Goal: Contribute content: Add original content to the website for others to see

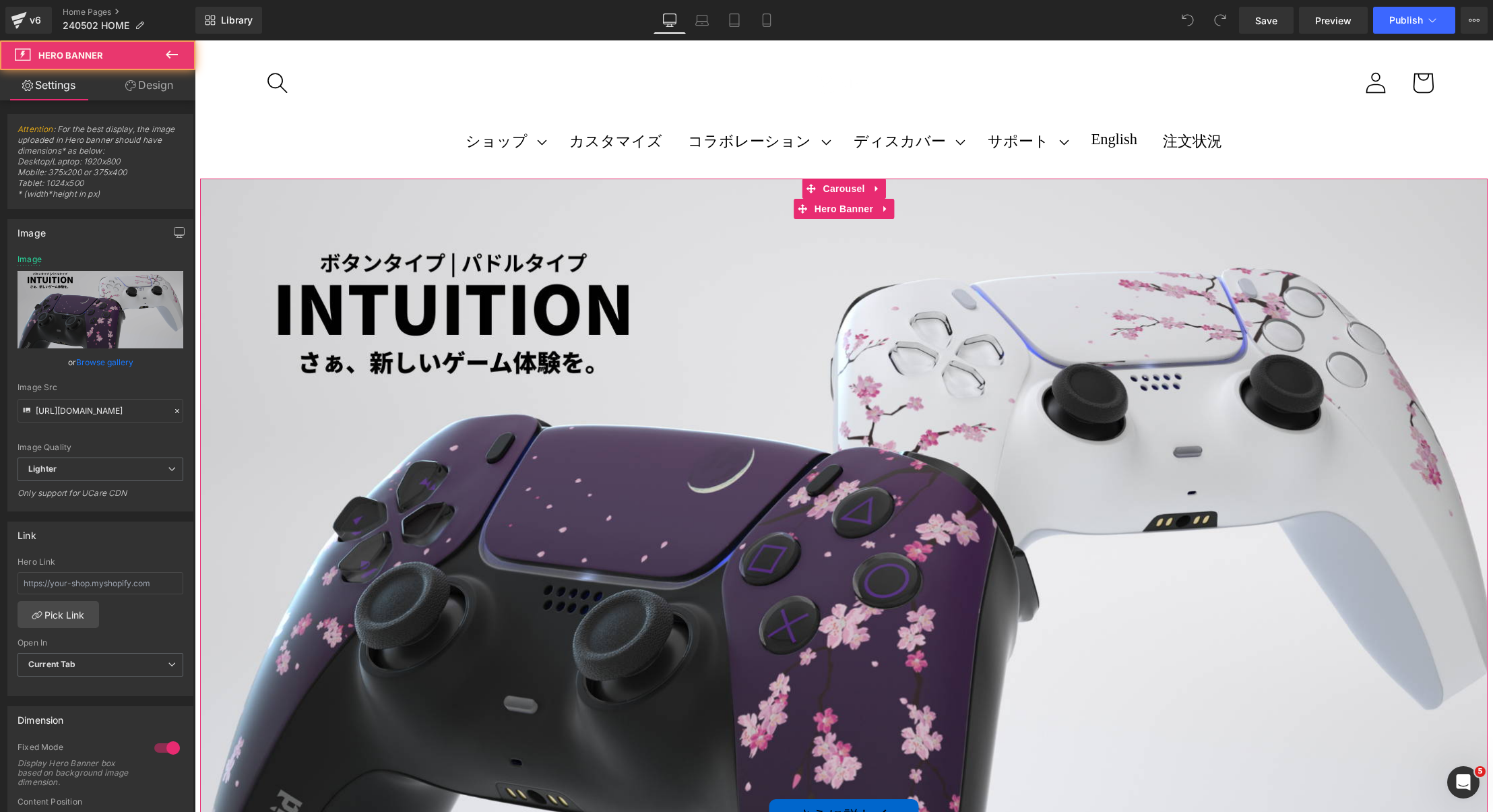
click at [833, 339] on div "さらに詳しく Button" at bounding box center [843, 541] width 1287 height 725
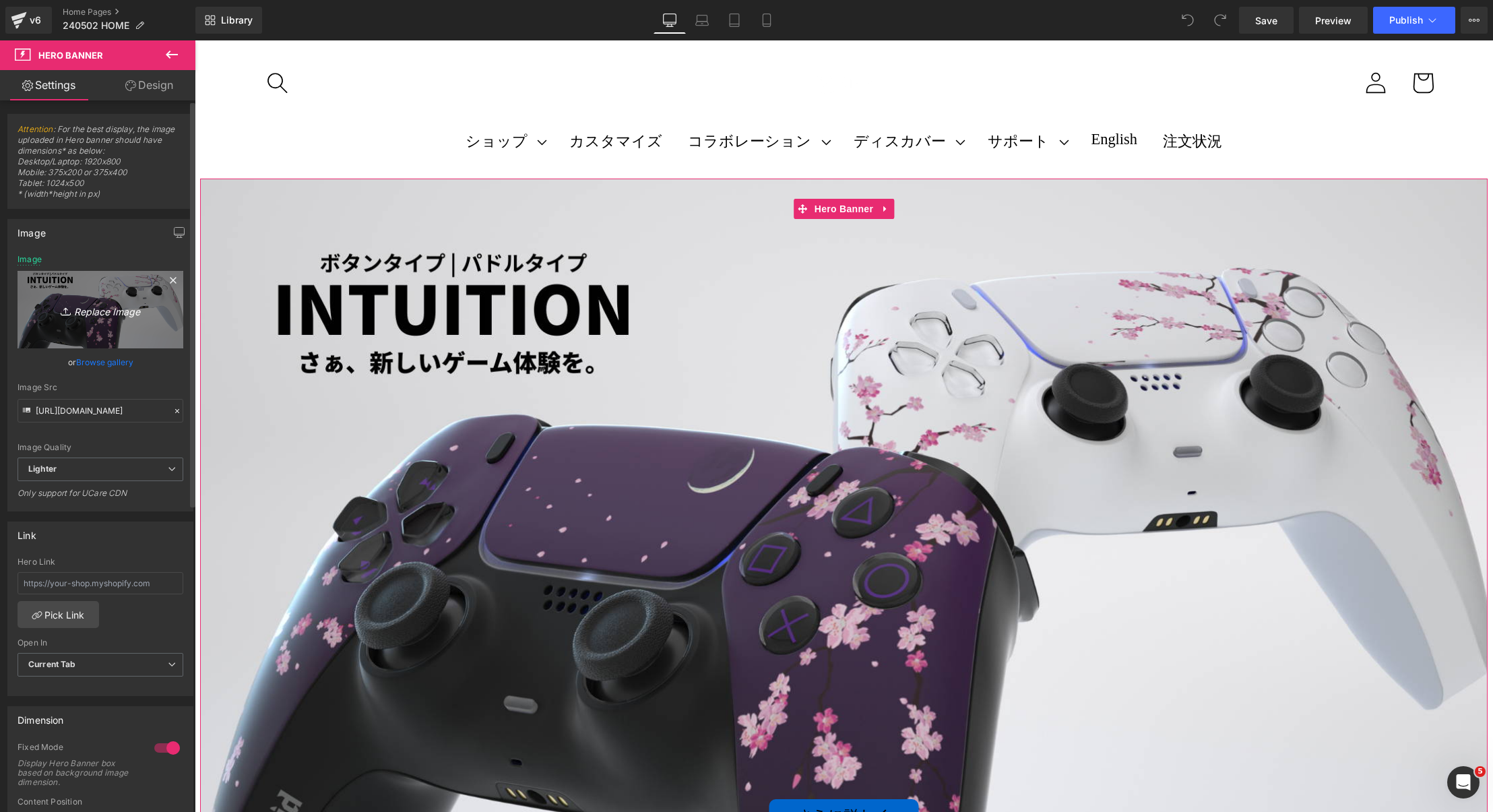
scroll to position [93, 0]
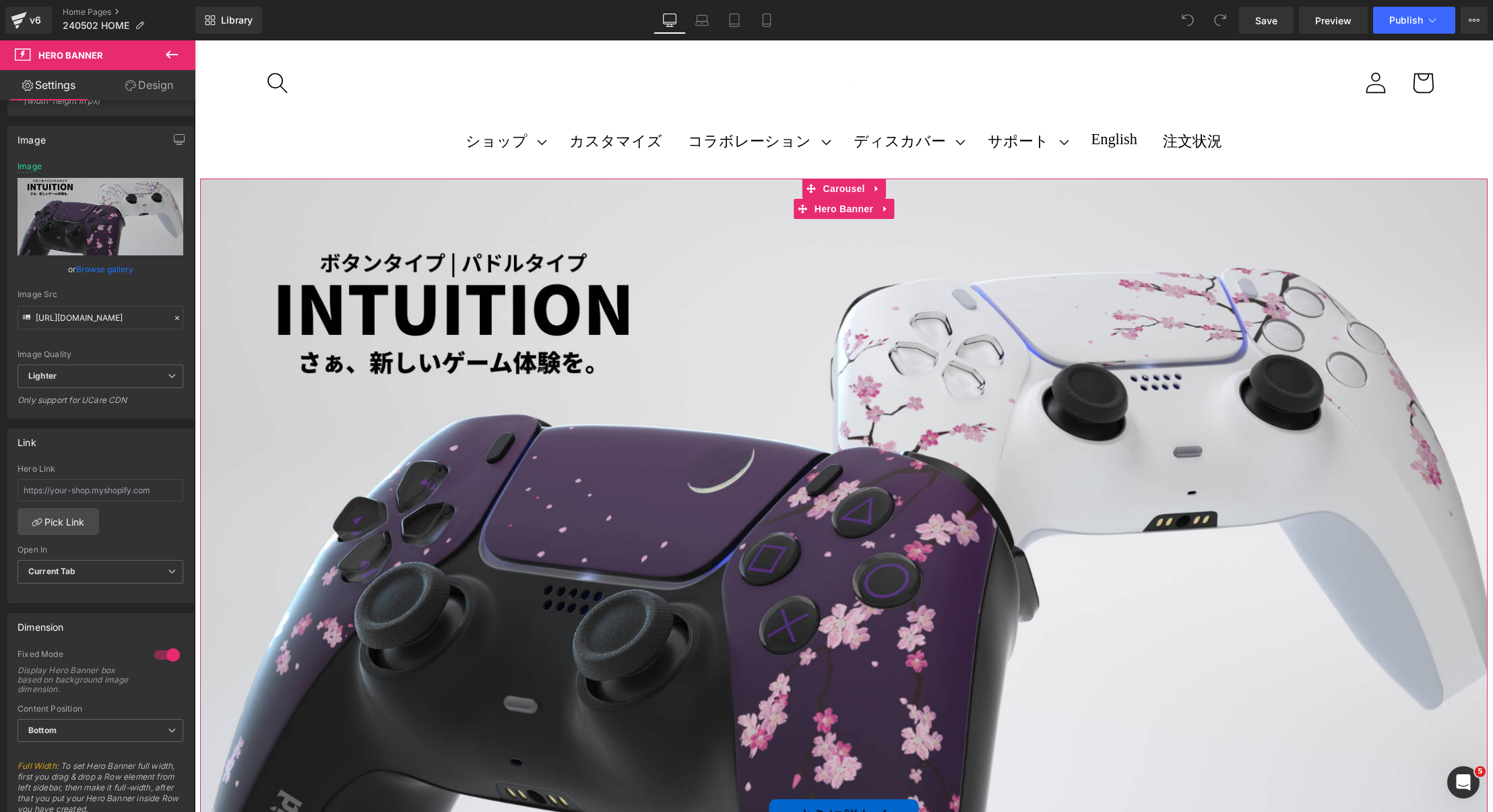
click at [696, 414] on div "さらに詳しく Button" at bounding box center [843, 541] width 1287 height 725
click at [837, 190] on span "Carousel" at bounding box center [844, 189] width 48 height 21
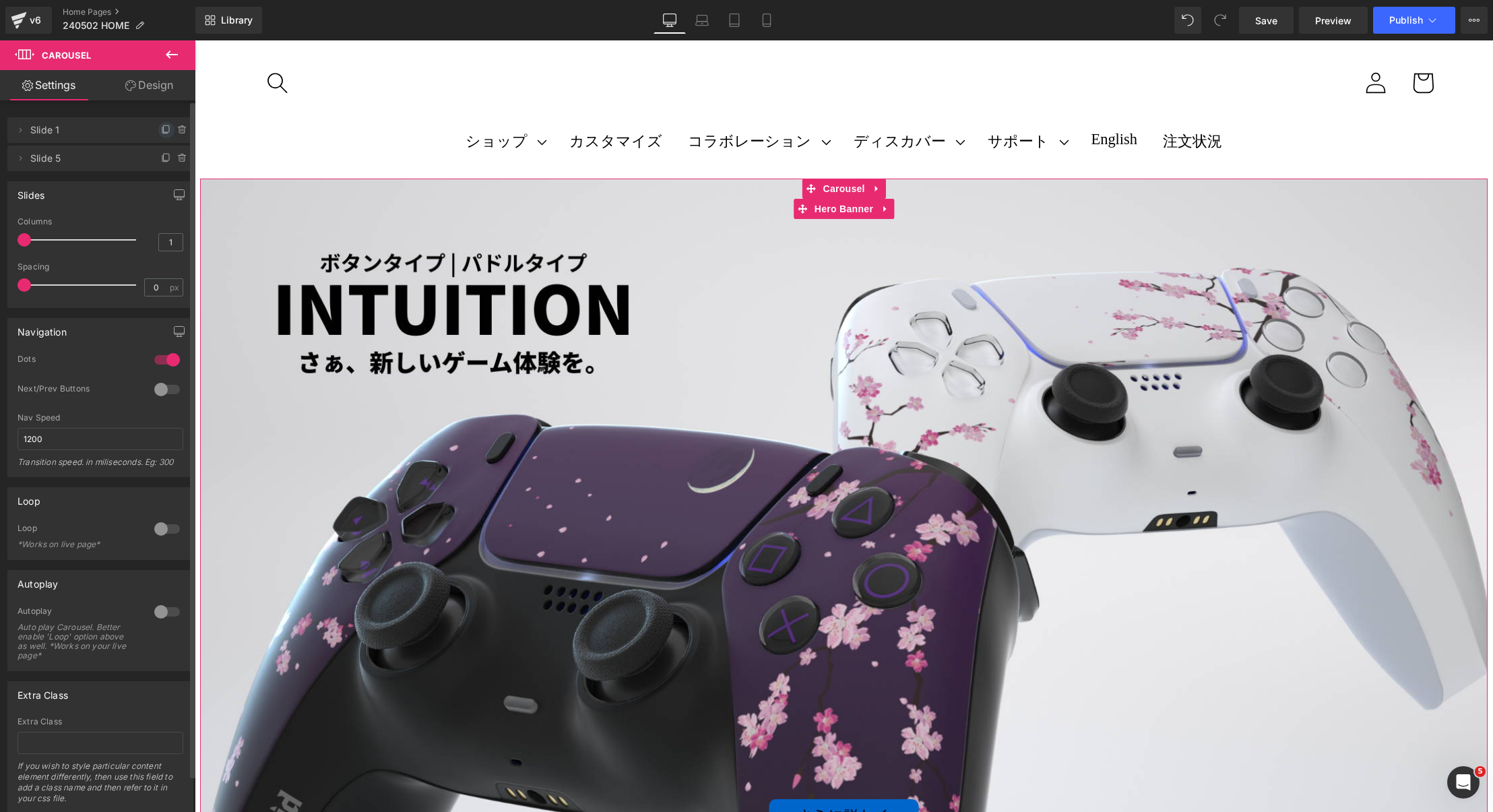
click at [161, 131] on icon at bounding box center [166, 130] width 11 height 11
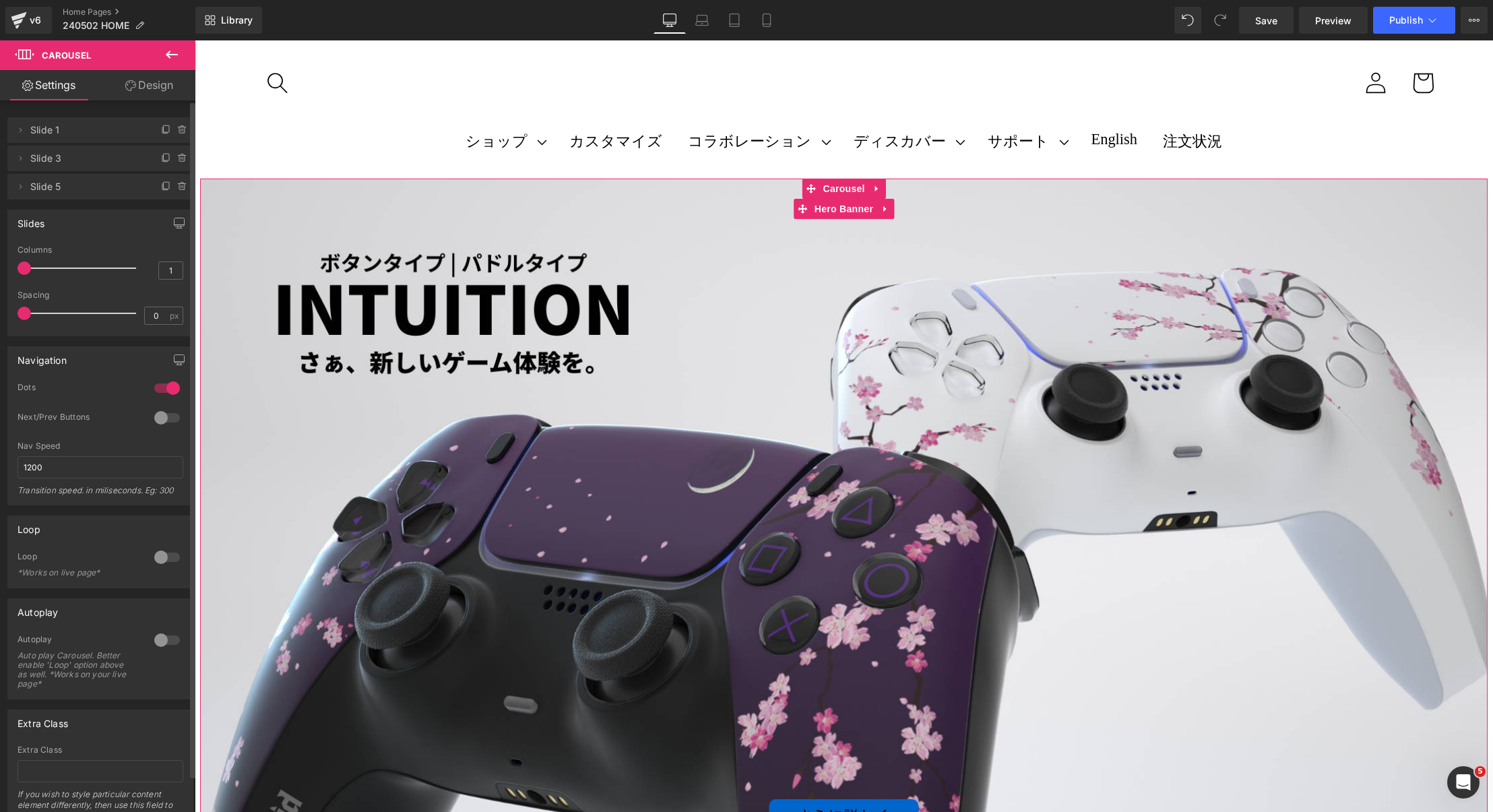
click at [76, 128] on span "Slide 1" at bounding box center [87, 130] width 113 height 26
click at [16, 130] on icon at bounding box center [20, 130] width 11 height 11
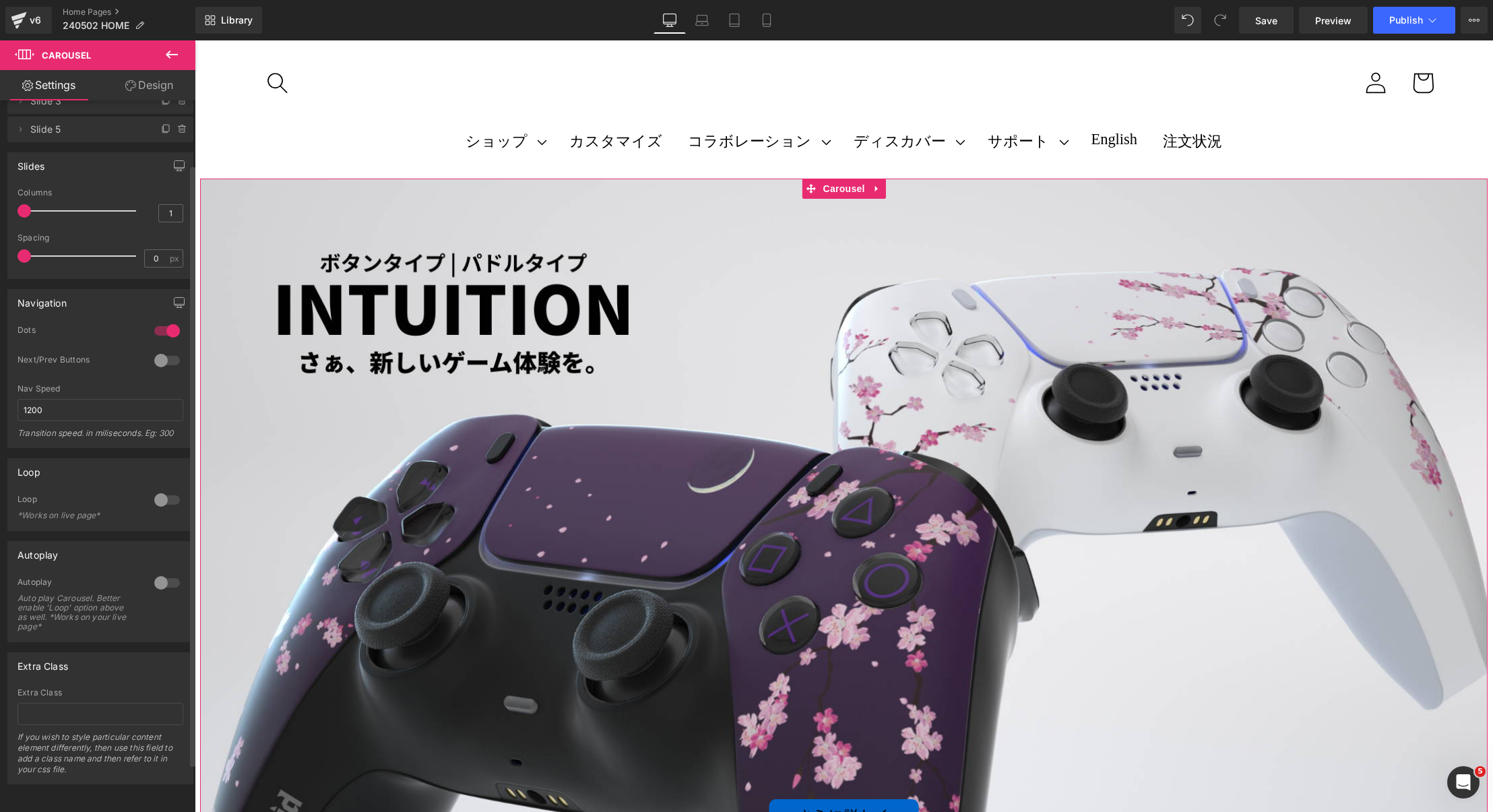
scroll to position [0, 0]
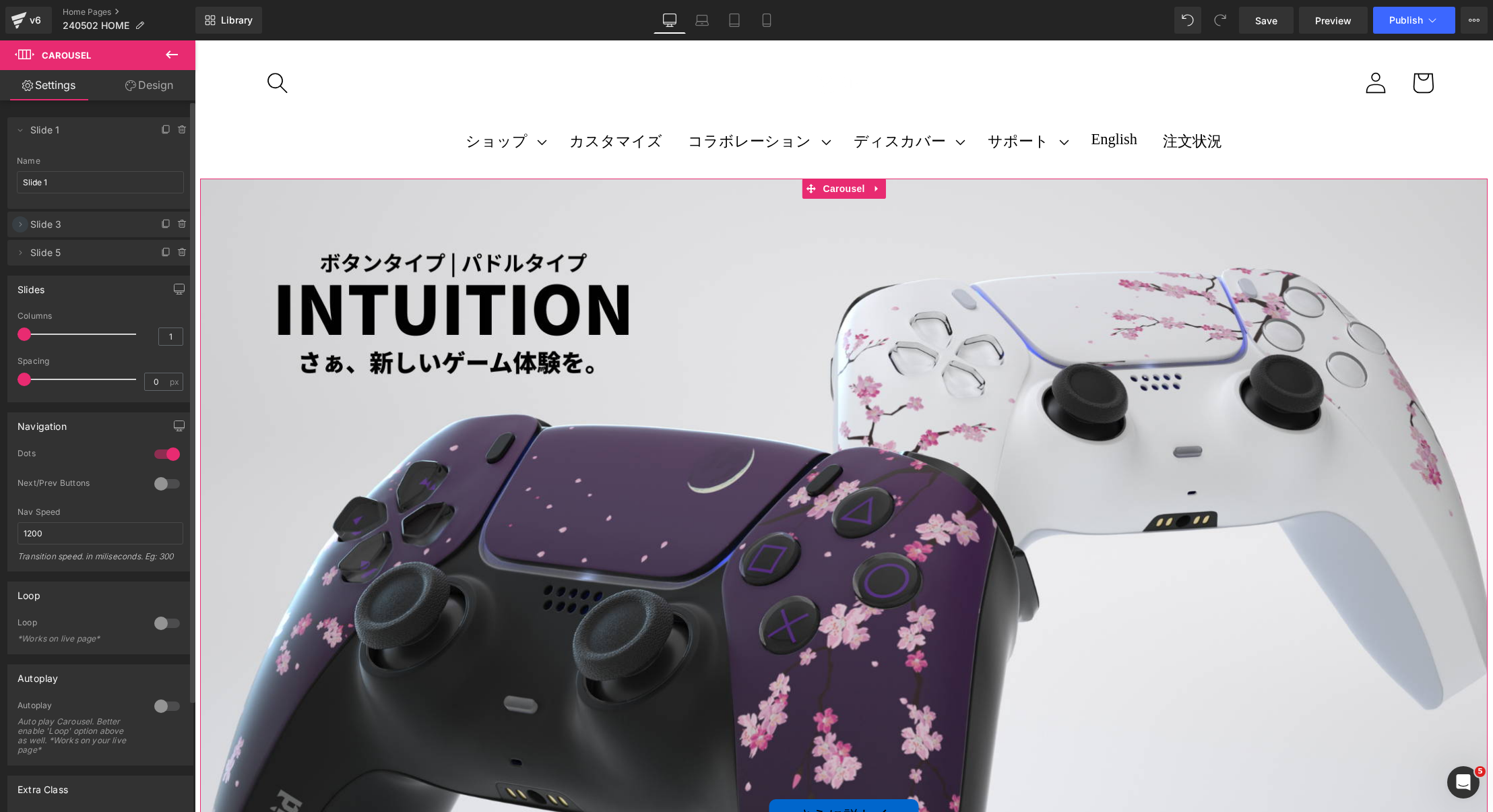
click at [23, 225] on icon at bounding box center [20, 224] width 11 height 11
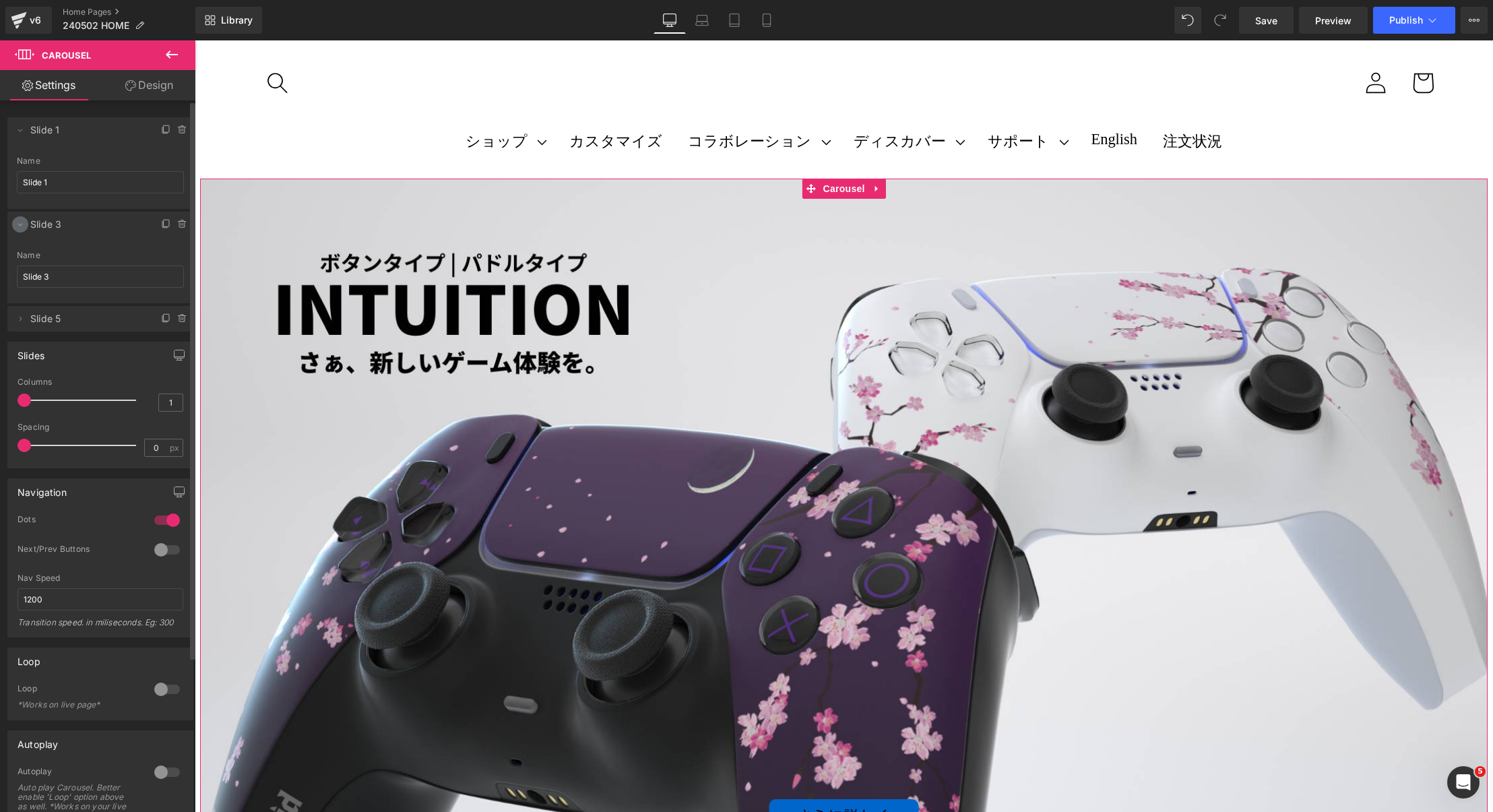
click at [23, 223] on icon at bounding box center [20, 224] width 11 height 11
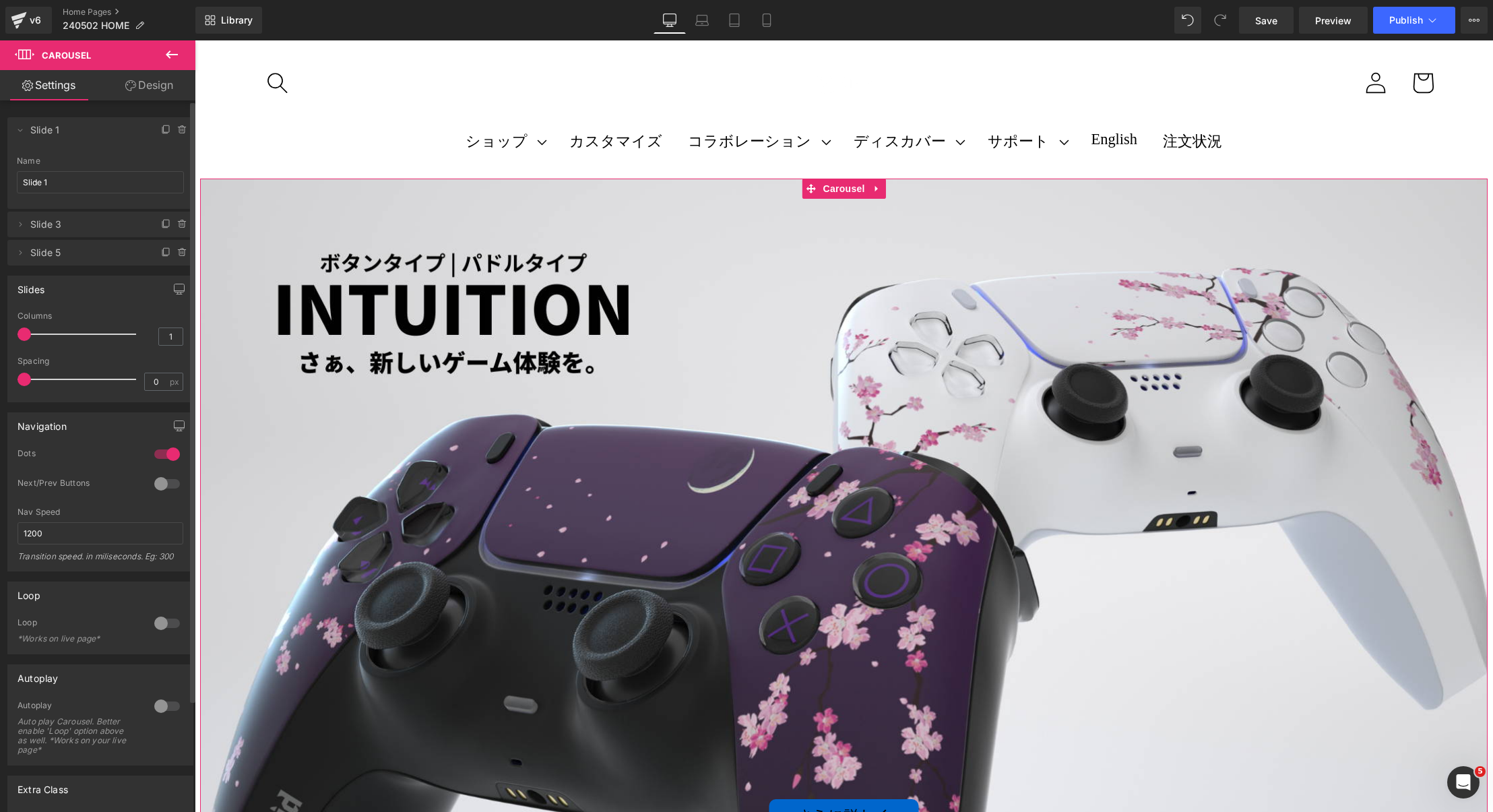
scroll to position [132, 0]
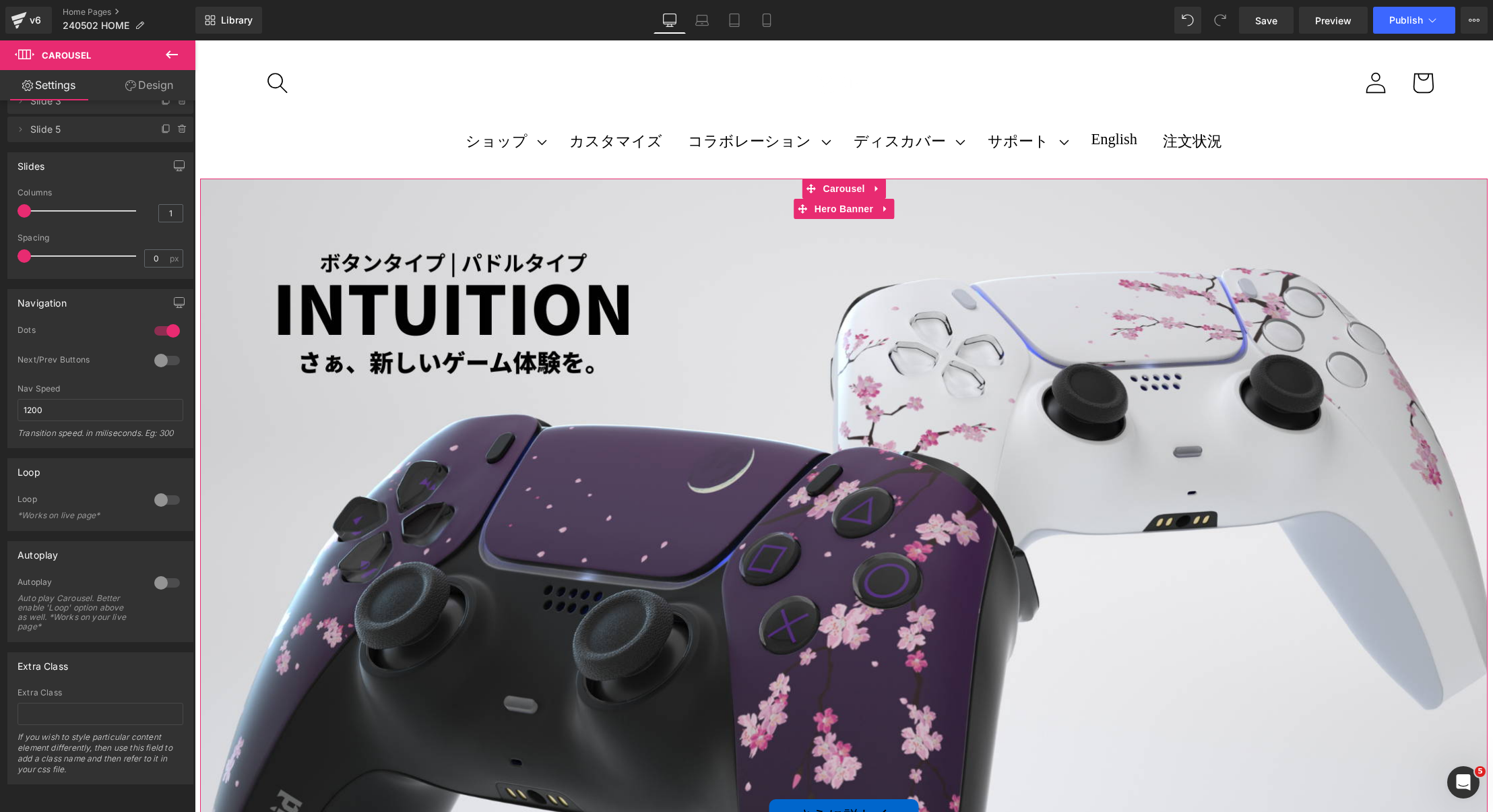
click at [802, 369] on div "さらに詳しく Button" at bounding box center [843, 541] width 1287 height 725
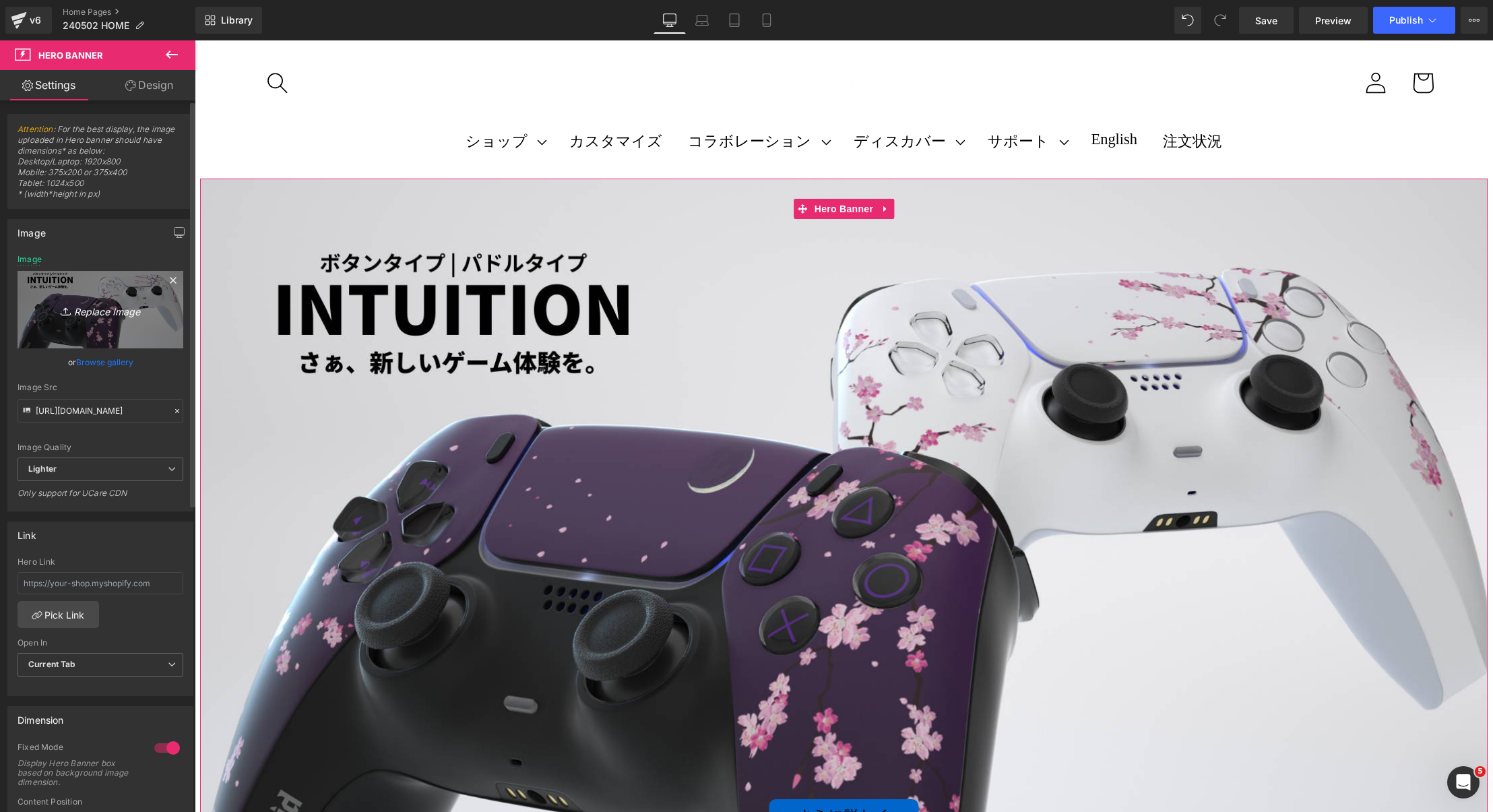
click at [90, 314] on icon "Replace Image" at bounding box center [100, 309] width 108 height 17
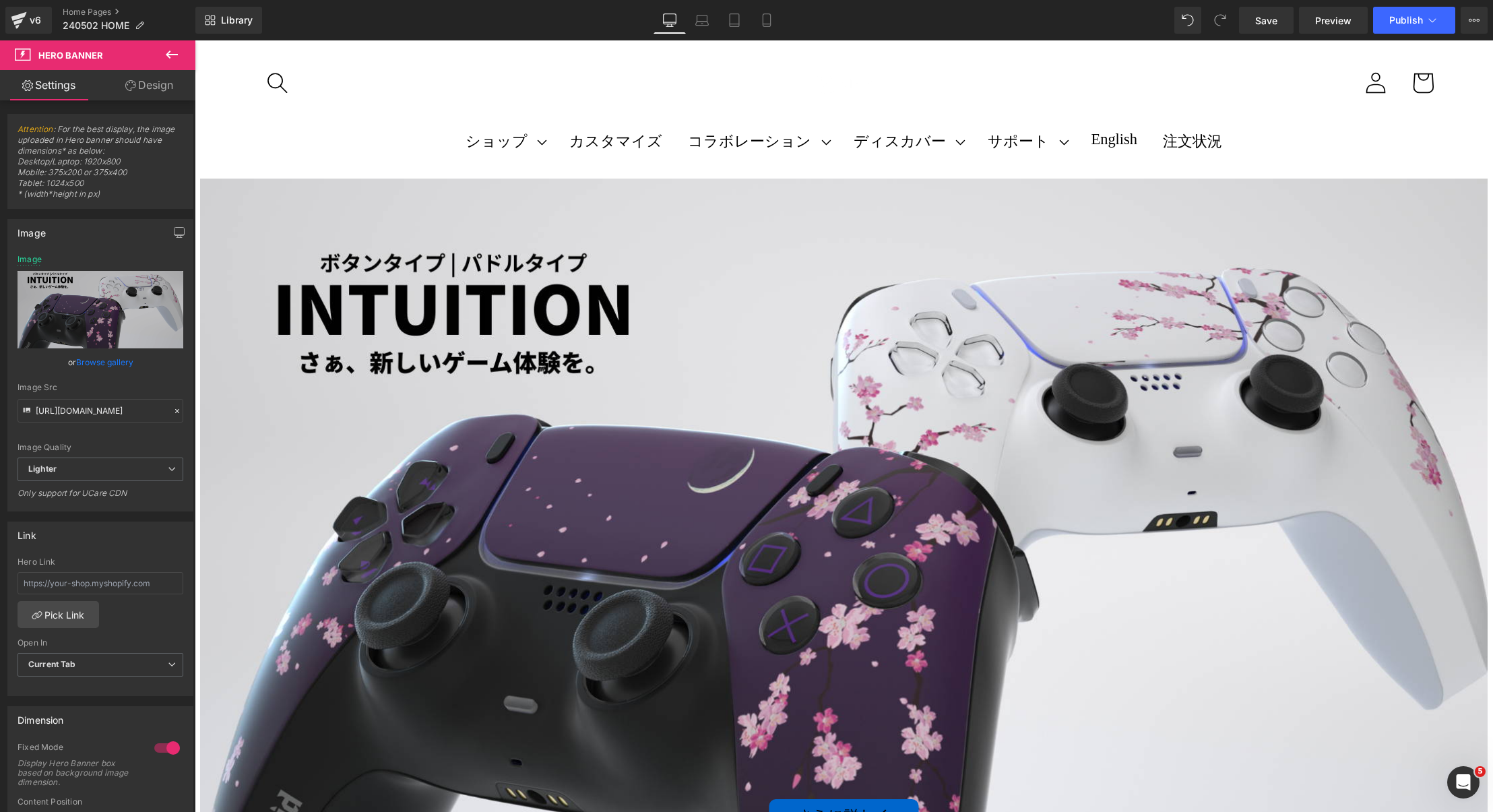
type input "C:\fakepath\TGS2025_Void特設ページ.png"
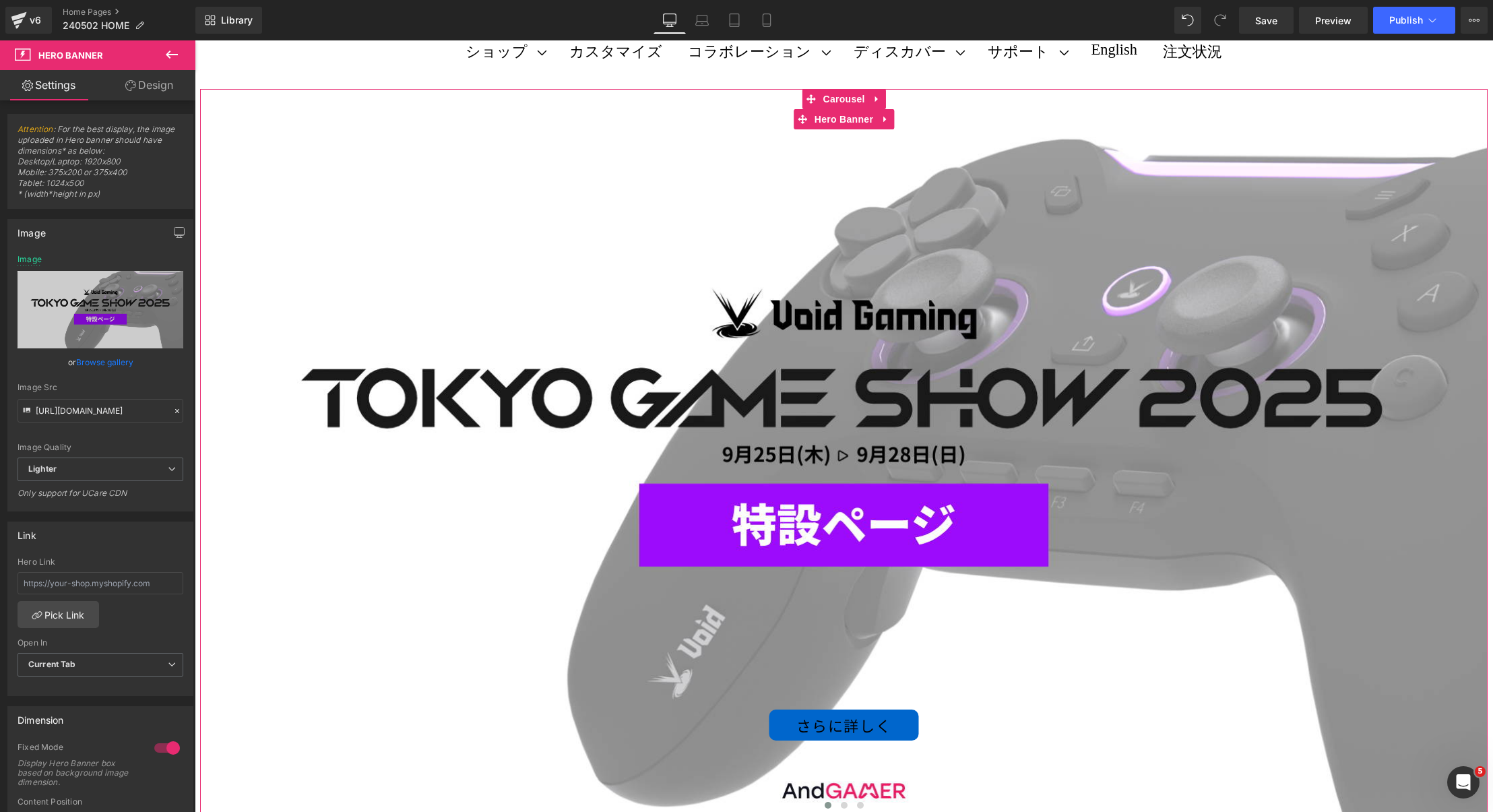
scroll to position [113, 0]
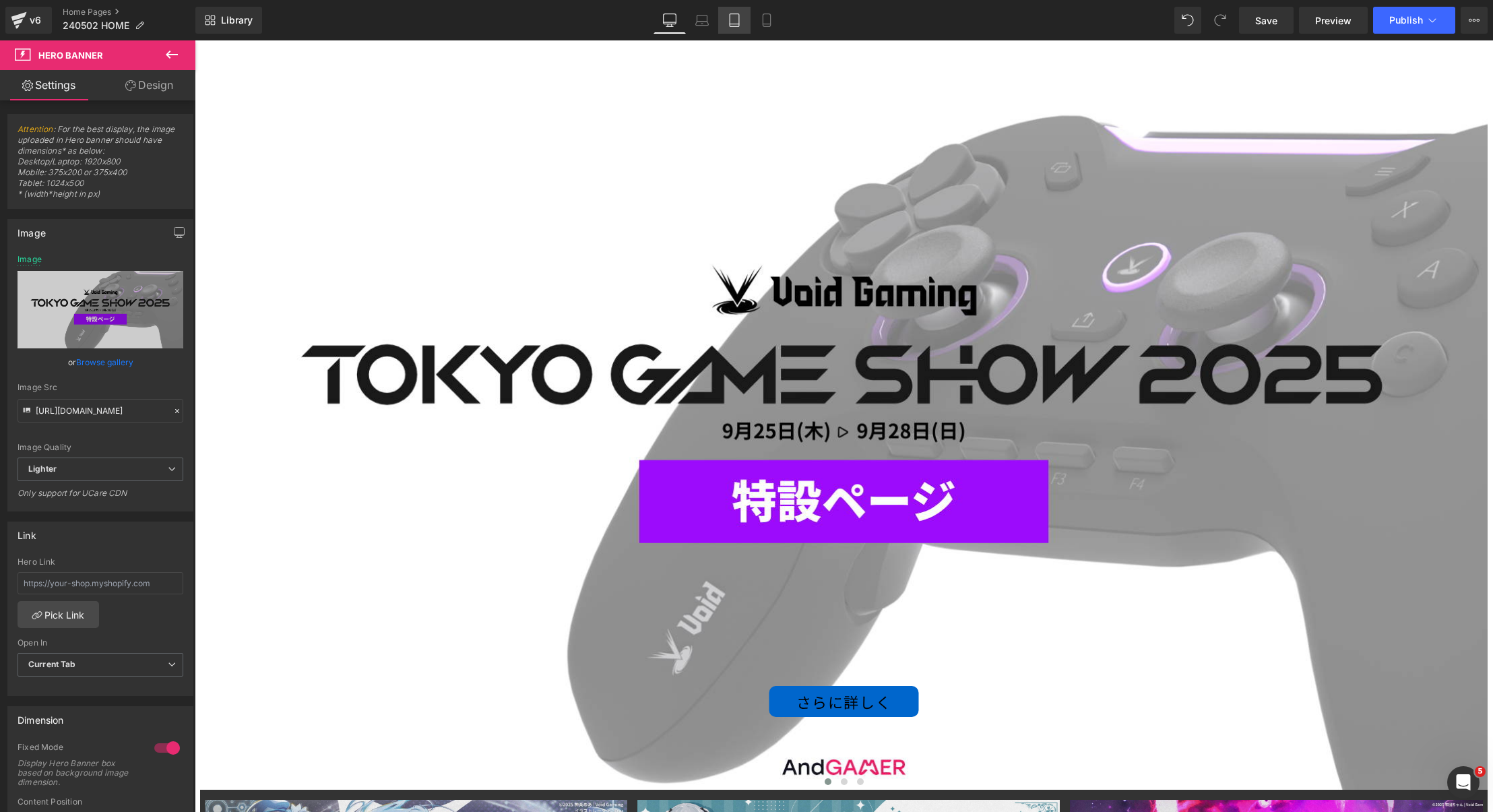
click at [736, 18] on icon at bounding box center [735, 21] width 14 height 14
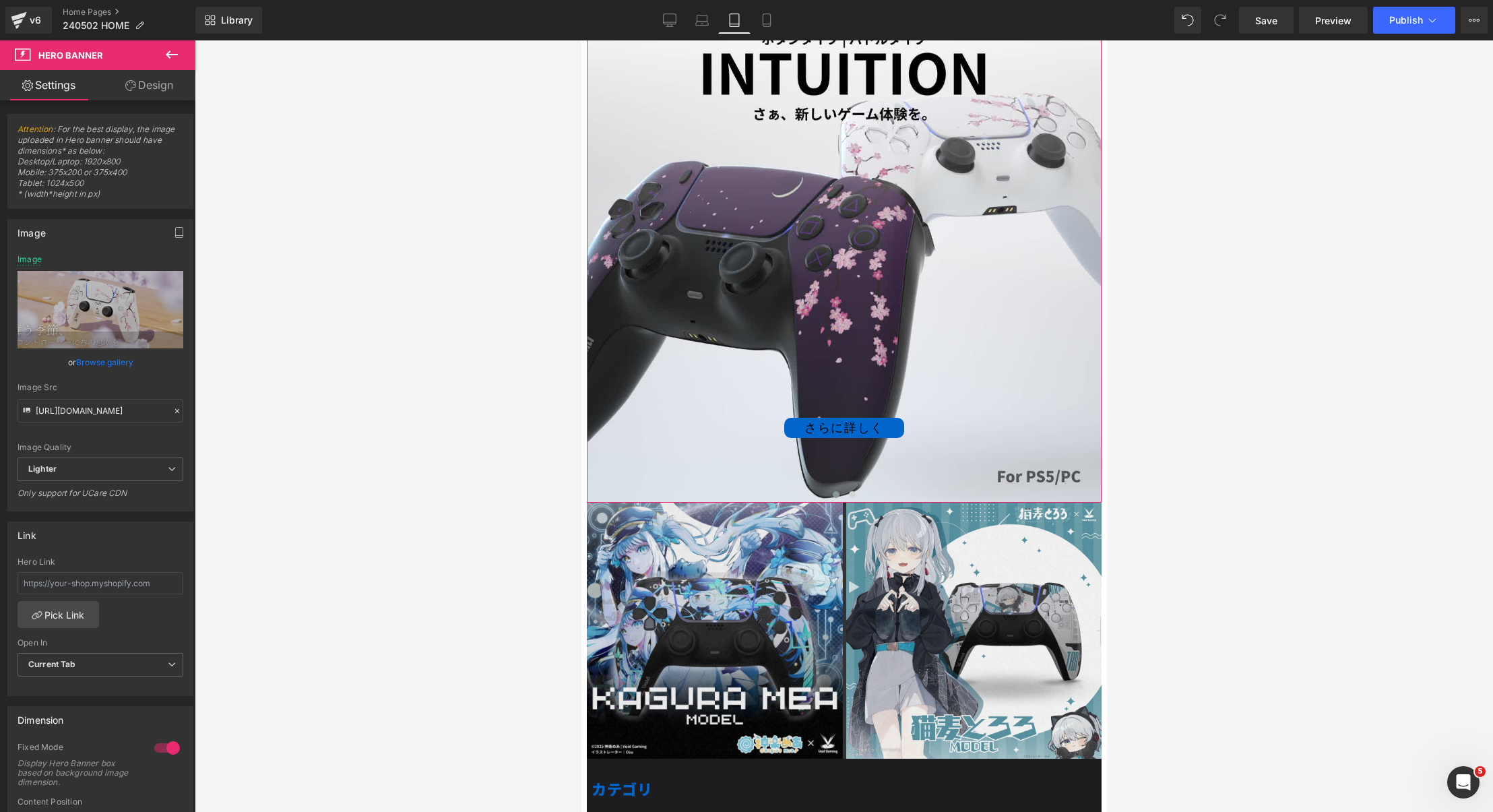
scroll to position [0, 0]
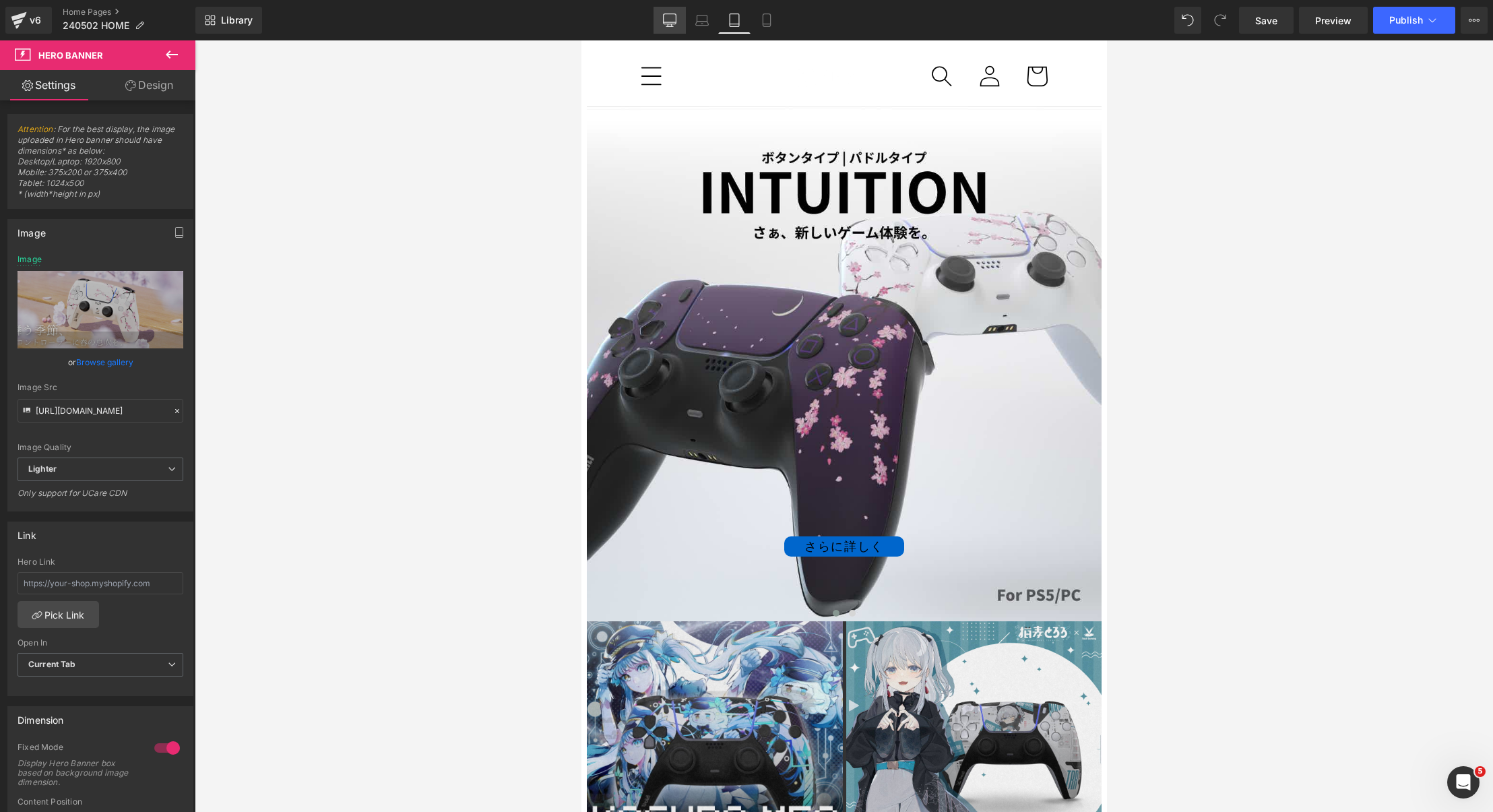
click at [676, 20] on icon at bounding box center [670, 21] width 14 height 14
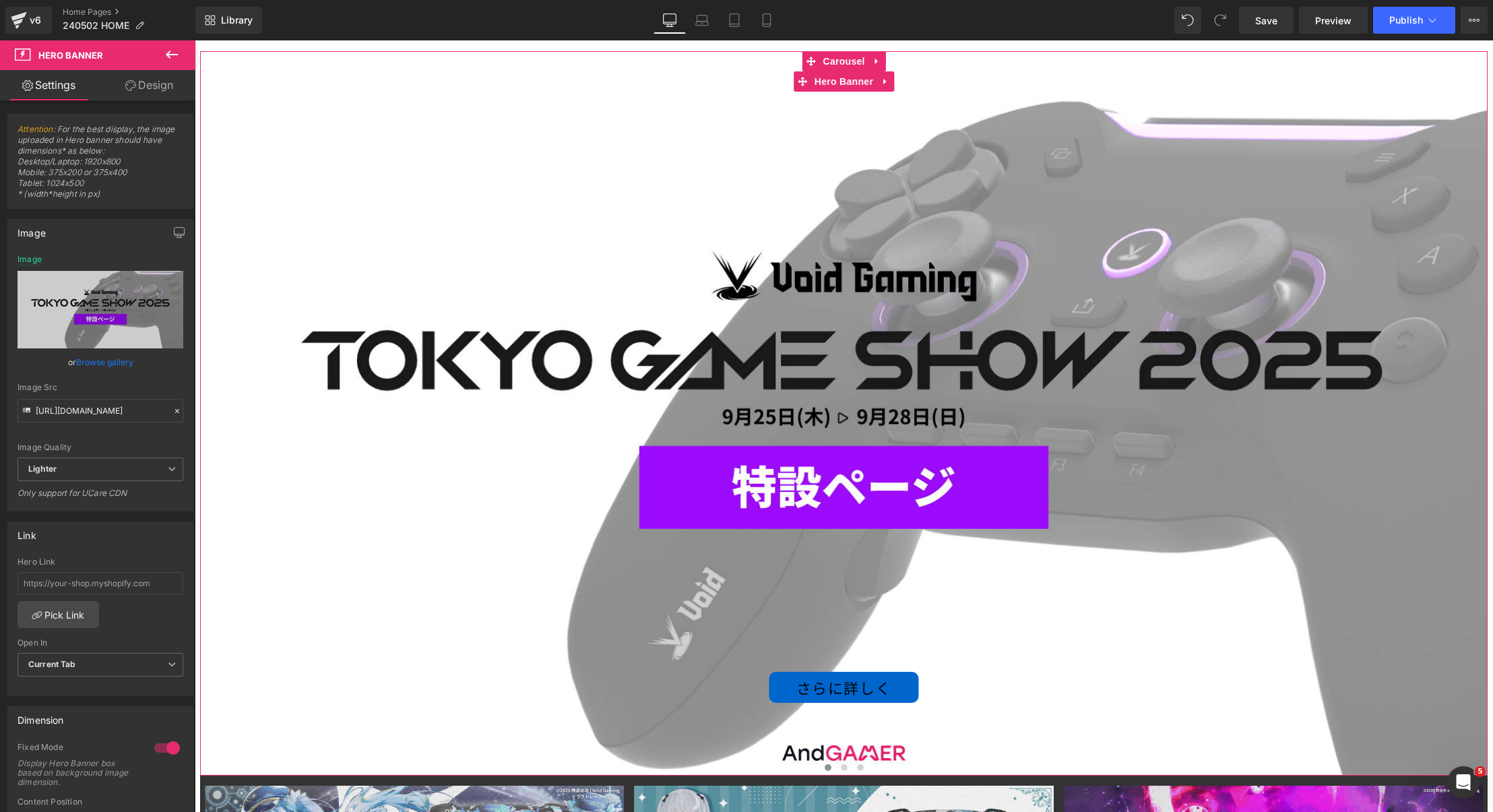
scroll to position [125, 0]
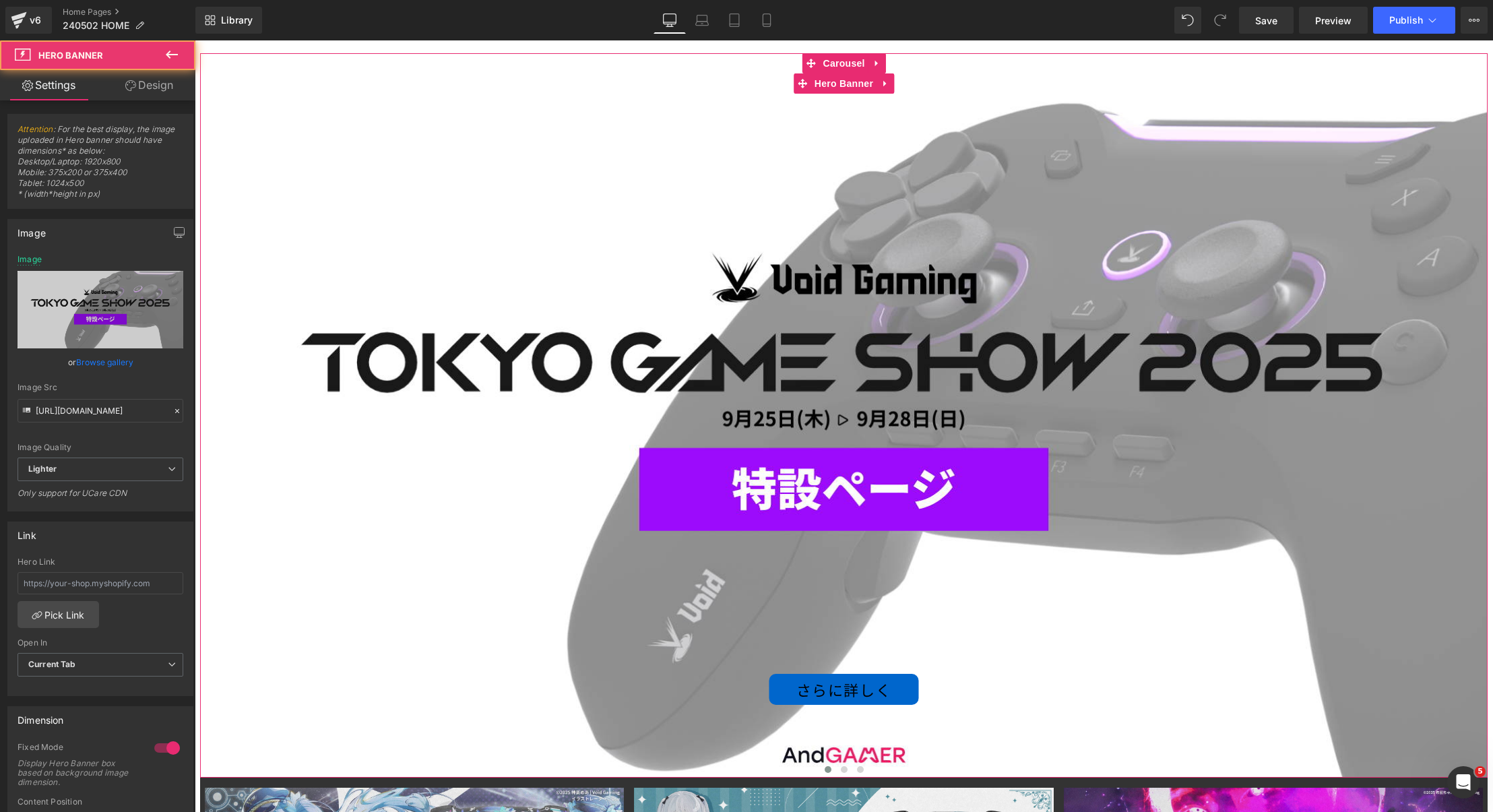
click at [620, 281] on div "さらに詳しく Button" at bounding box center [843, 415] width 1287 height 725
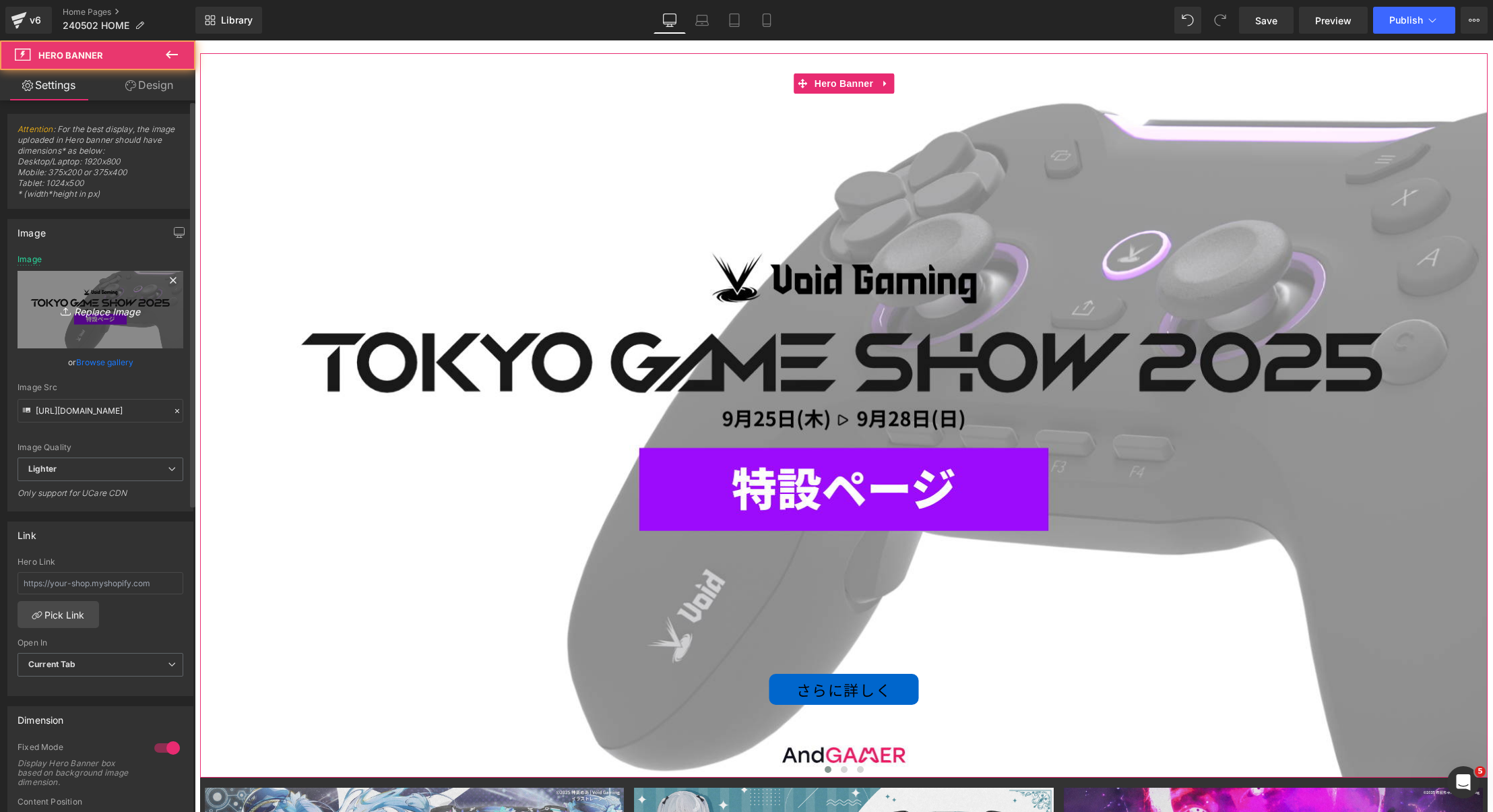
click at [63, 307] on icon at bounding box center [68, 312] width 14 height 14
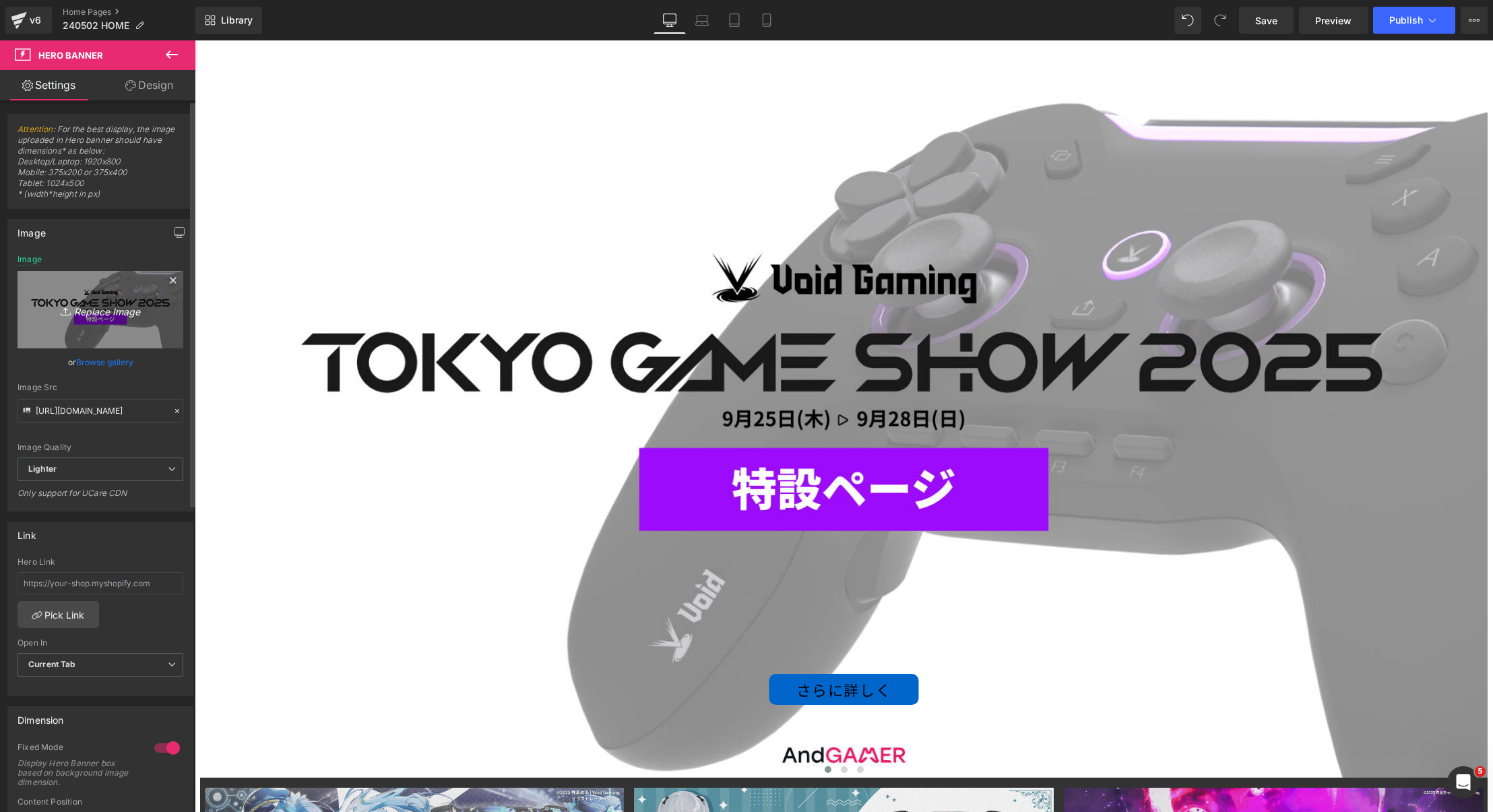
type input "C:\fakepath\TGS2025_Void特設ページ2.png"
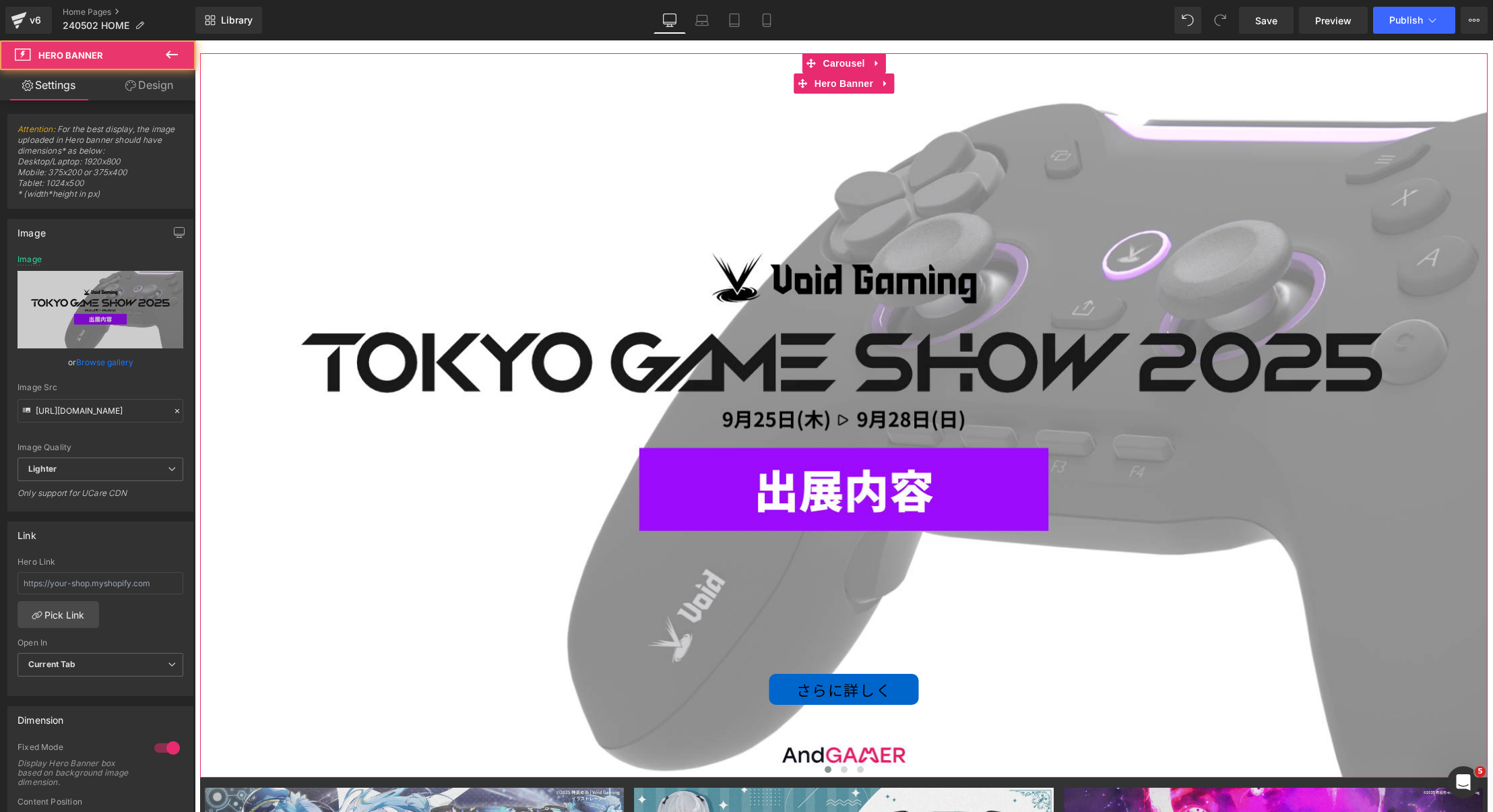
click at [1296, 564] on div "さらに詳しく Button" at bounding box center [843, 415] width 1287 height 725
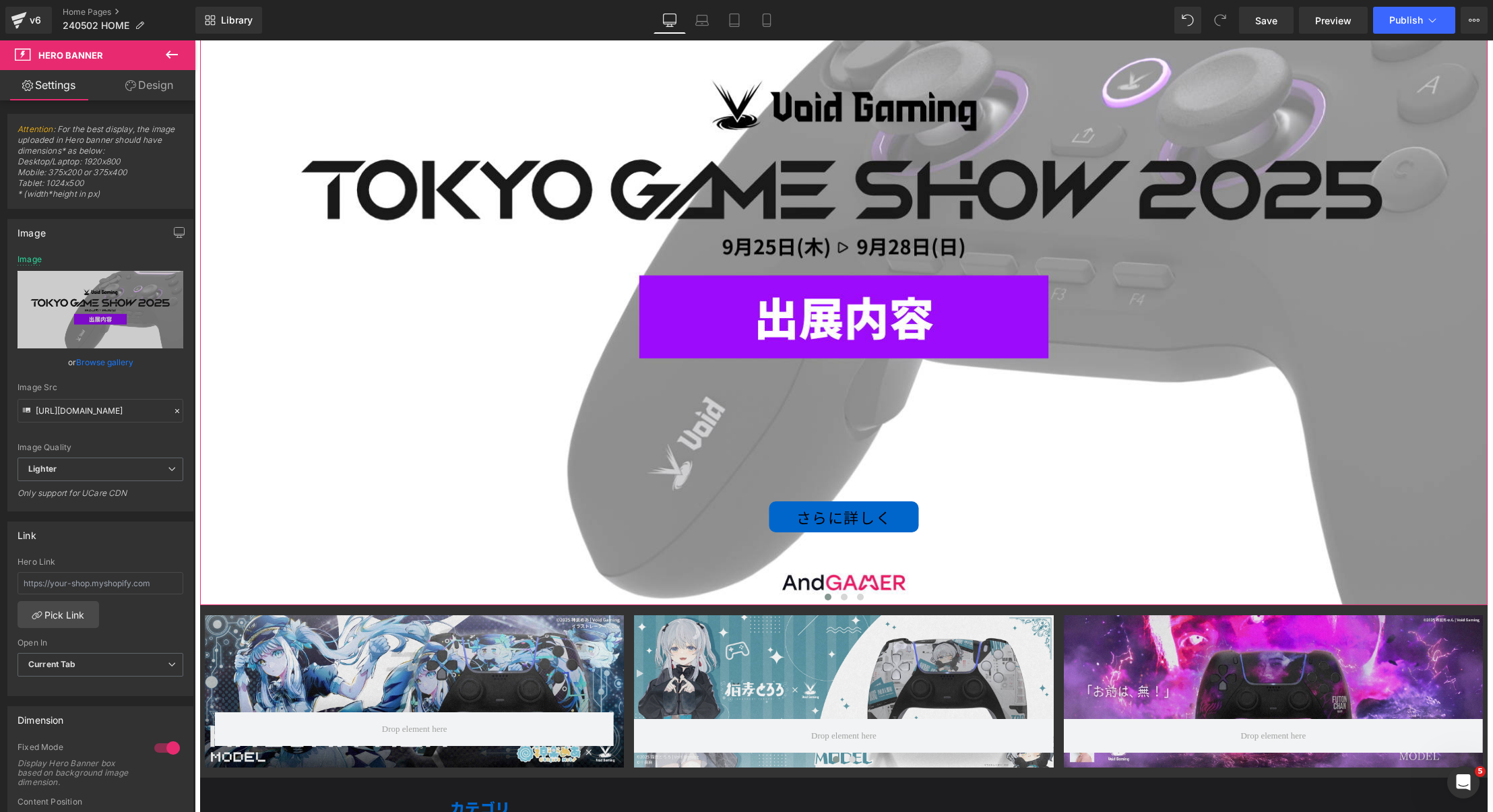
scroll to position [309, 0]
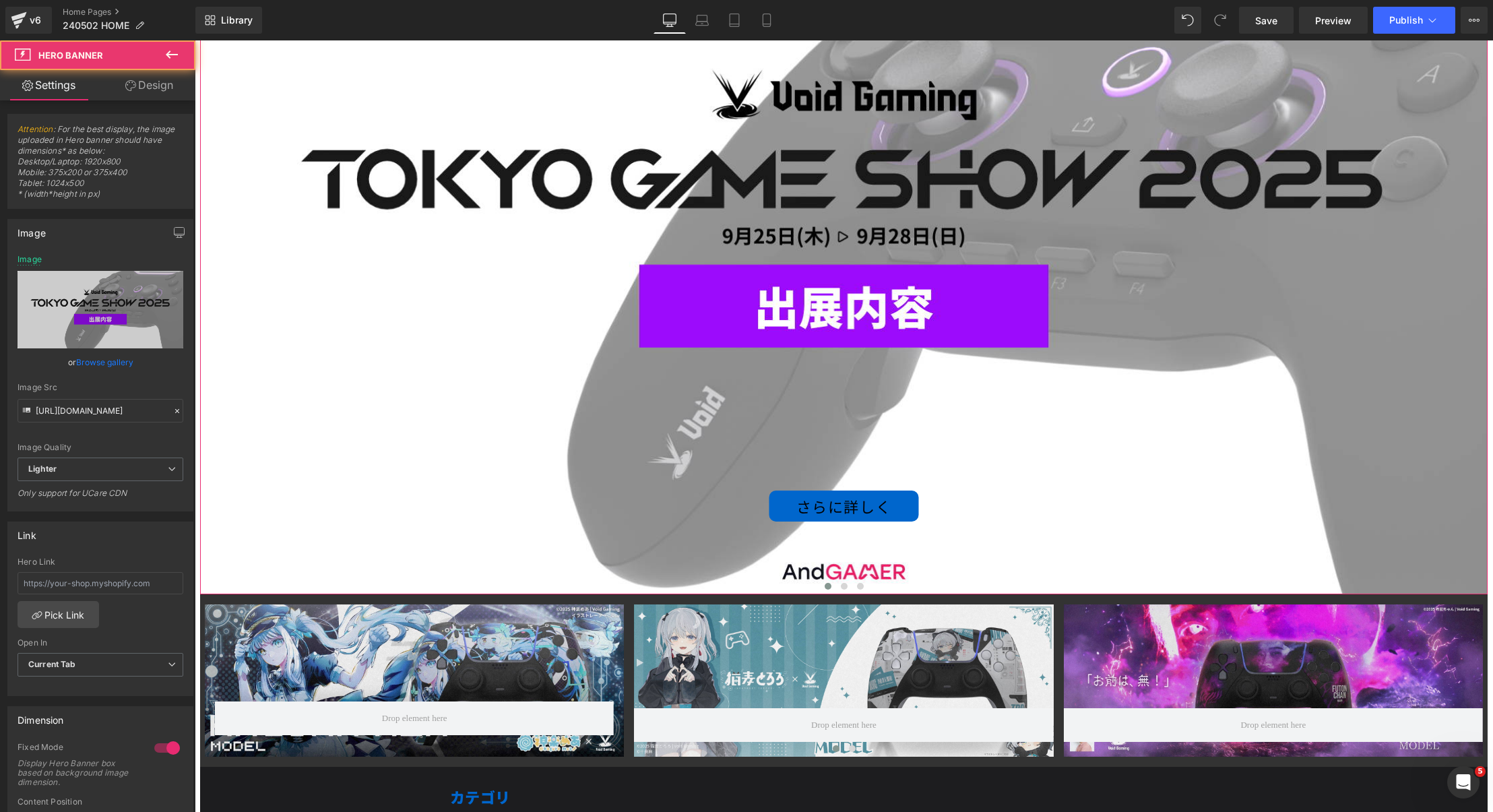
click at [703, 153] on div "さらに詳しく Button" at bounding box center [843, 232] width 1287 height 725
click at [787, 502] on link "さらに詳しく" at bounding box center [844, 506] width 149 height 31
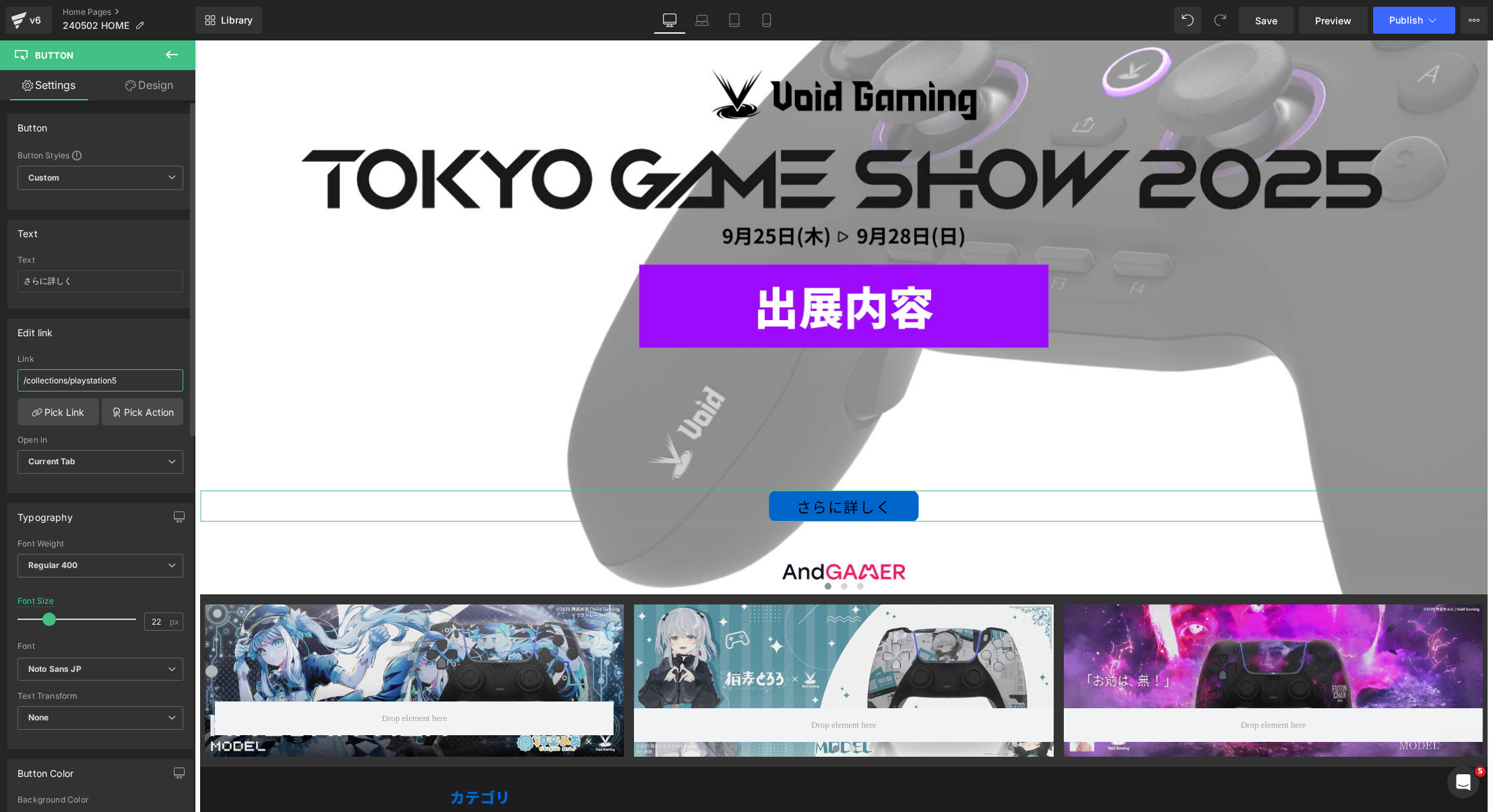
click at [104, 377] on input "/collections/playstation5" at bounding box center [100, 379] width 166 height 23
click at [23, 374] on input "blogs/news/tgs2025" at bounding box center [100, 379] width 166 height 23
type input "/blogs/news/tgs2025"
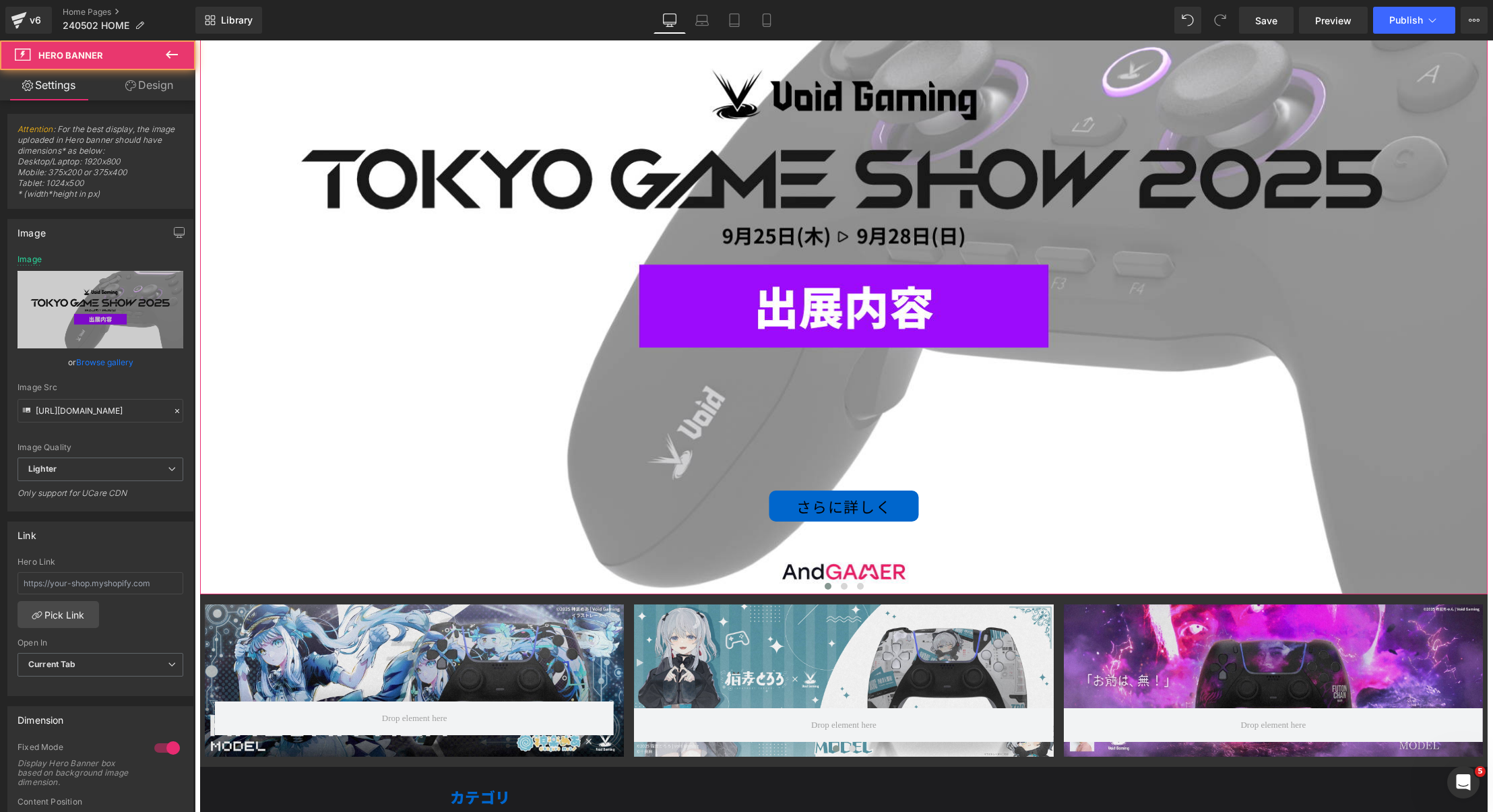
click at [1219, 224] on div "さらに詳しく Button" at bounding box center [843, 232] width 1287 height 725
click at [703, 18] on icon at bounding box center [702, 21] width 14 height 14
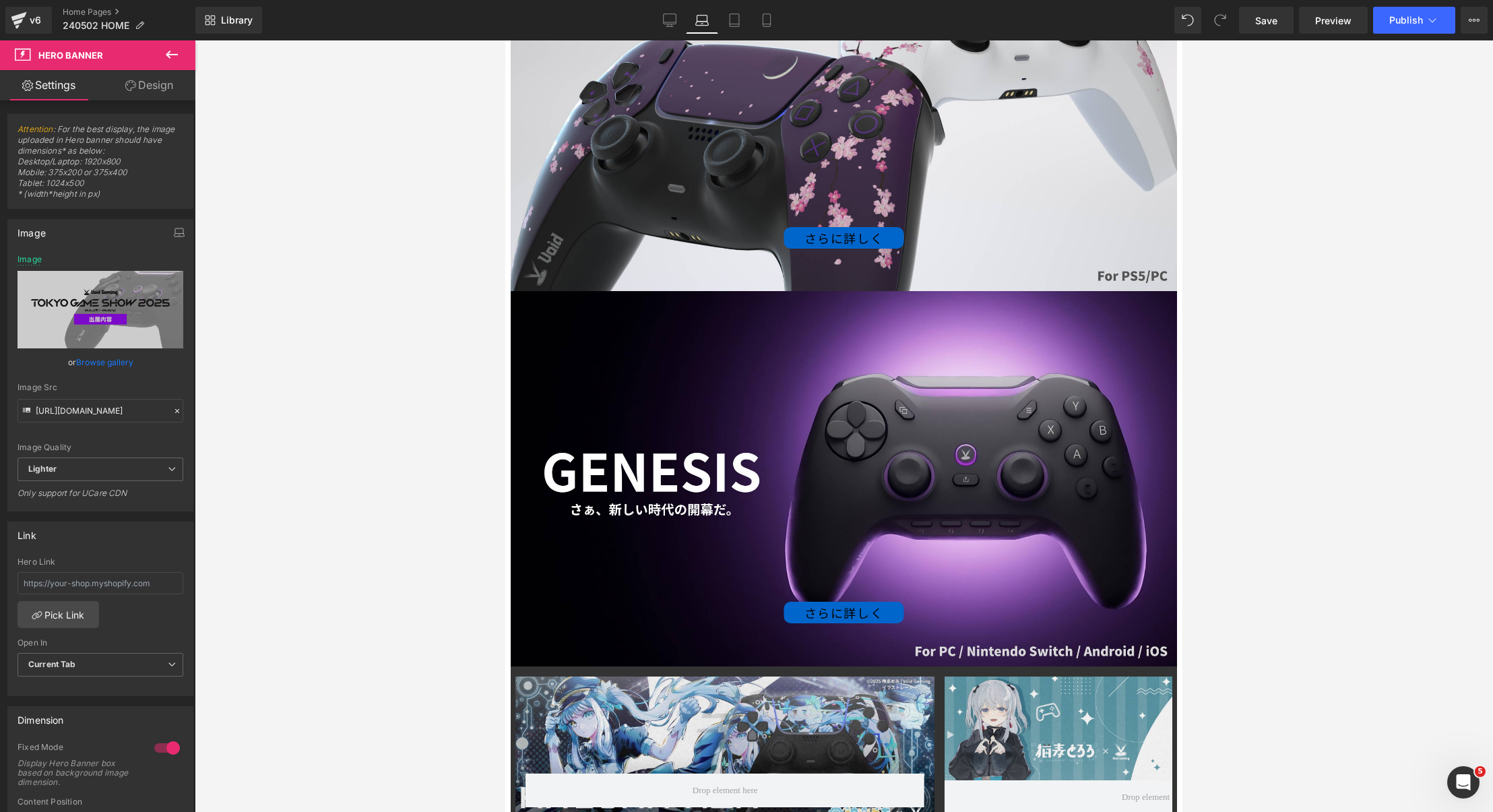
scroll to position [0, 0]
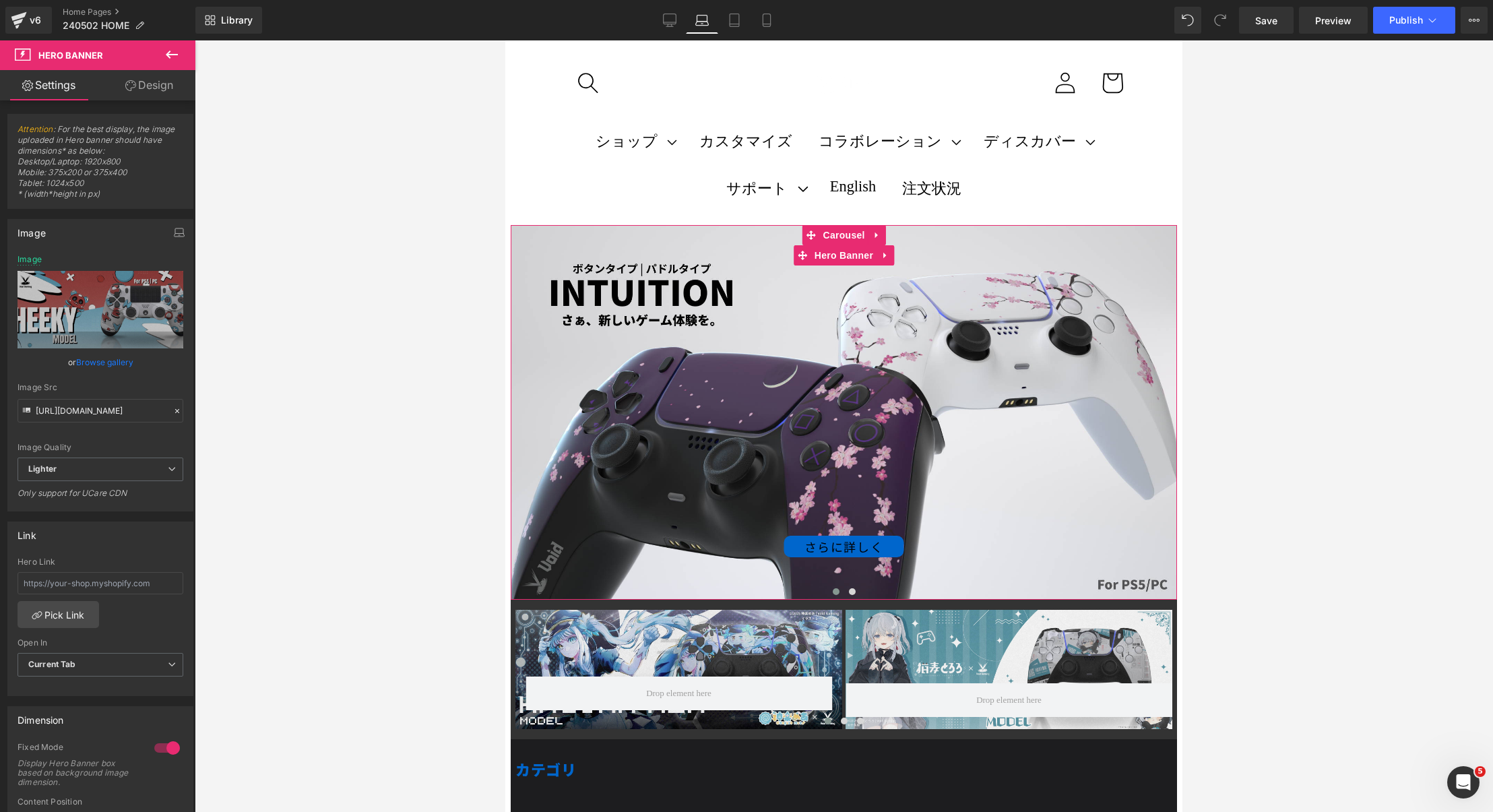
click at [603, 308] on div "さらに詳しく Button" at bounding box center [844, 412] width 667 height 375
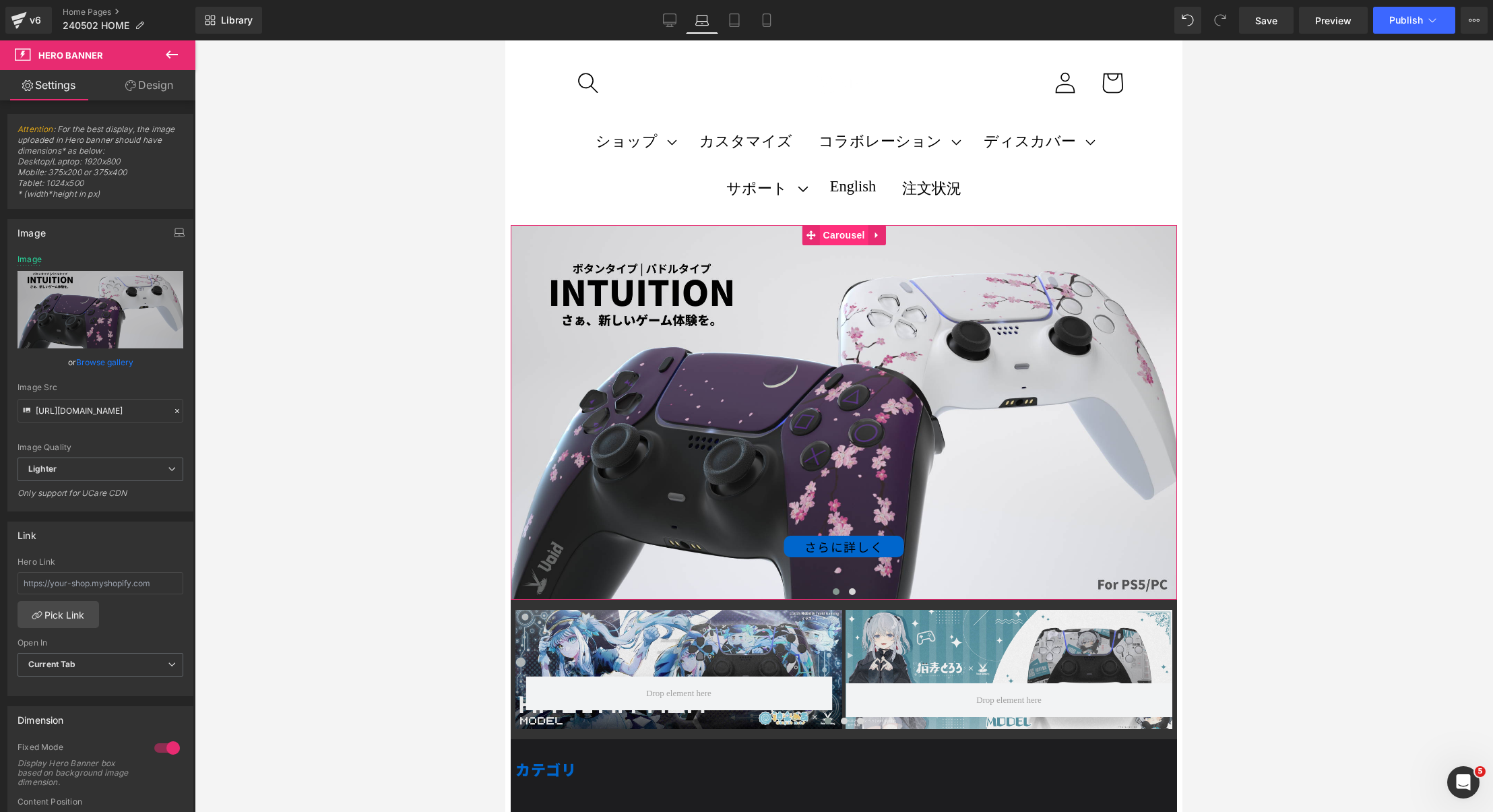
click at [834, 236] on span "Carousel" at bounding box center [844, 235] width 48 height 21
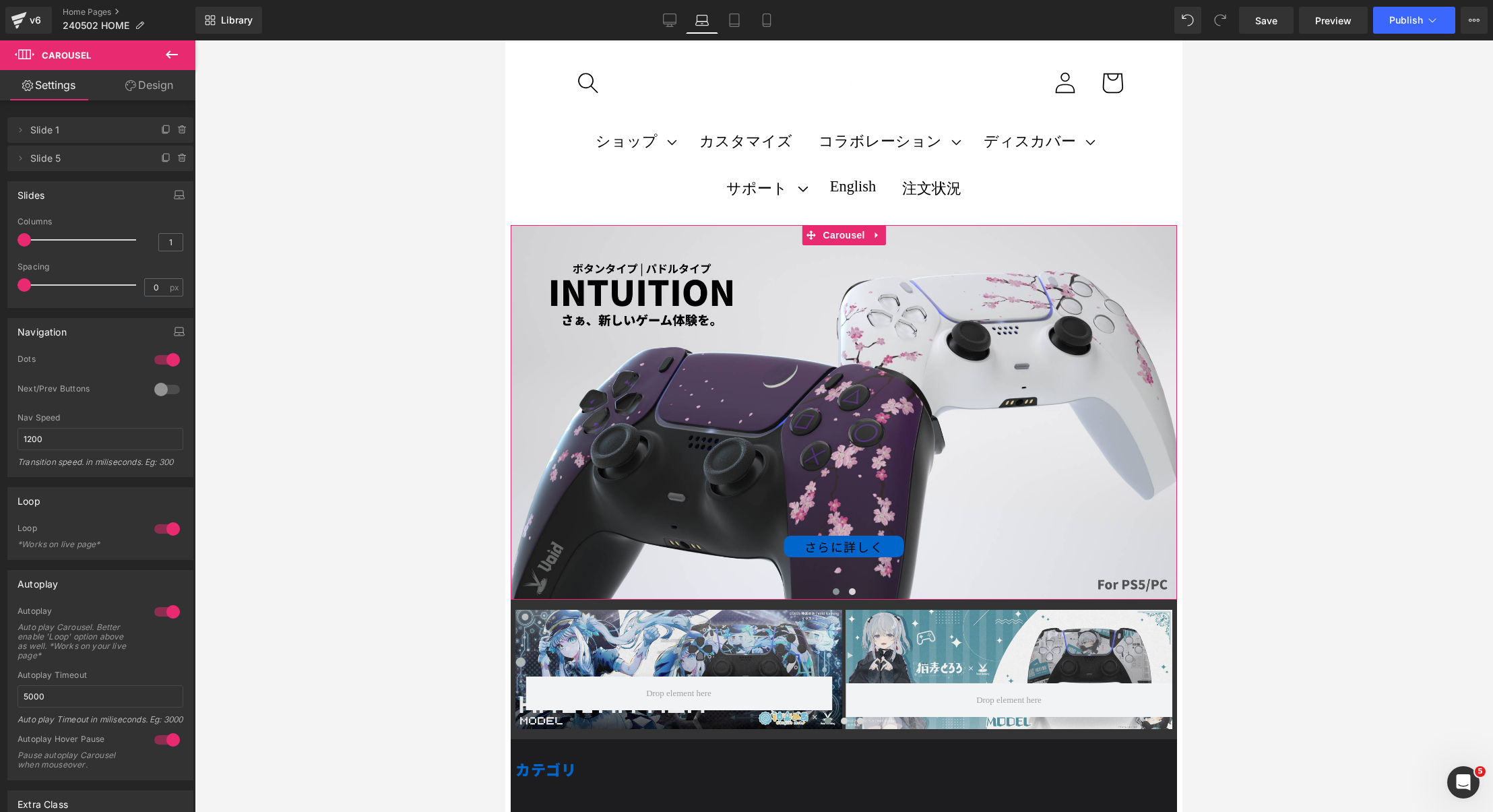
click at [157, 99] on link "Design" at bounding box center [149, 85] width 97 height 30
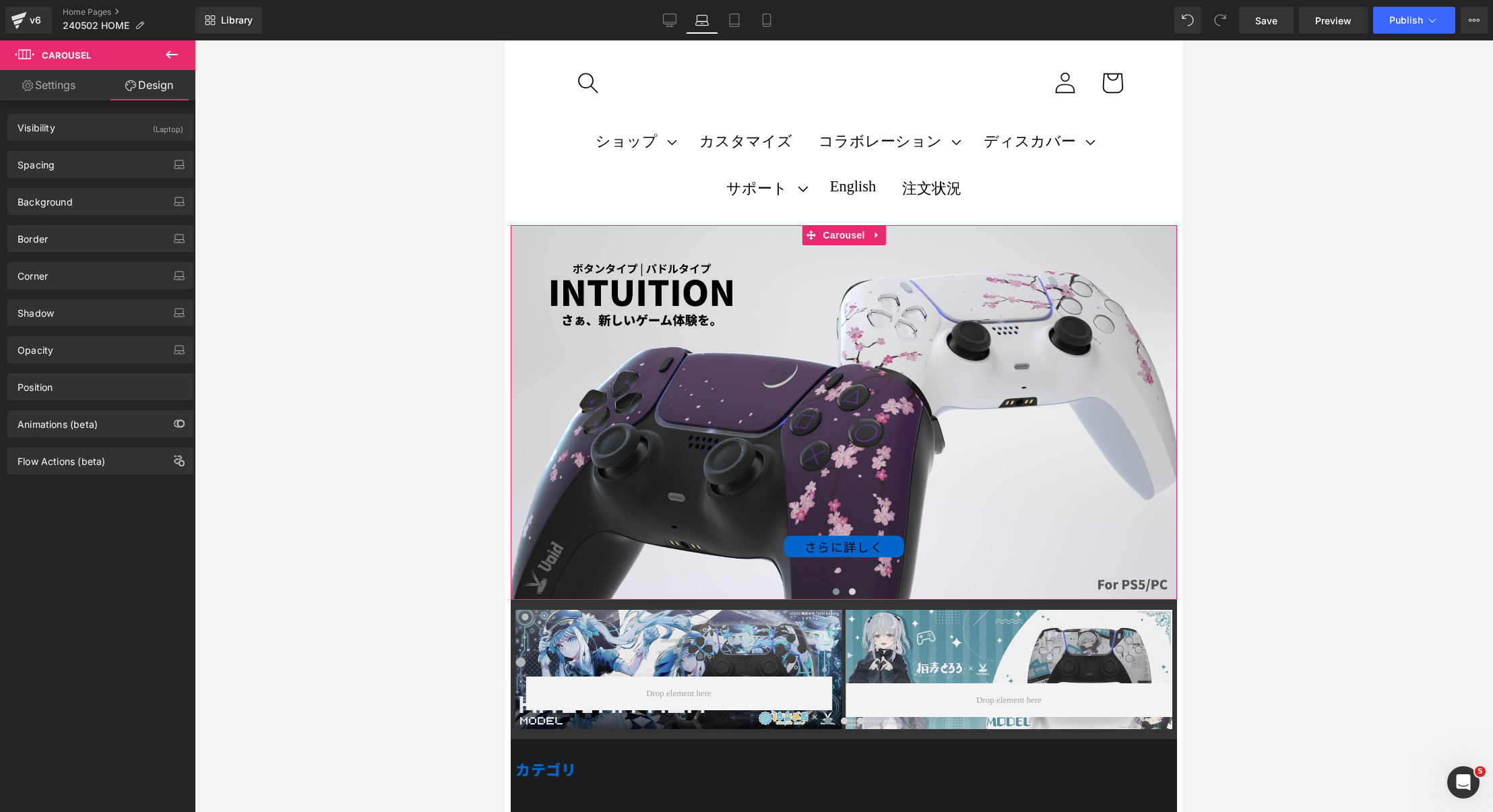
click at [68, 81] on link "Settings" at bounding box center [48, 85] width 97 height 30
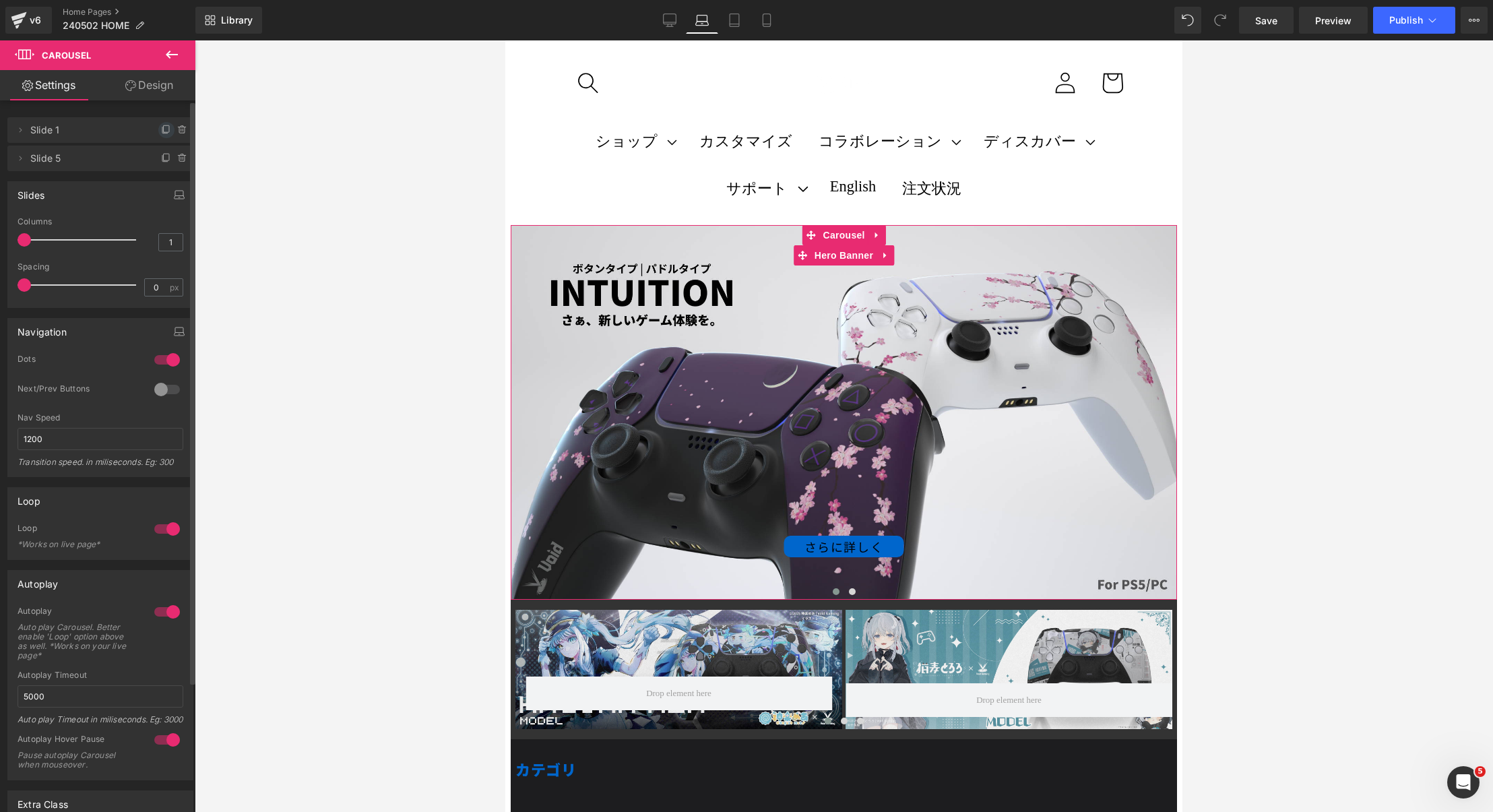
click at [158, 136] on span at bounding box center [166, 130] width 16 height 16
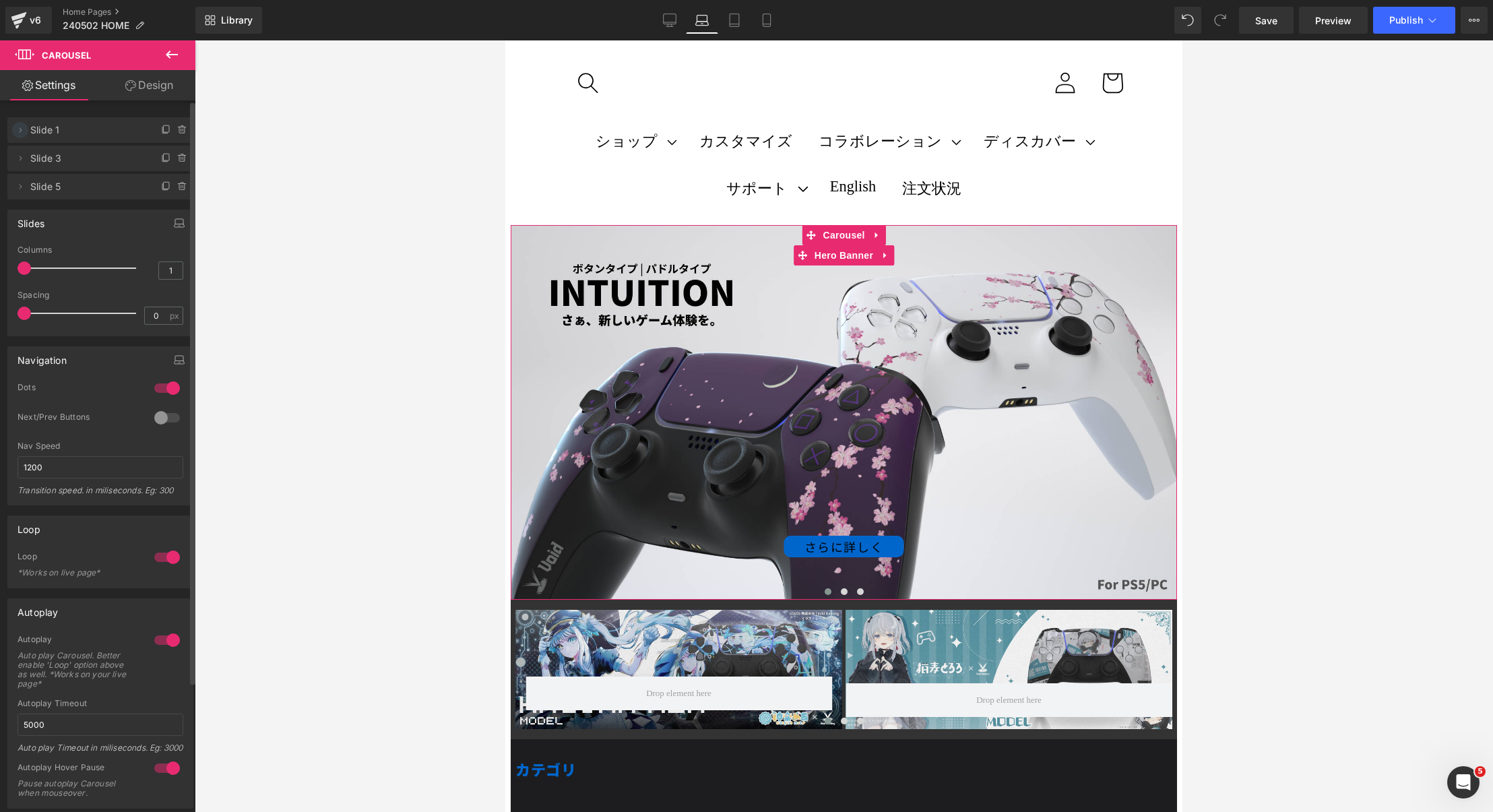
click at [26, 135] on span at bounding box center [20, 130] width 16 height 16
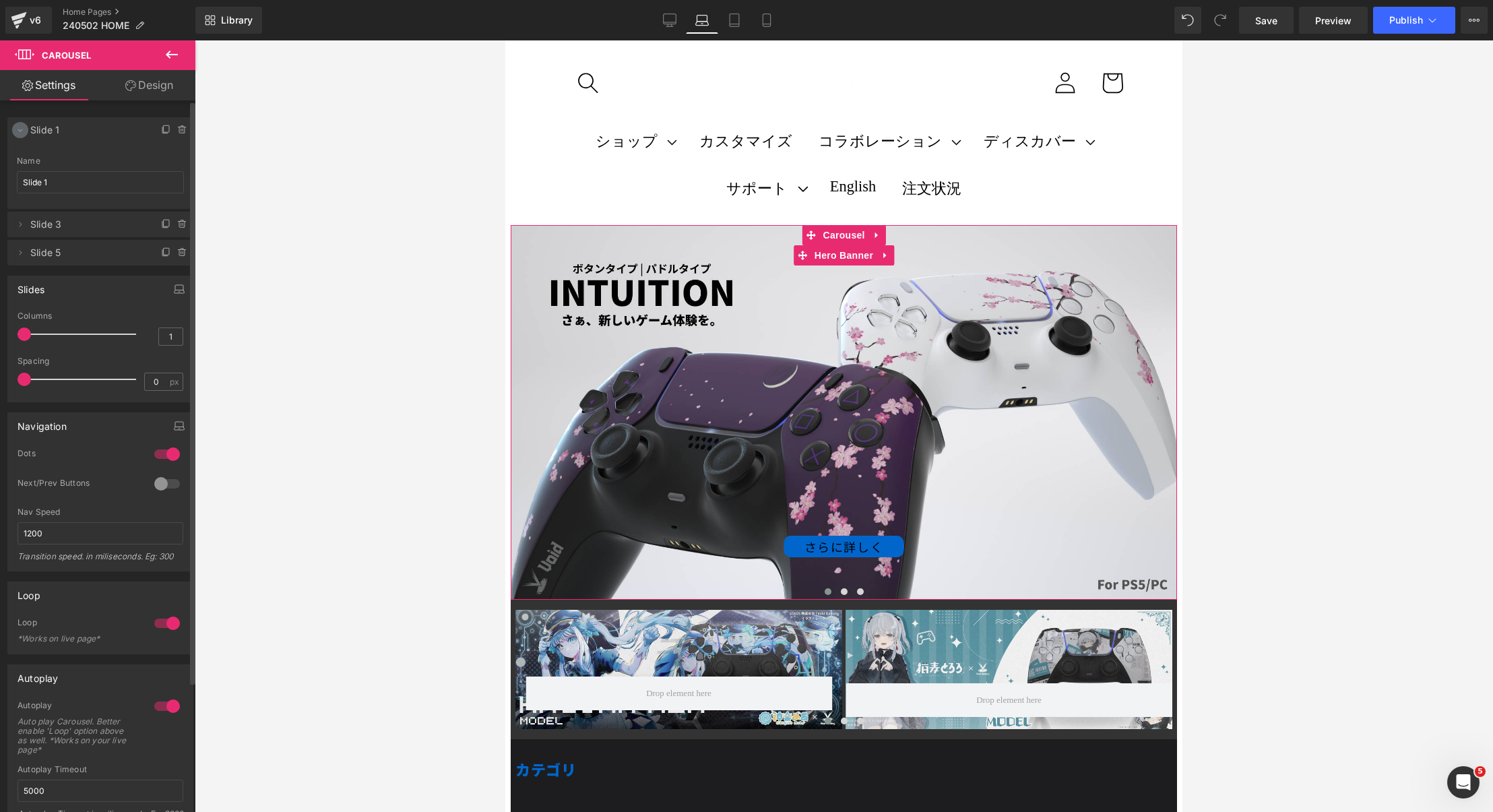
click at [21, 136] on span at bounding box center [20, 130] width 16 height 16
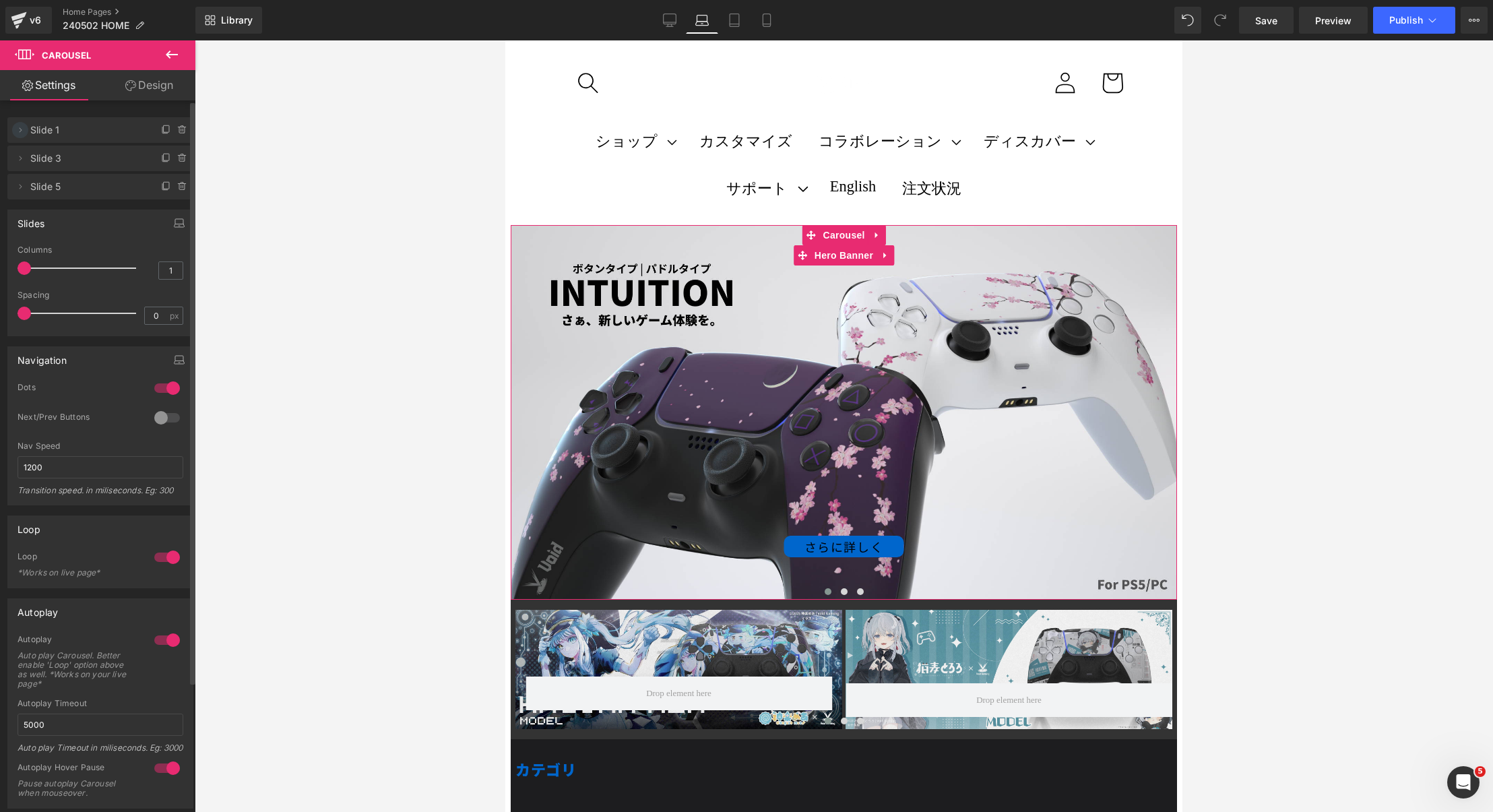
click at [25, 132] on icon at bounding box center [20, 130] width 11 height 11
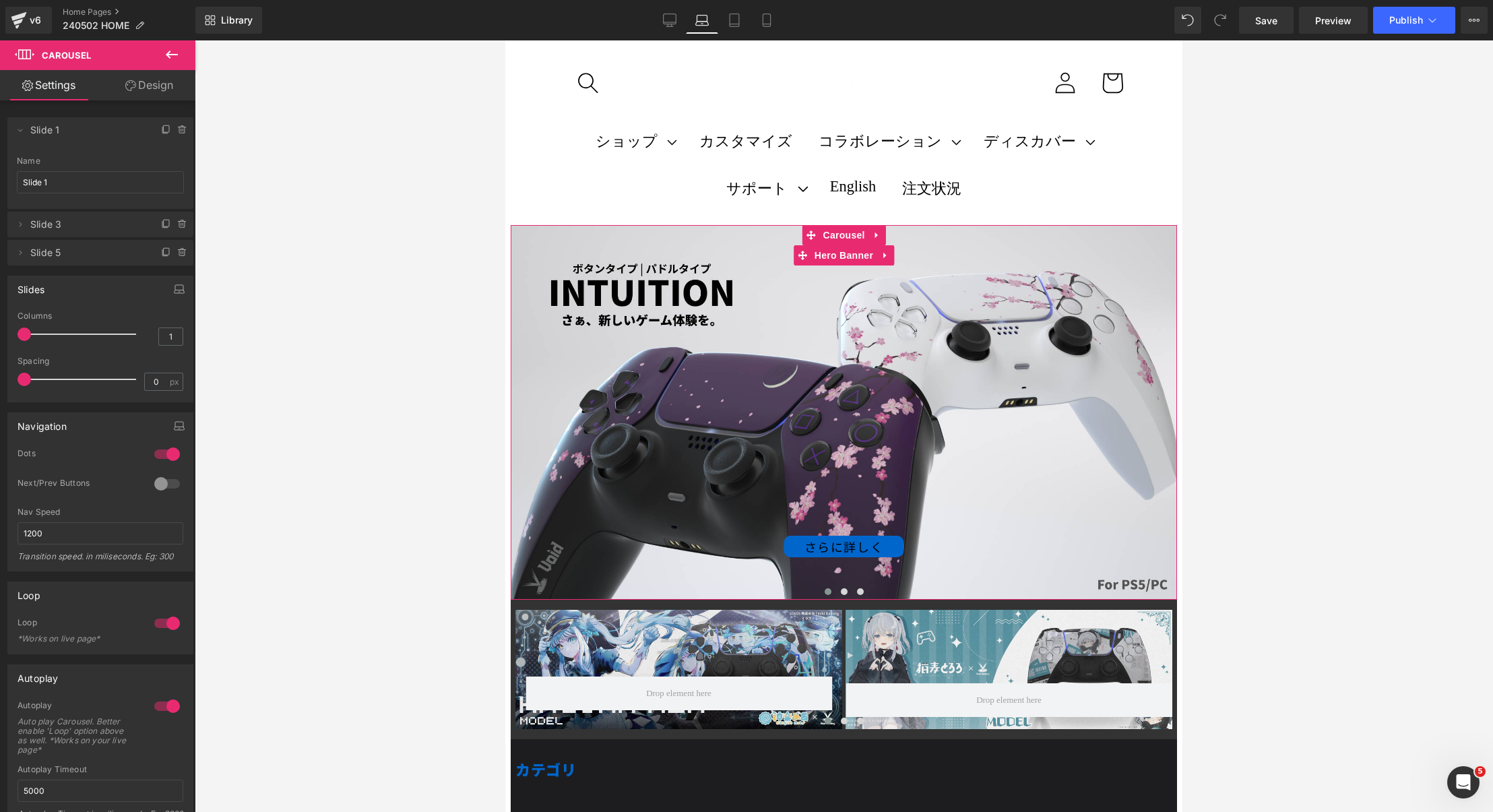
click at [876, 437] on div "さらに詳しく Button" at bounding box center [844, 412] width 667 height 375
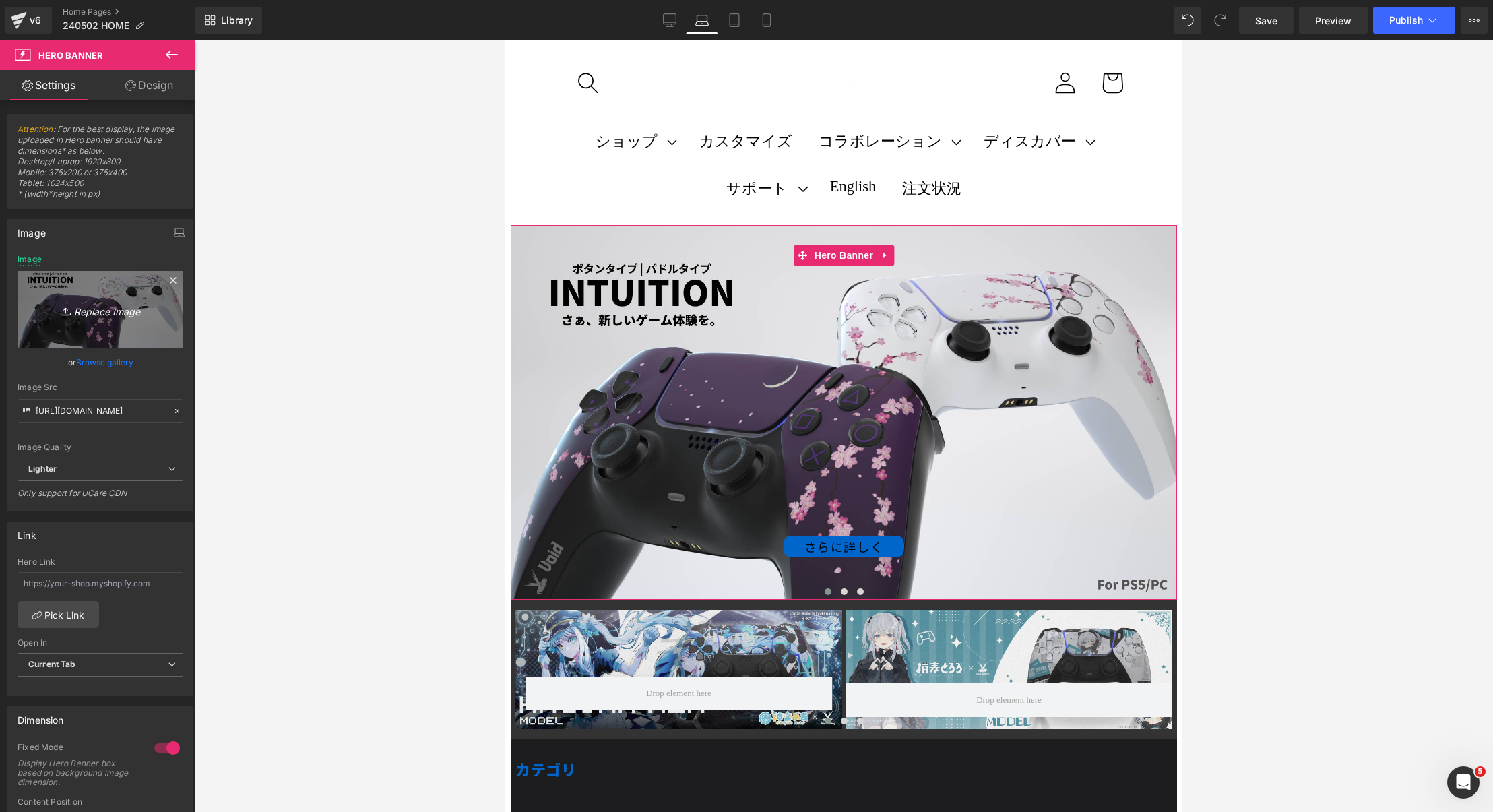
click at [121, 310] on icon "Replace Image" at bounding box center [100, 309] width 108 height 17
click at [99, 367] on link "Browse gallery" at bounding box center [104, 362] width 57 height 24
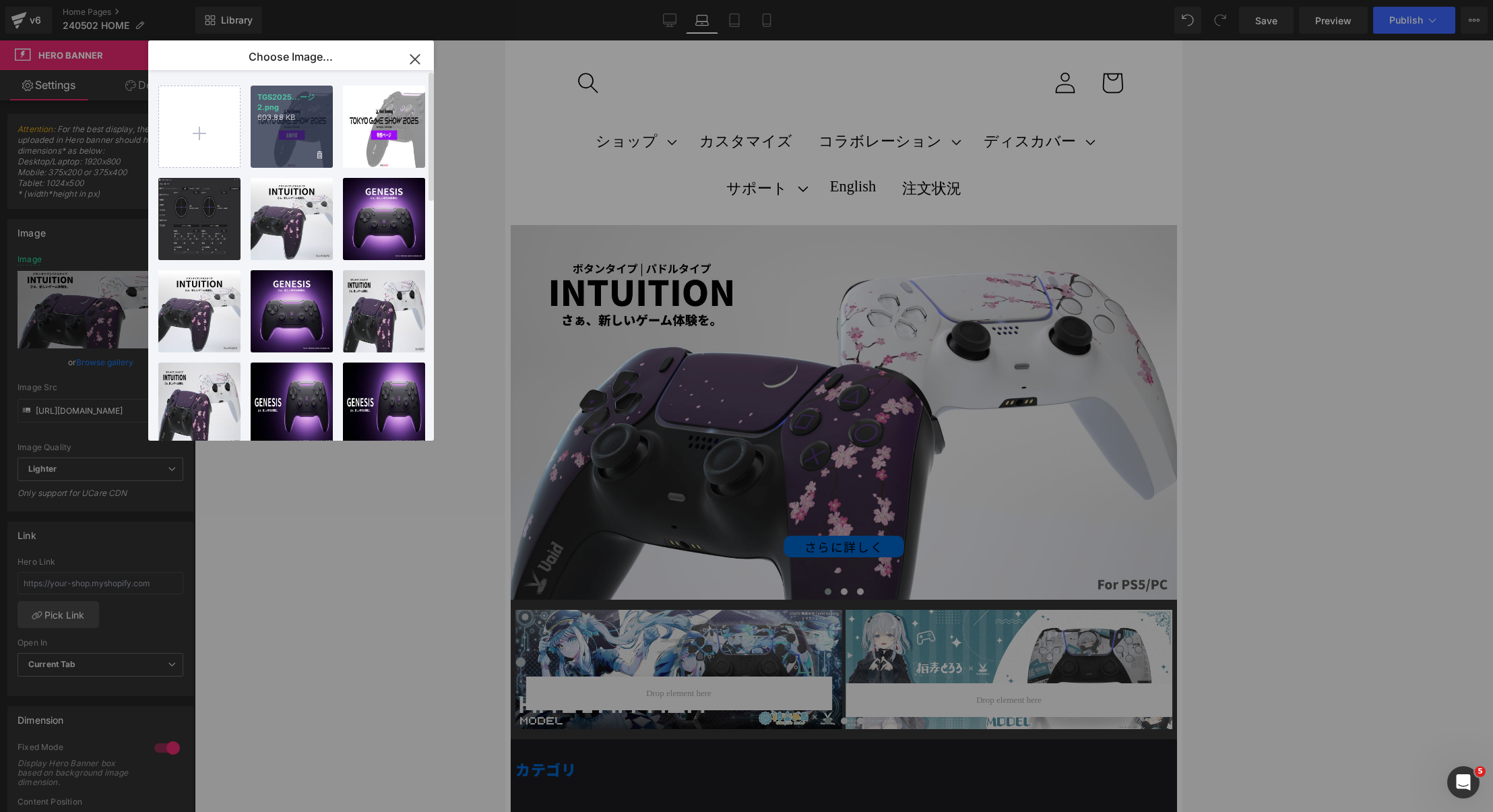
click at [300, 112] on p "603.88 KB" at bounding box center [292, 117] width 69 height 10
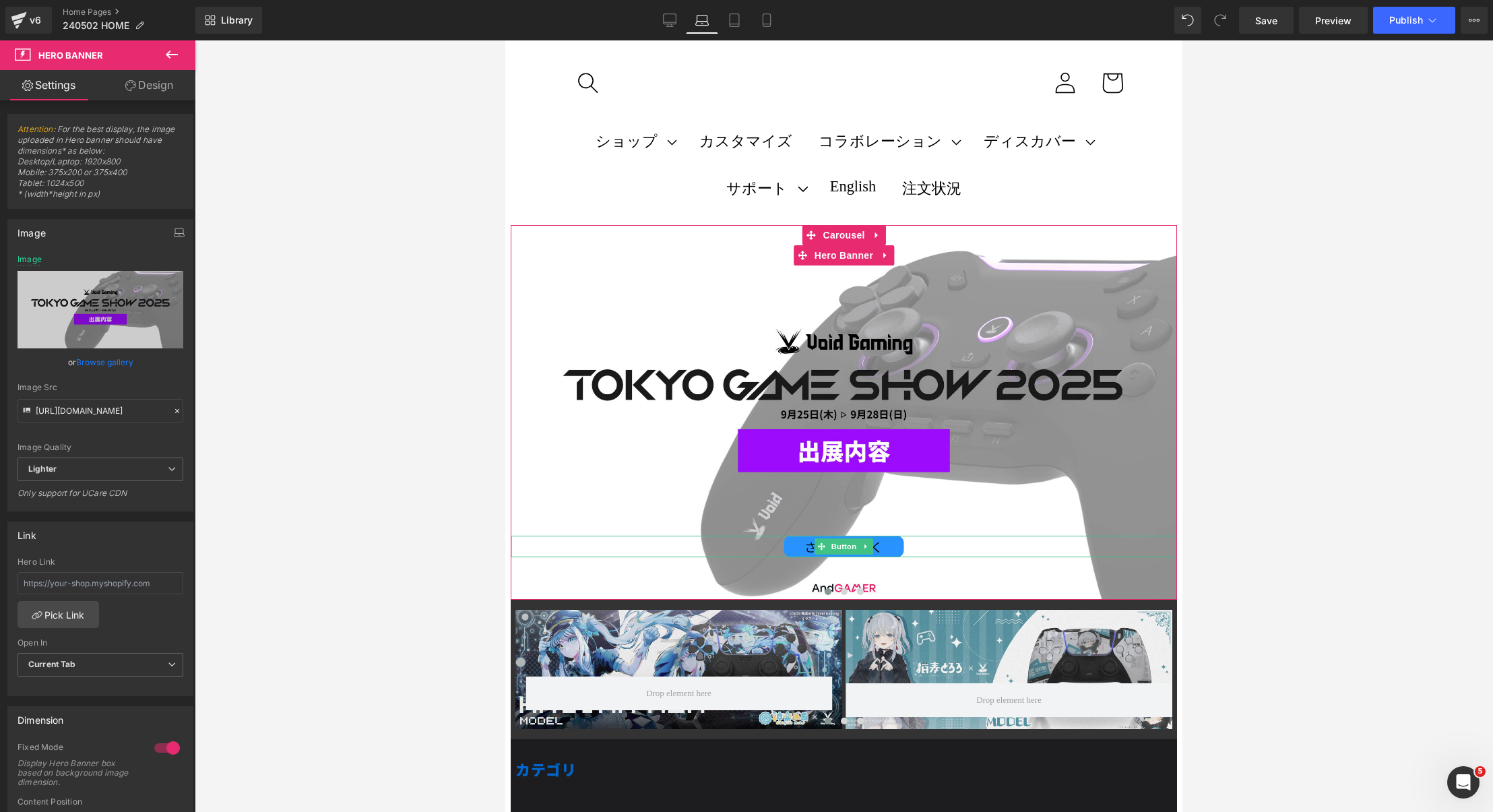
click at [787, 547] on link "さらに詳しく" at bounding box center [845, 547] width 120 height 22
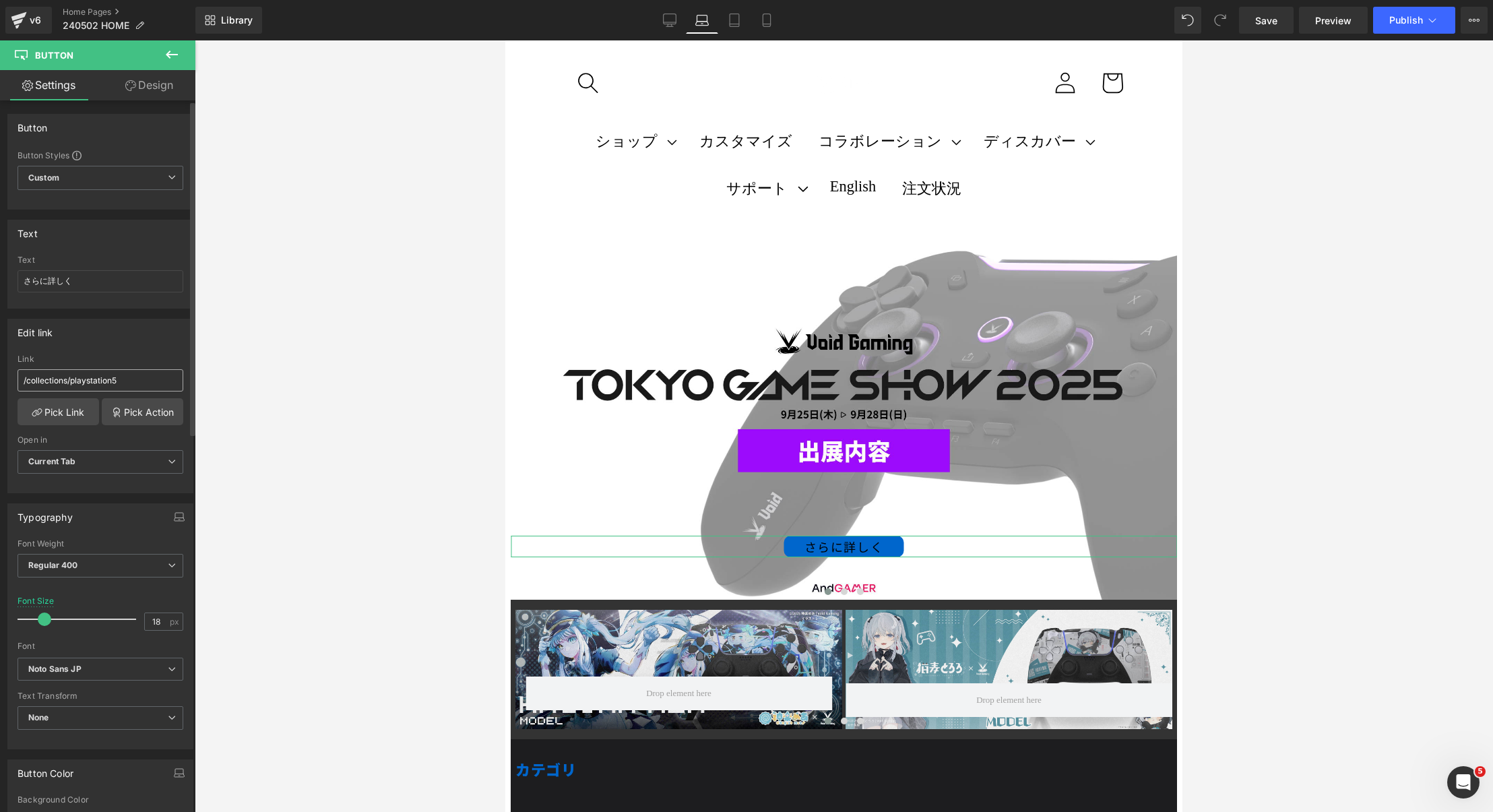
click at [90, 369] on input "/collections/playstation5" at bounding box center [100, 379] width 166 height 23
type input "/blogs/news/tgs2025"
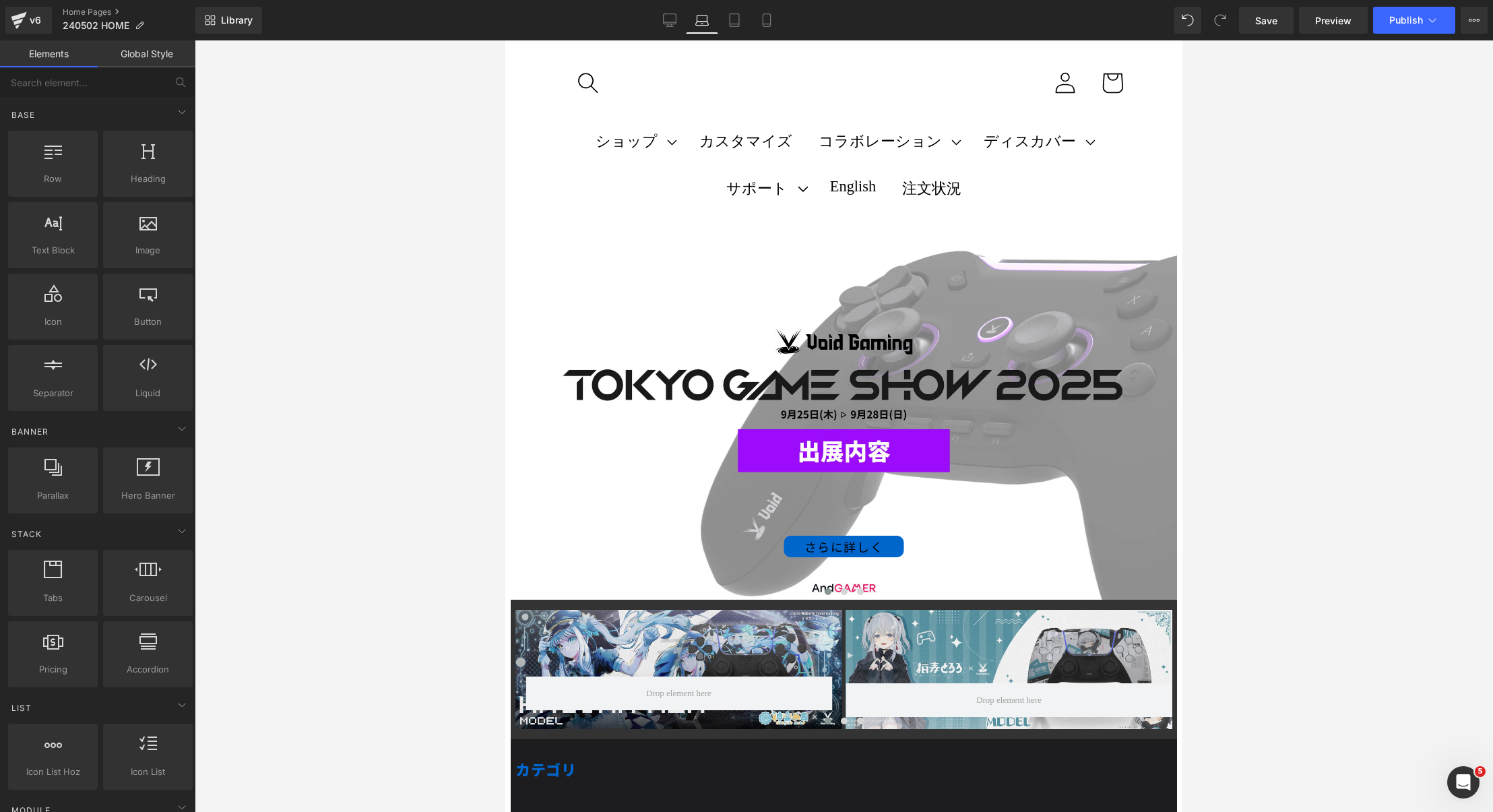
click at [299, 365] on div at bounding box center [844, 426] width 1298 height 772
click at [742, 149] on span "カスタマイズ" at bounding box center [746, 141] width 93 height 21
click at [740, 12] on link "Tablet" at bounding box center [734, 20] width 32 height 27
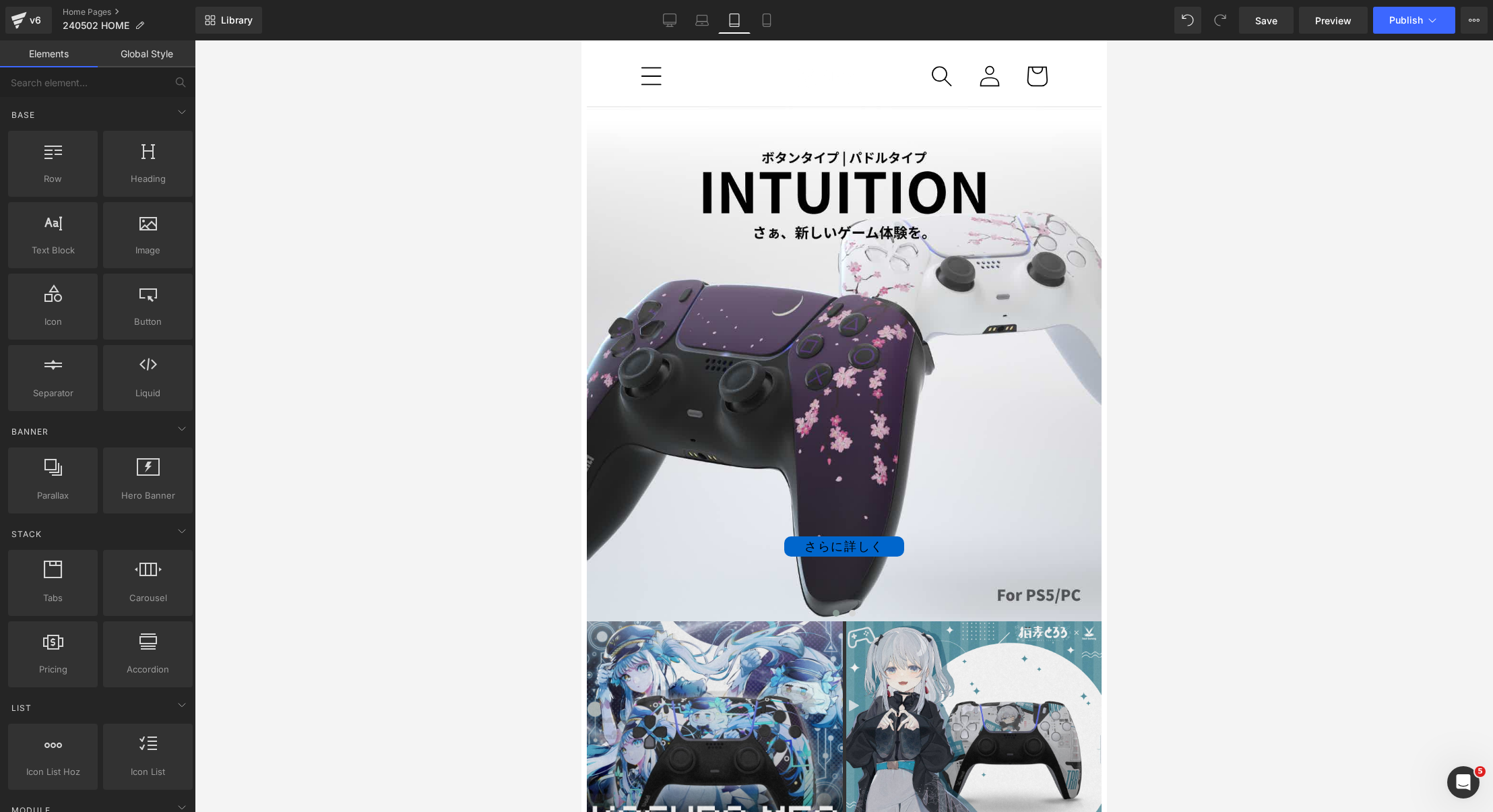
scroll to position [313, 0]
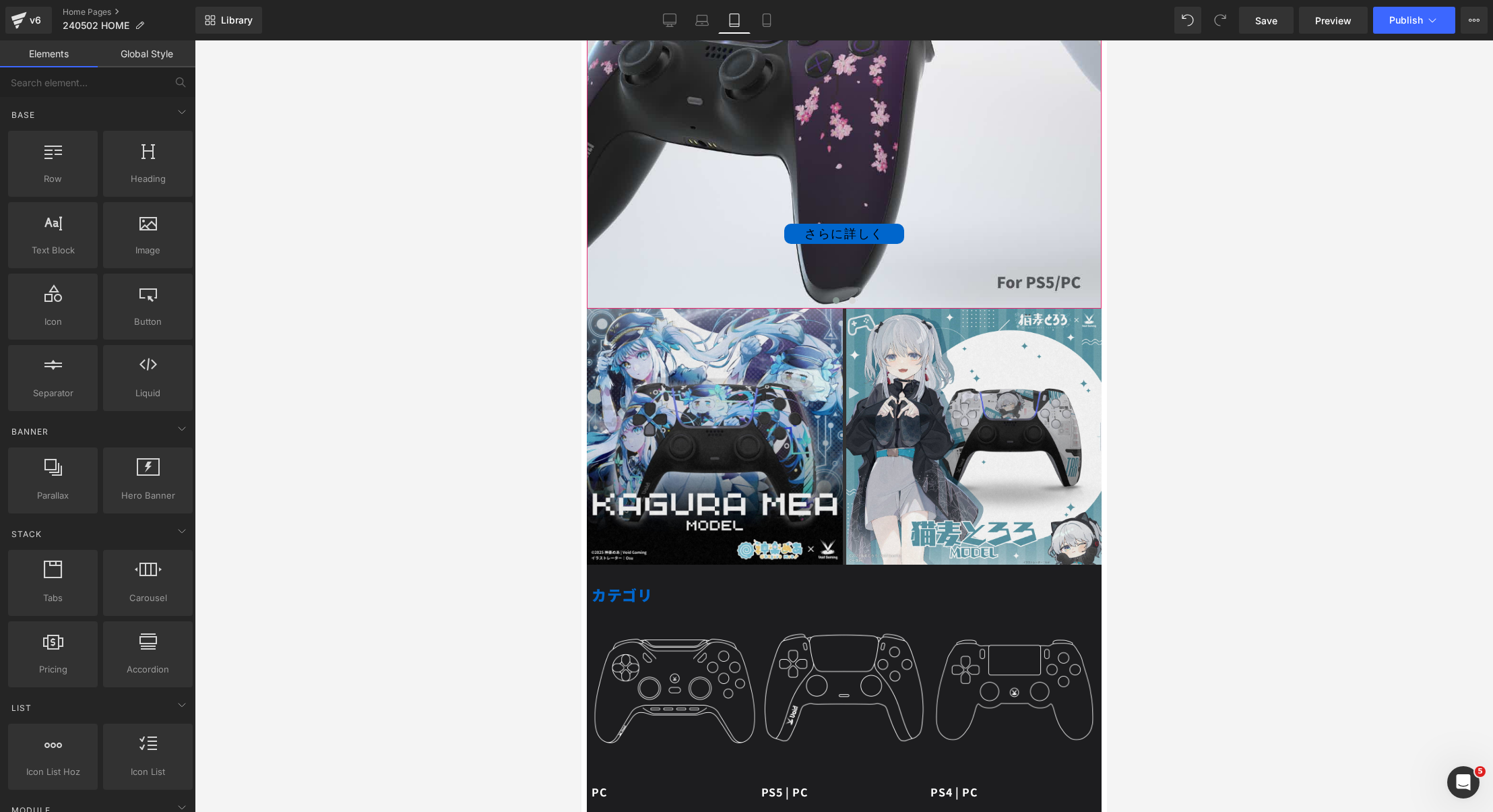
click at [728, 154] on div "さらに詳しく Button" at bounding box center [843, 50] width 514 height 514
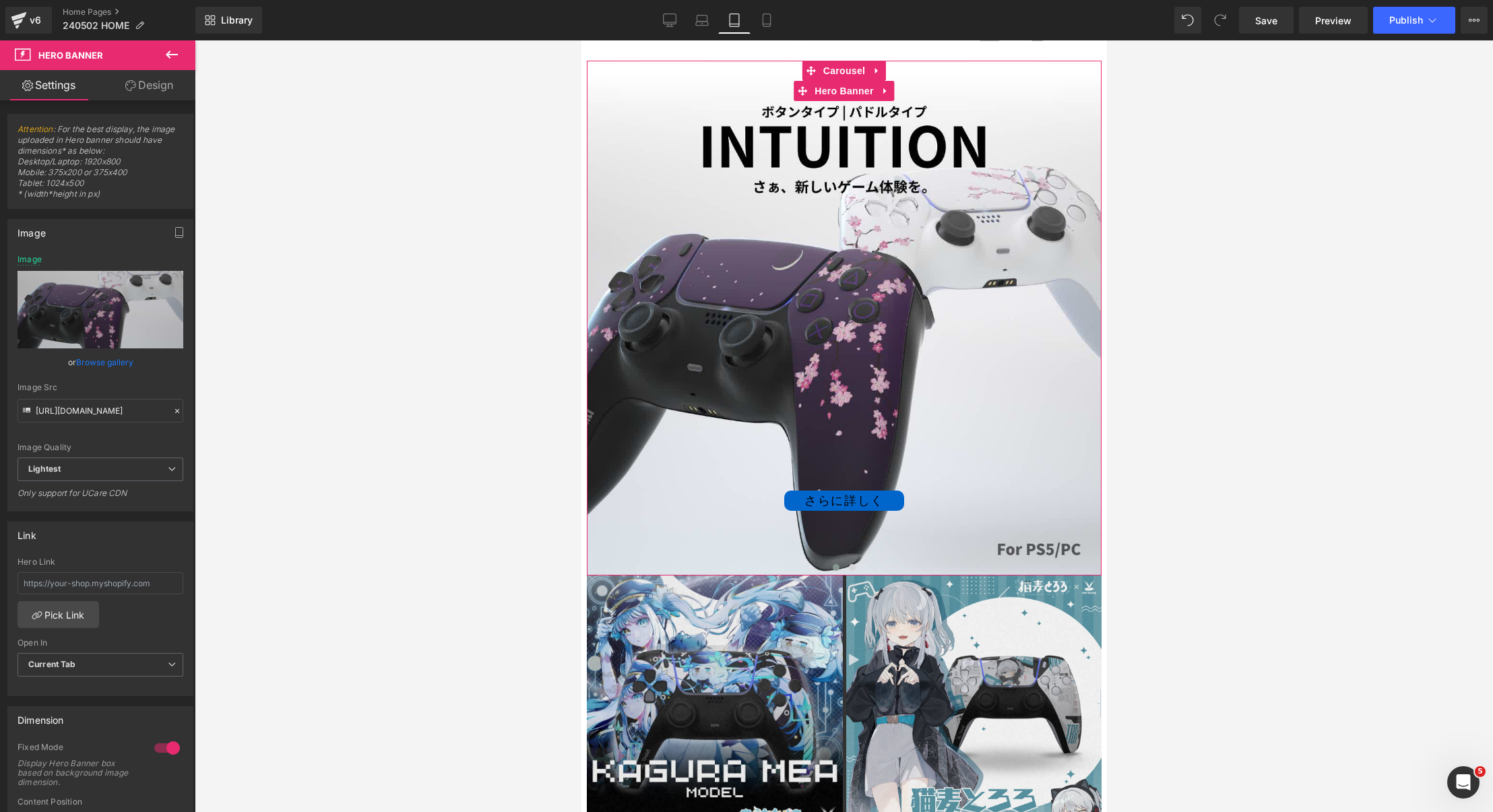
scroll to position [40, 0]
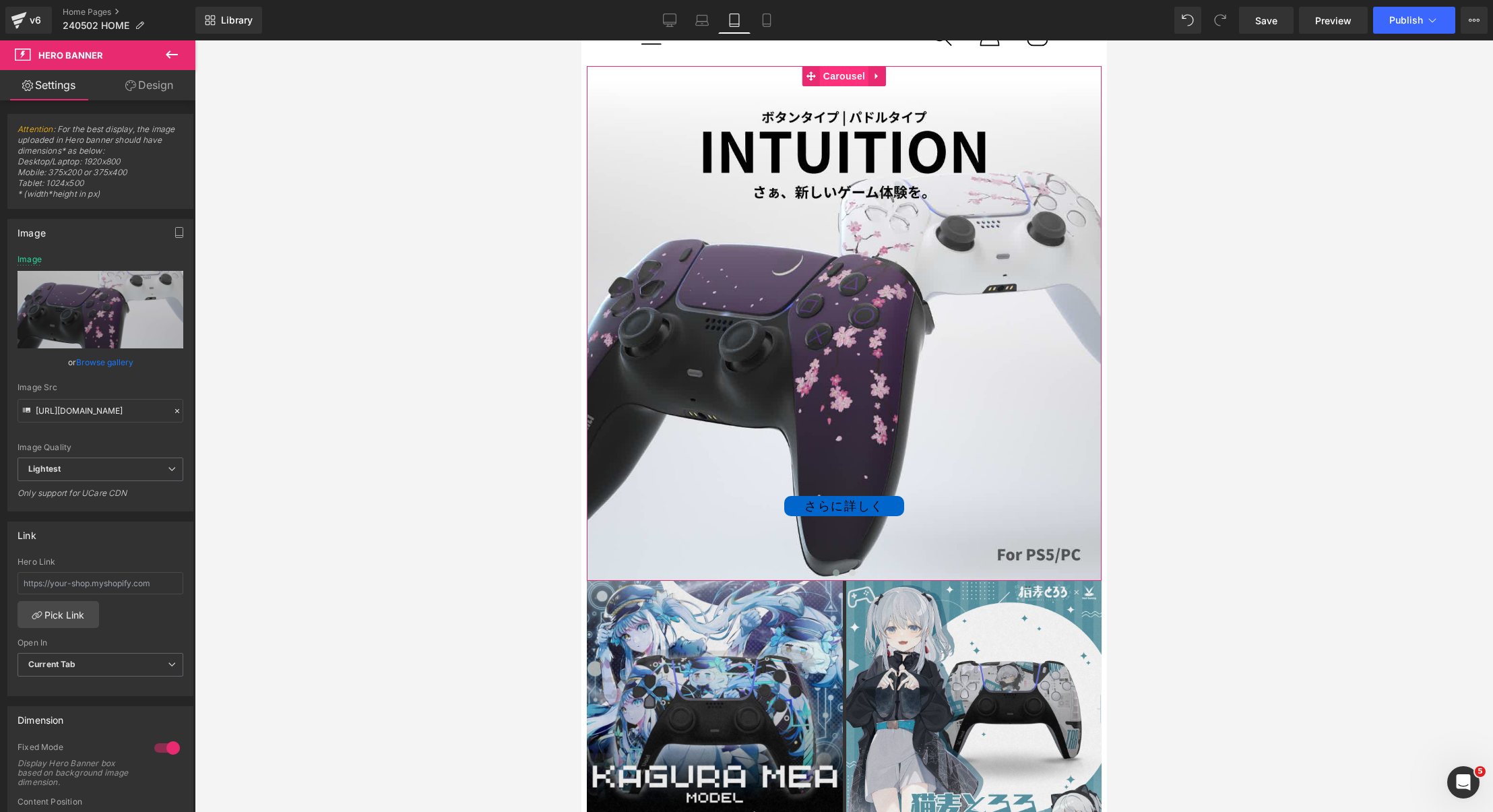
click at [835, 80] on span "Carousel" at bounding box center [843, 76] width 48 height 21
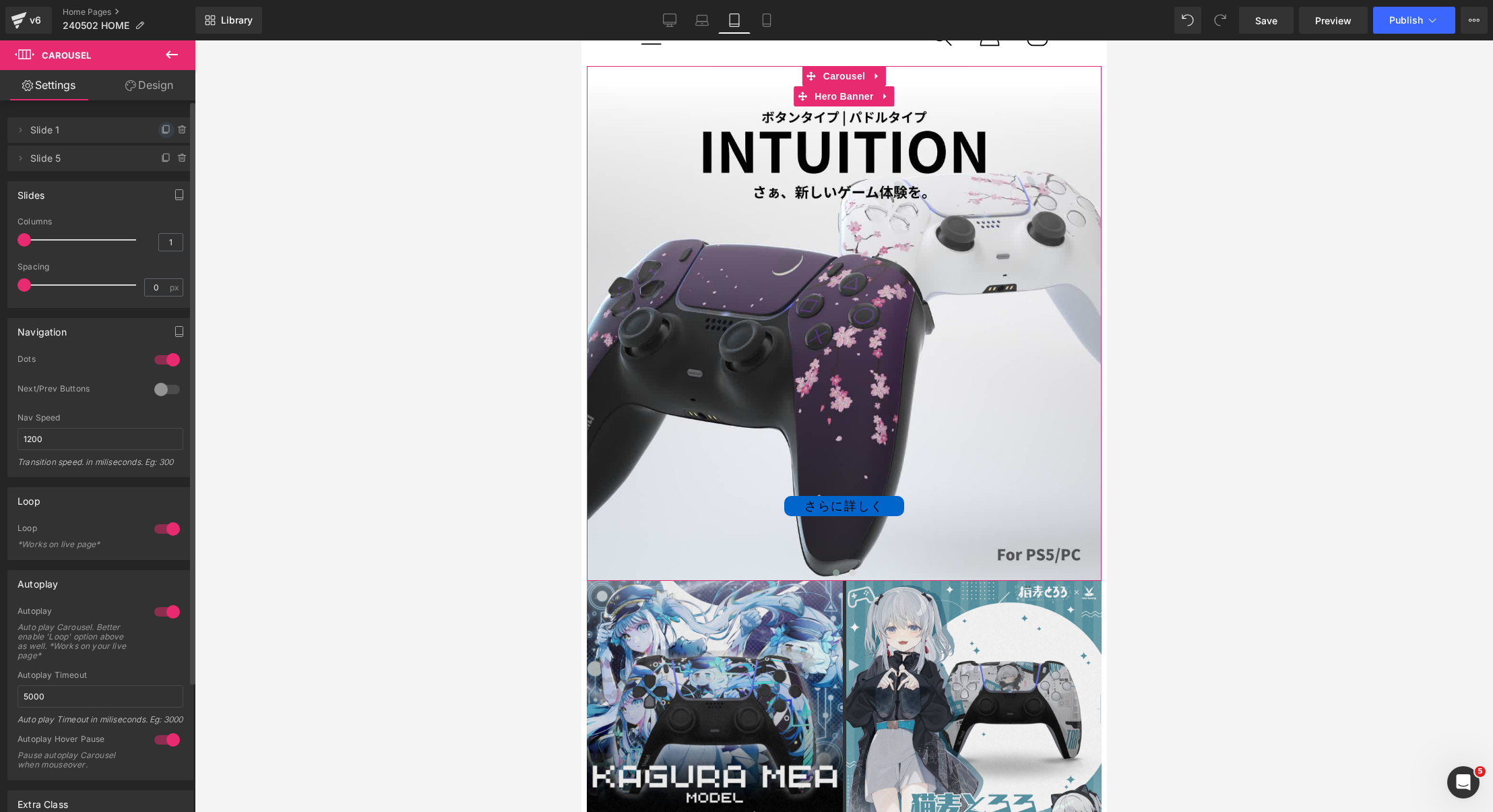
click at [158, 136] on span at bounding box center [166, 130] width 16 height 16
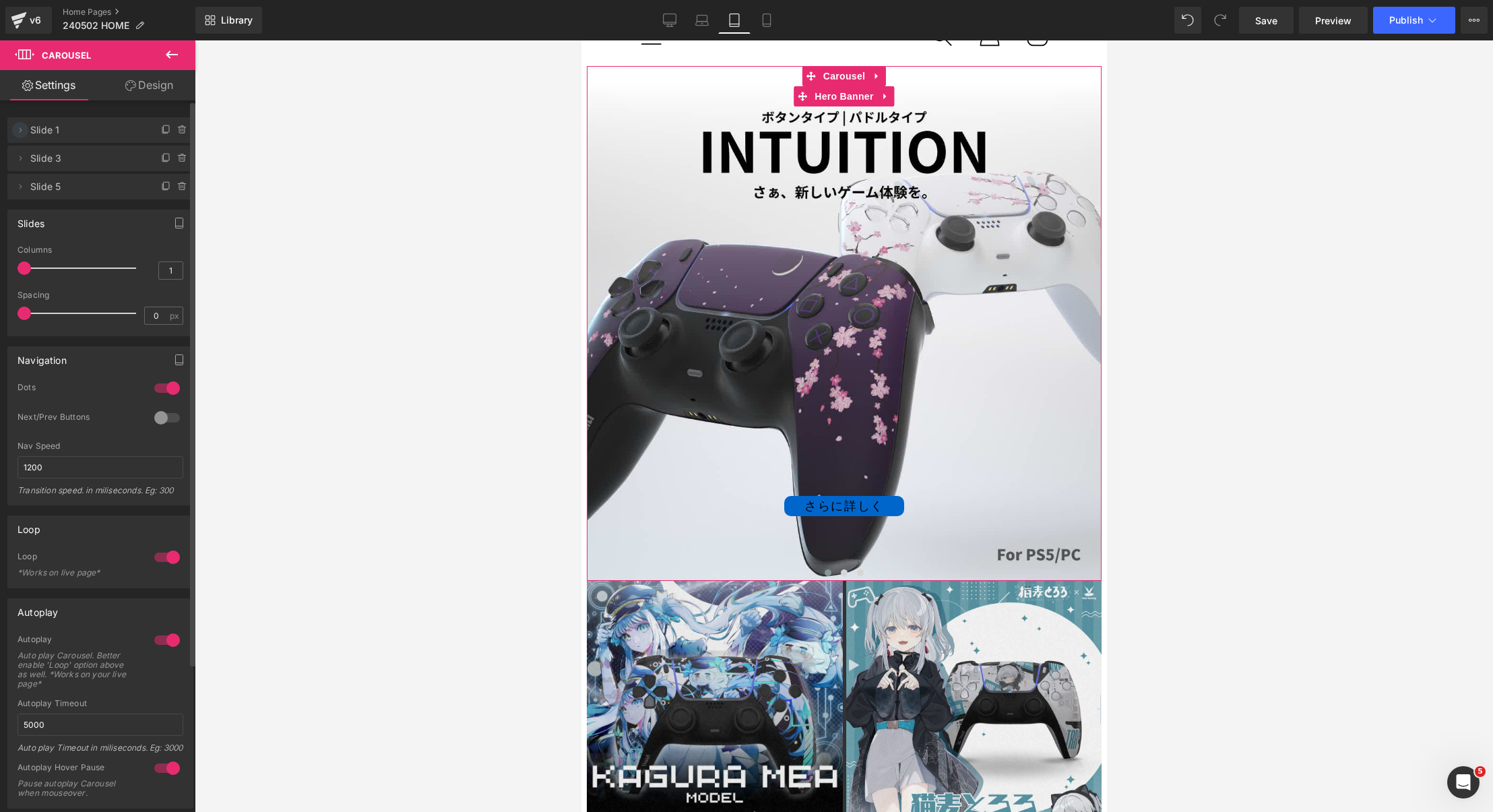
click at [23, 132] on icon at bounding box center [20, 130] width 11 height 11
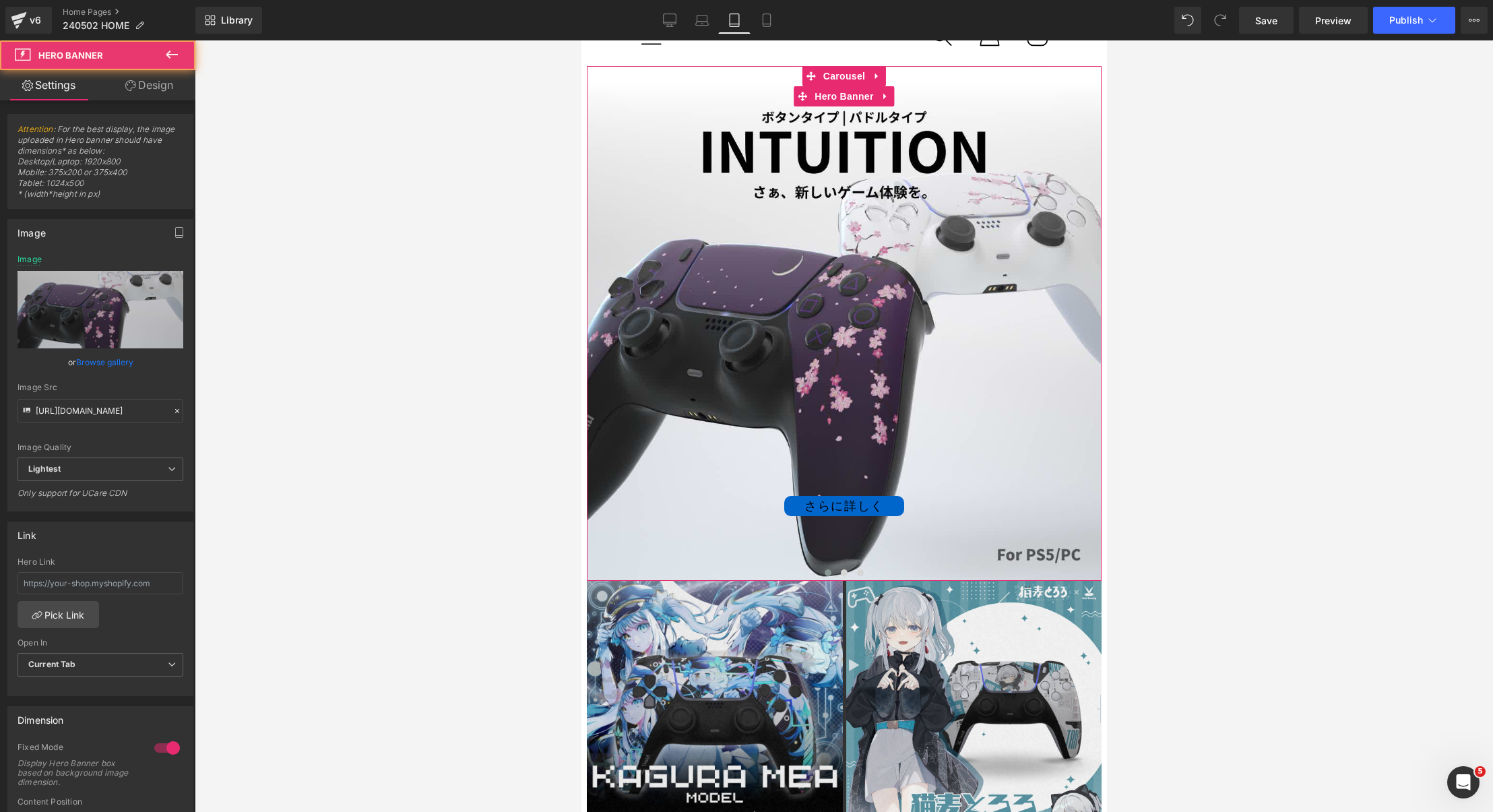
click at [682, 210] on div "さらに詳しく Button" at bounding box center [843, 322] width 514 height 514
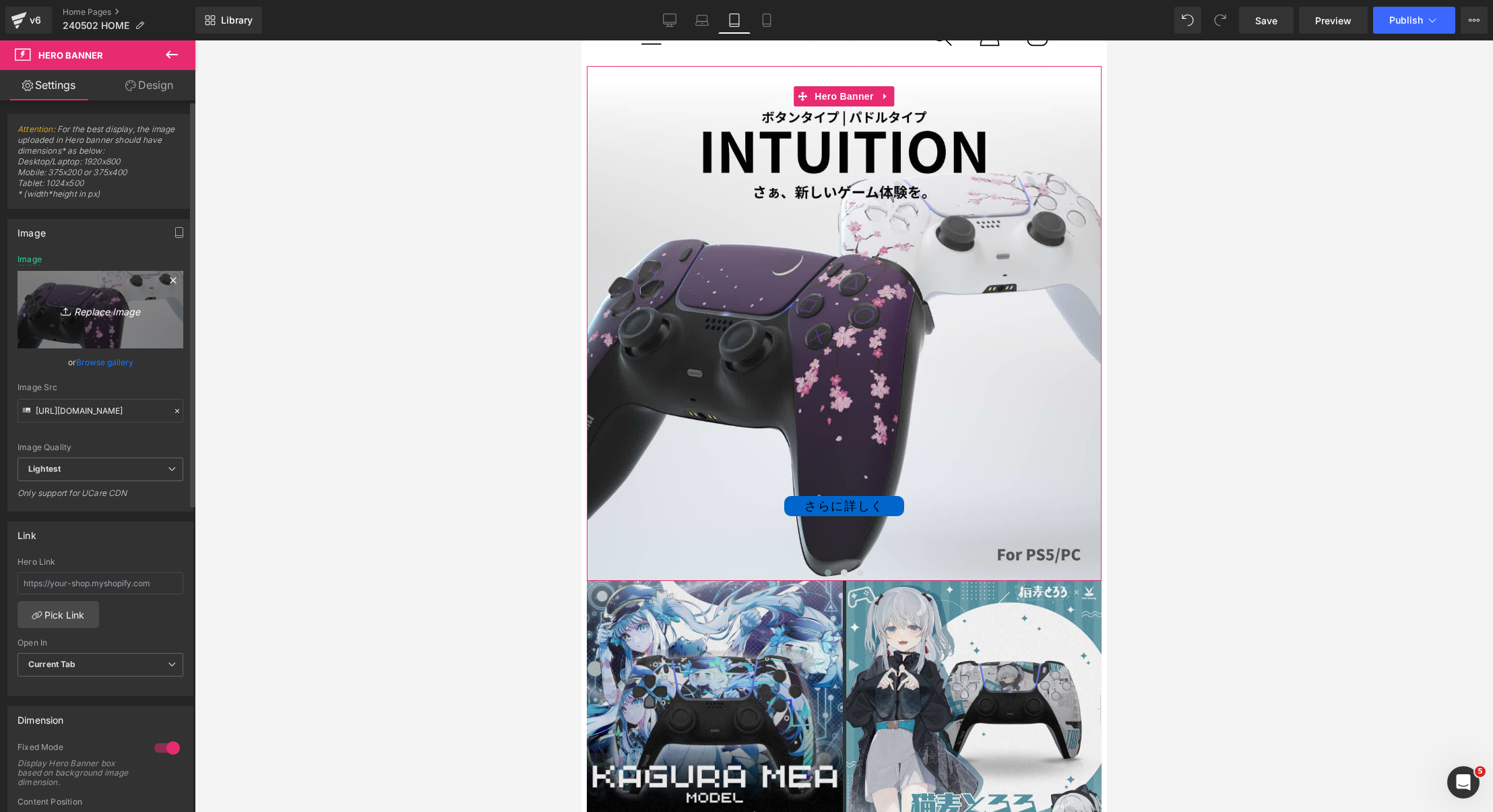
click at [120, 301] on icon "Replace Image" at bounding box center [100, 309] width 108 height 17
type input "C:\fakepath\2509_TGS_top_スマホ.png"
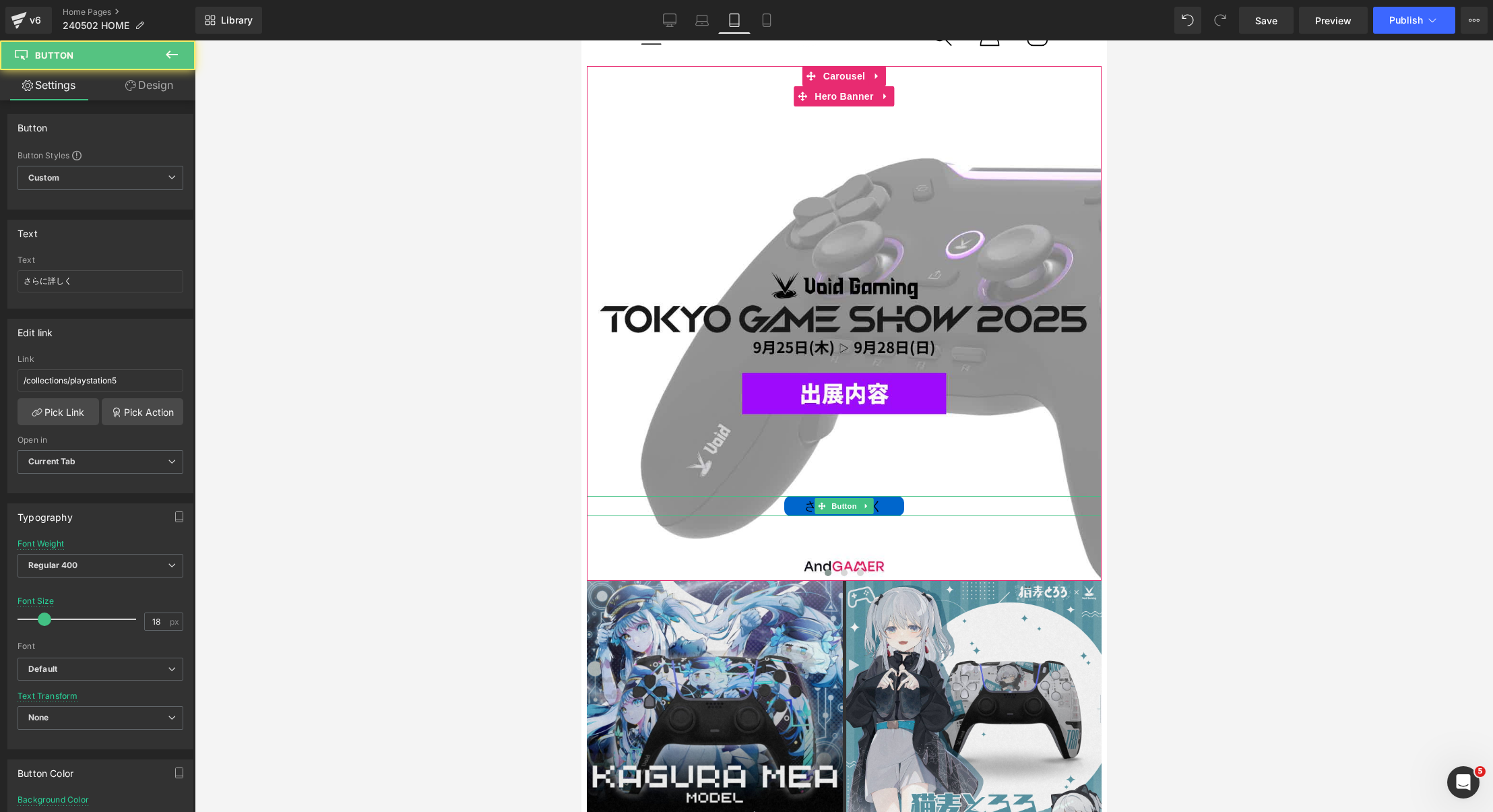
click at [920, 503] on div "さらに詳しく" at bounding box center [843, 505] width 514 height 21
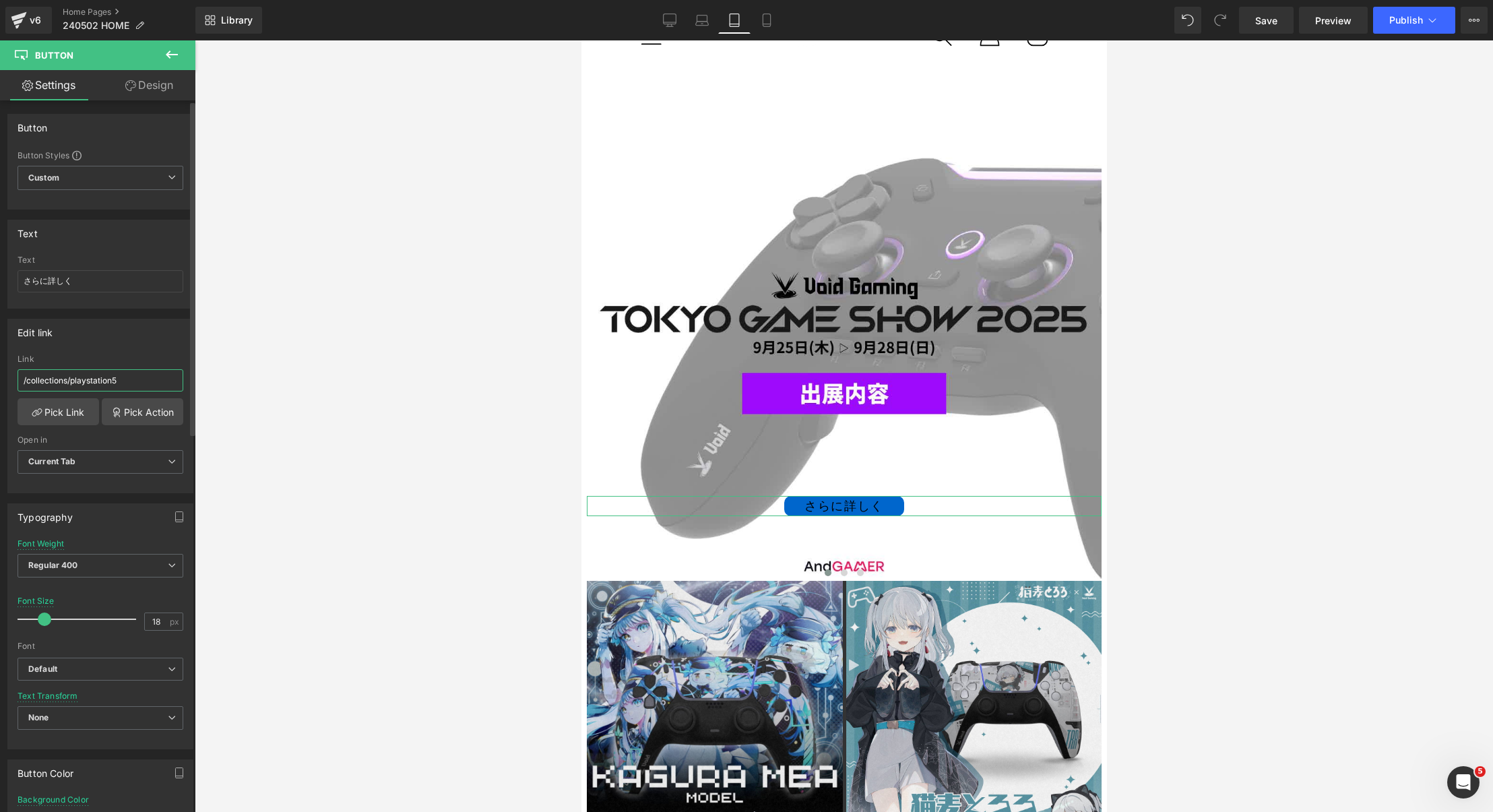
click at [99, 380] on input "/collections/playstation5" at bounding box center [100, 379] width 166 height 23
type input "/blogs/news/tgs2025"
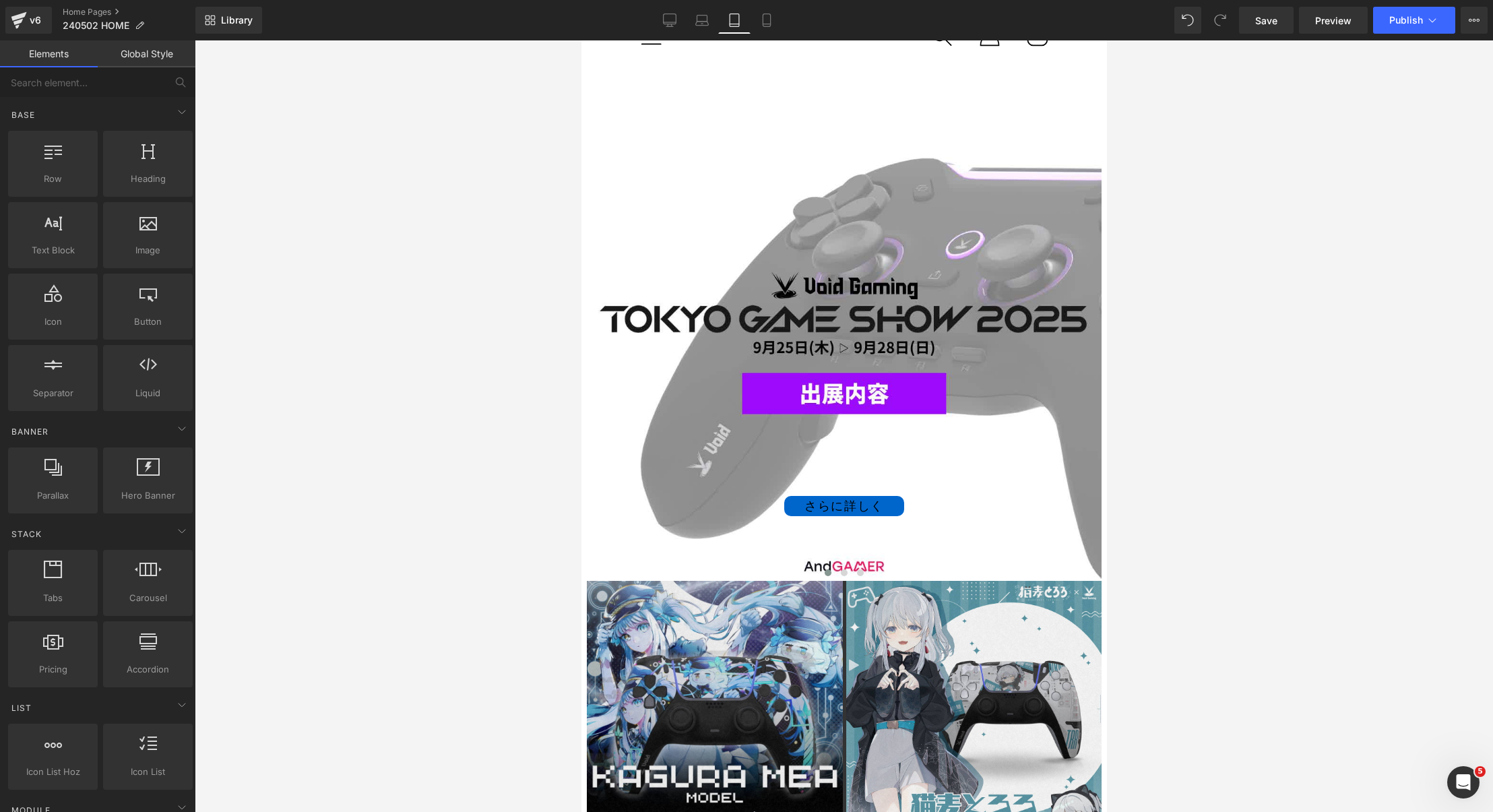
click at [347, 391] on div at bounding box center [844, 426] width 1298 height 772
click at [780, 23] on link "Mobile" at bounding box center [766, 20] width 32 height 27
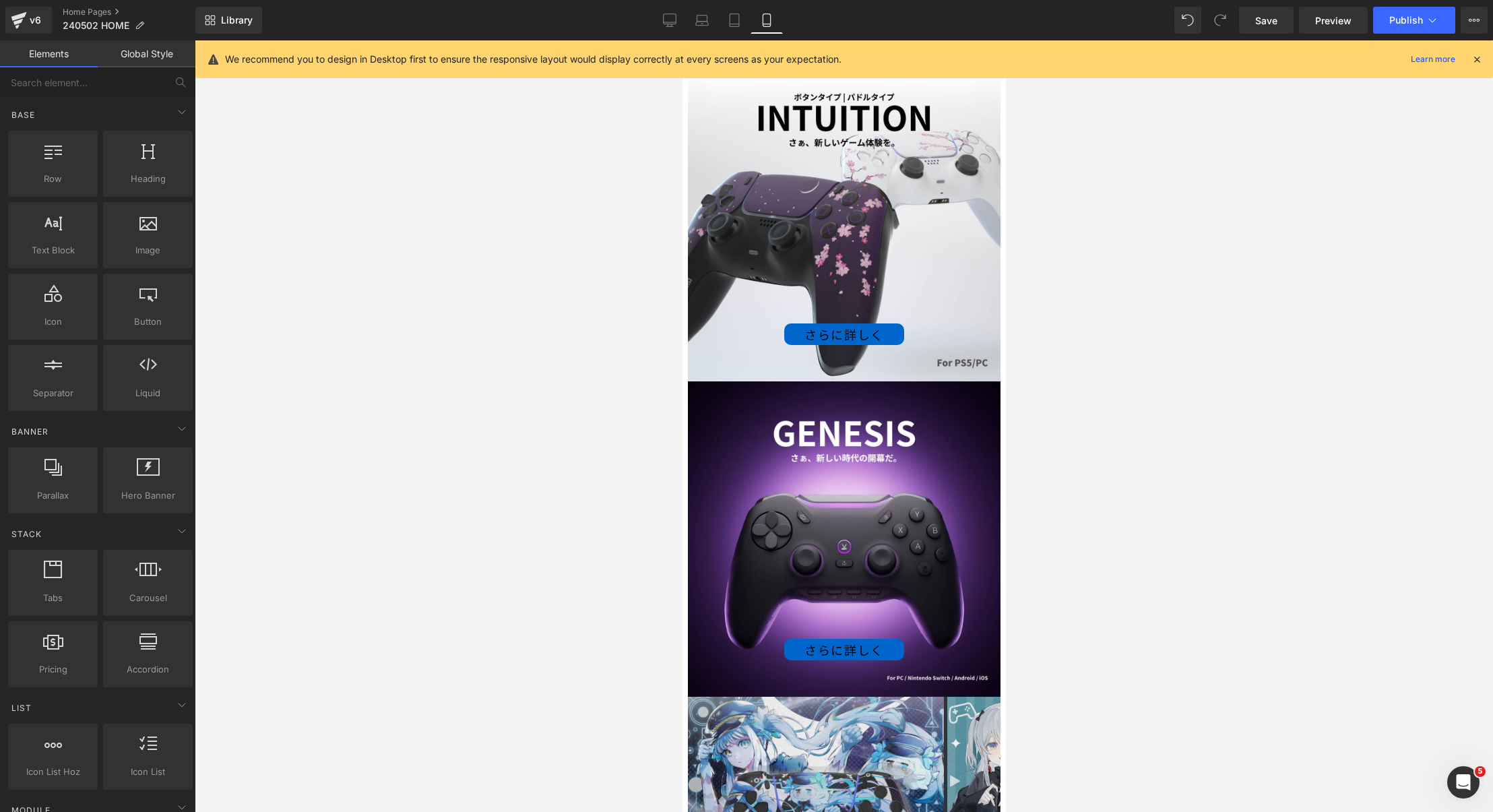
scroll to position [66, 0]
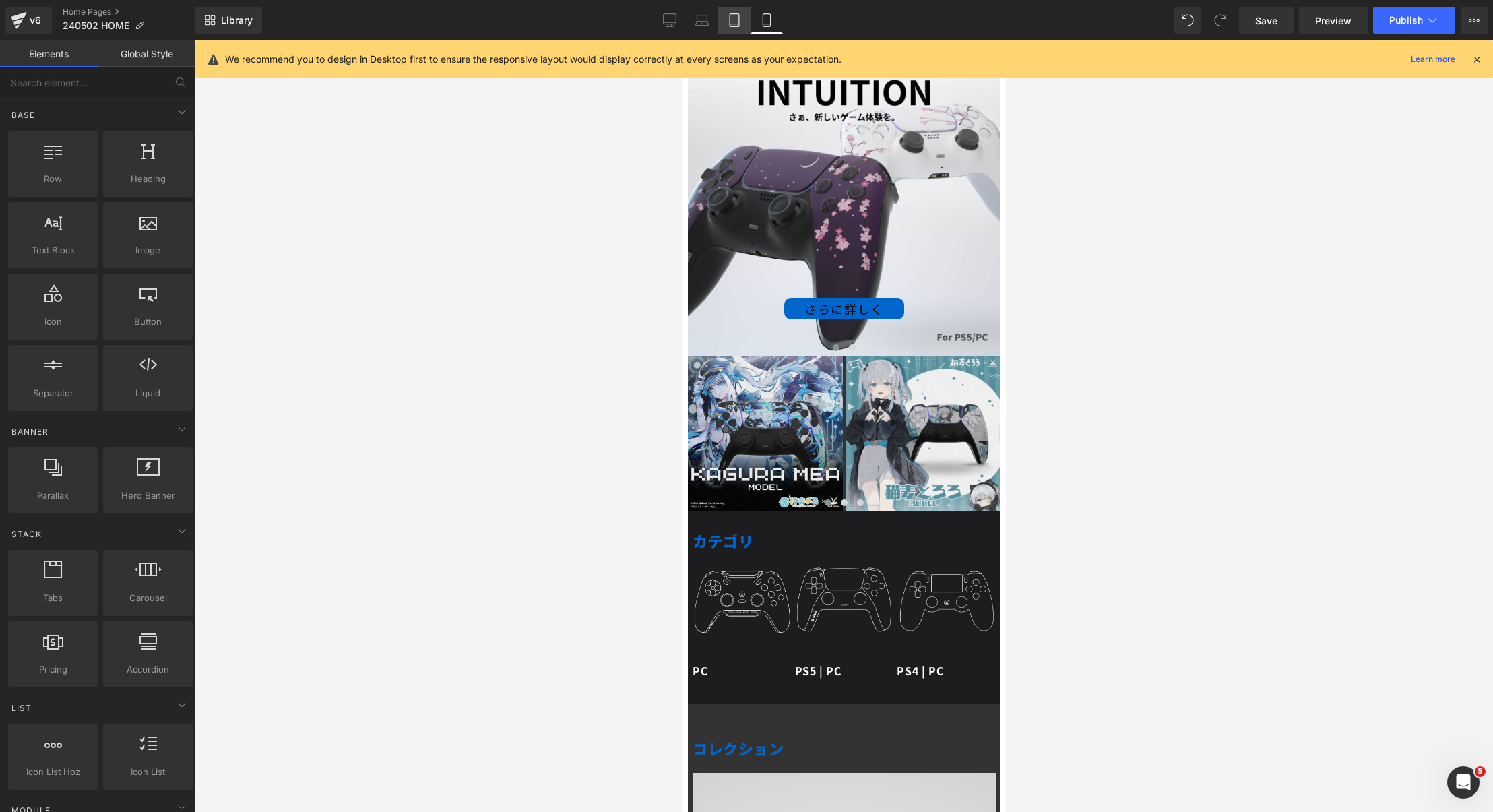
drag, startPoint x: 737, startPoint y: 18, endPoint x: 189, endPoint y: 45, distance: 548.7
click at [737, 18] on icon at bounding box center [735, 21] width 14 height 14
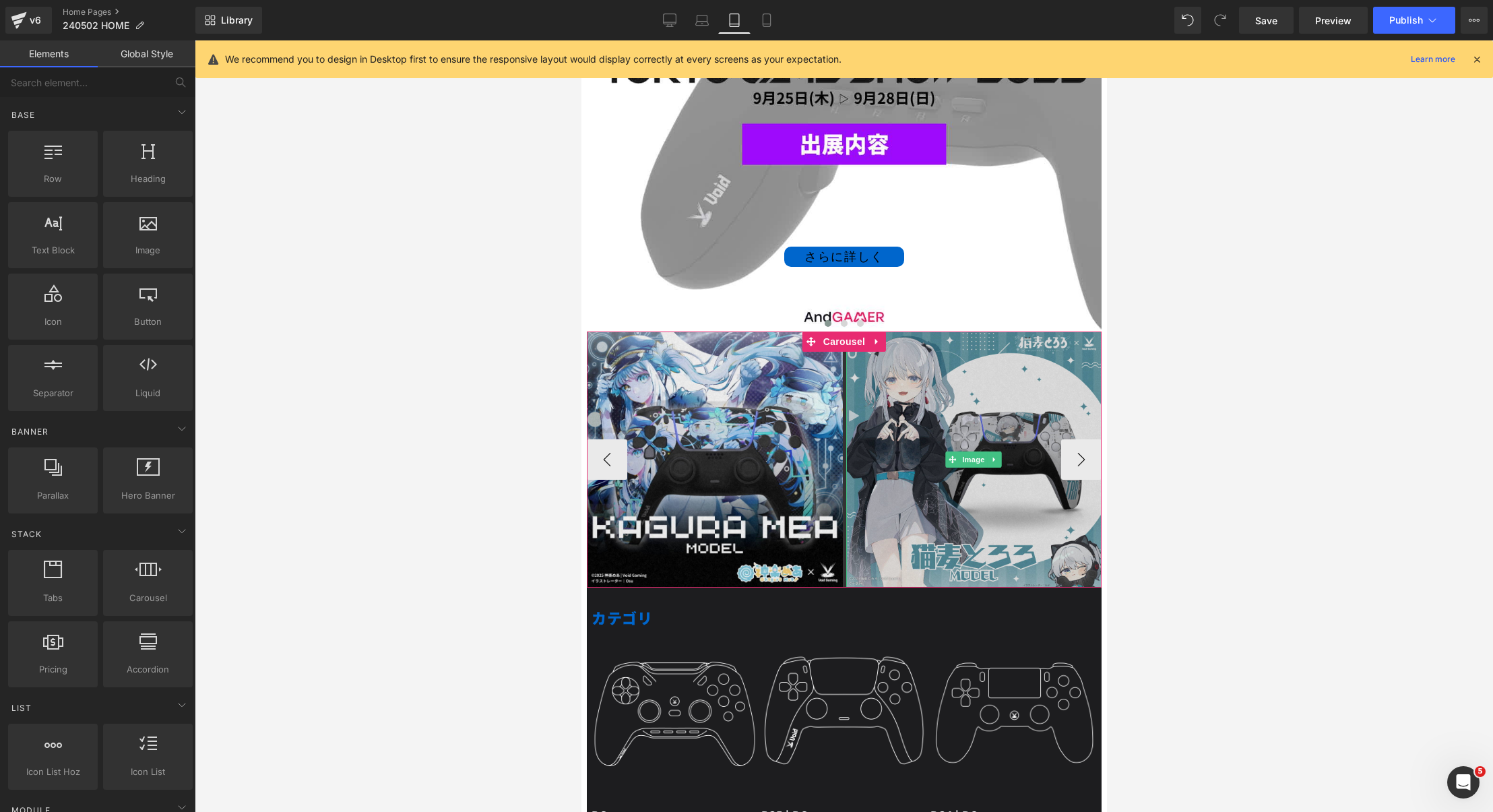
scroll to position [0, 0]
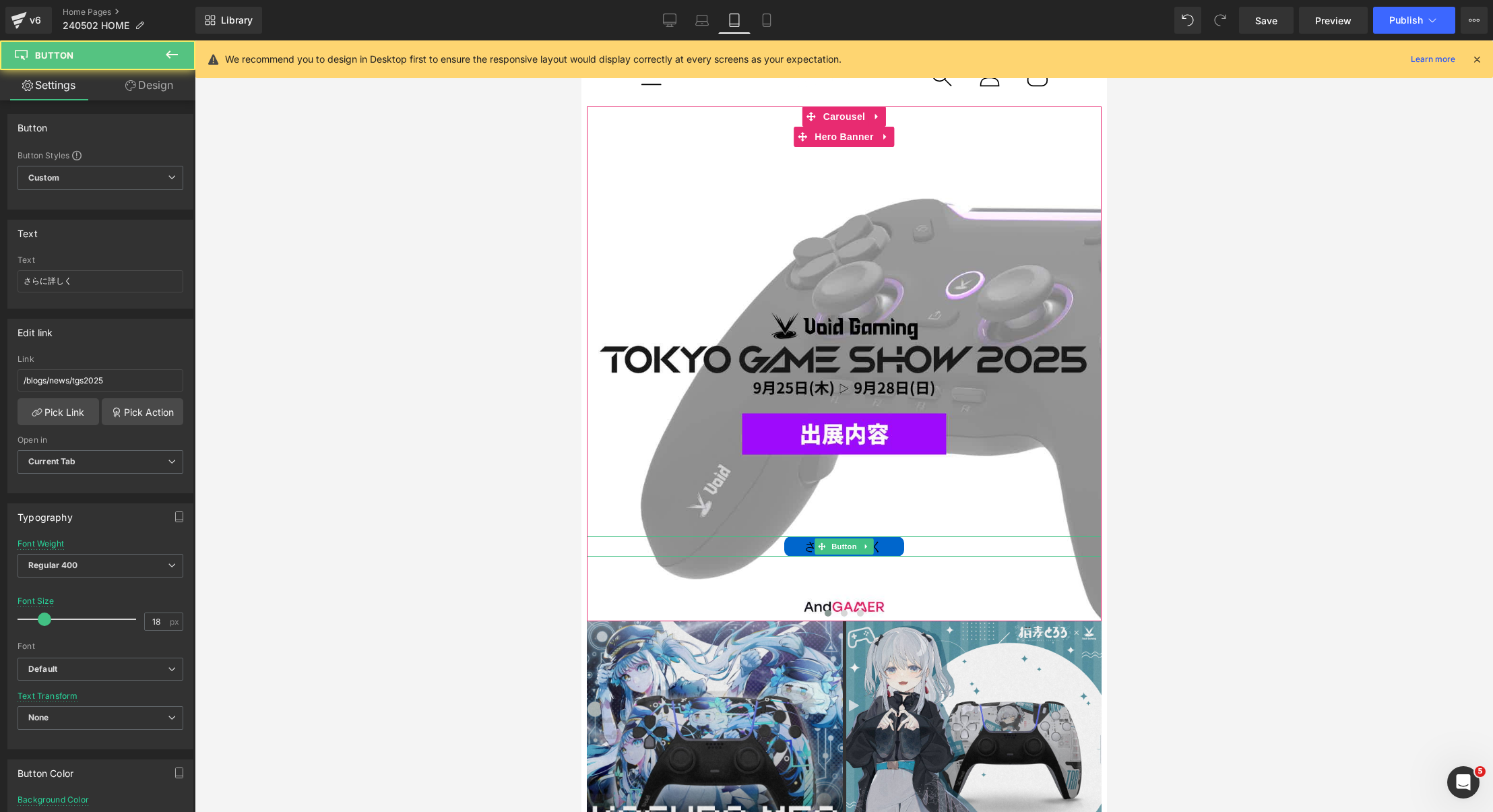
click at [932, 541] on div "さらに詳しく" at bounding box center [843, 546] width 514 height 21
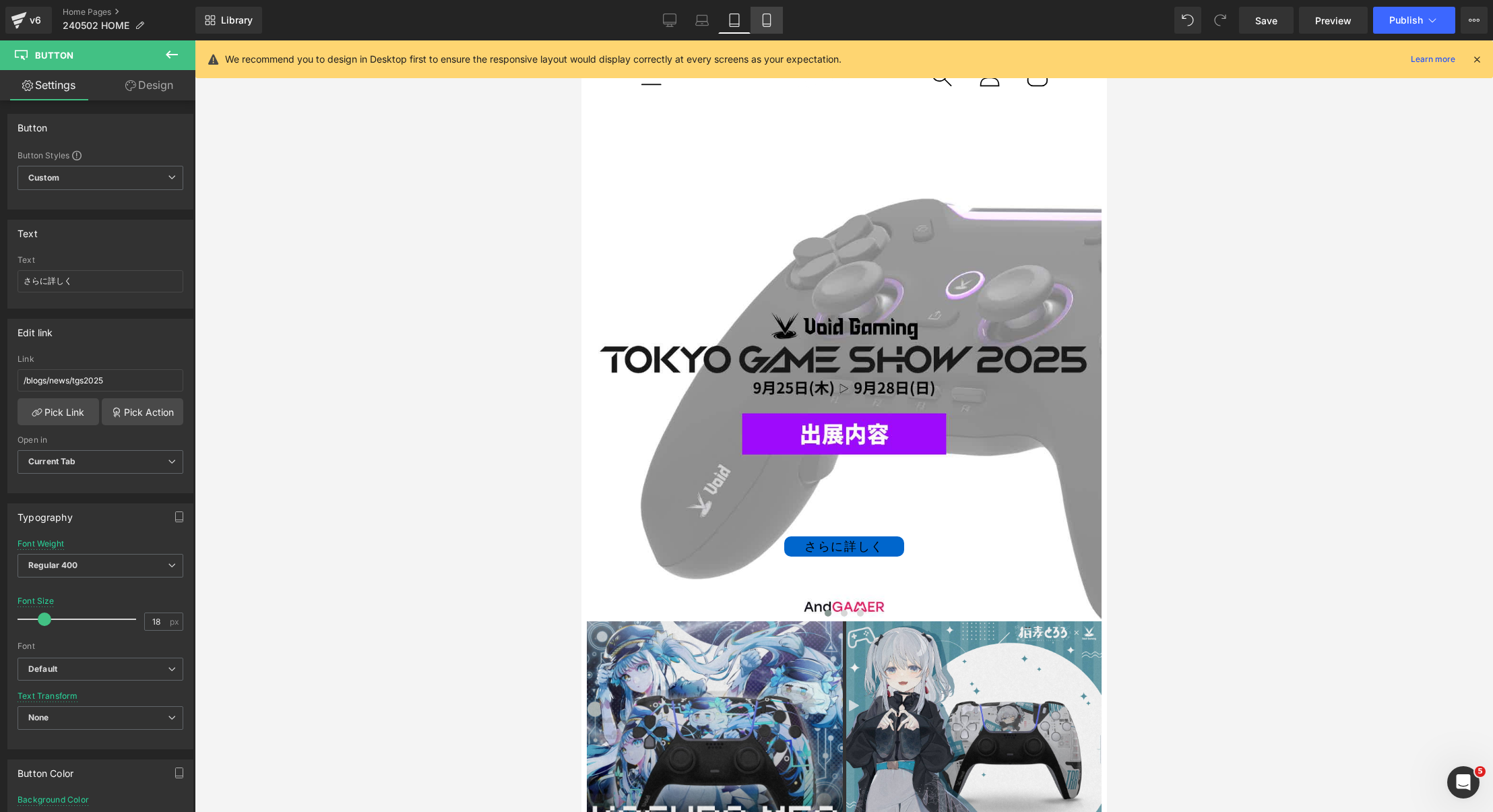
drag, startPoint x: 762, startPoint y: 14, endPoint x: 121, endPoint y: 51, distance: 642.1
click at [762, 14] on icon at bounding box center [767, 21] width 14 height 14
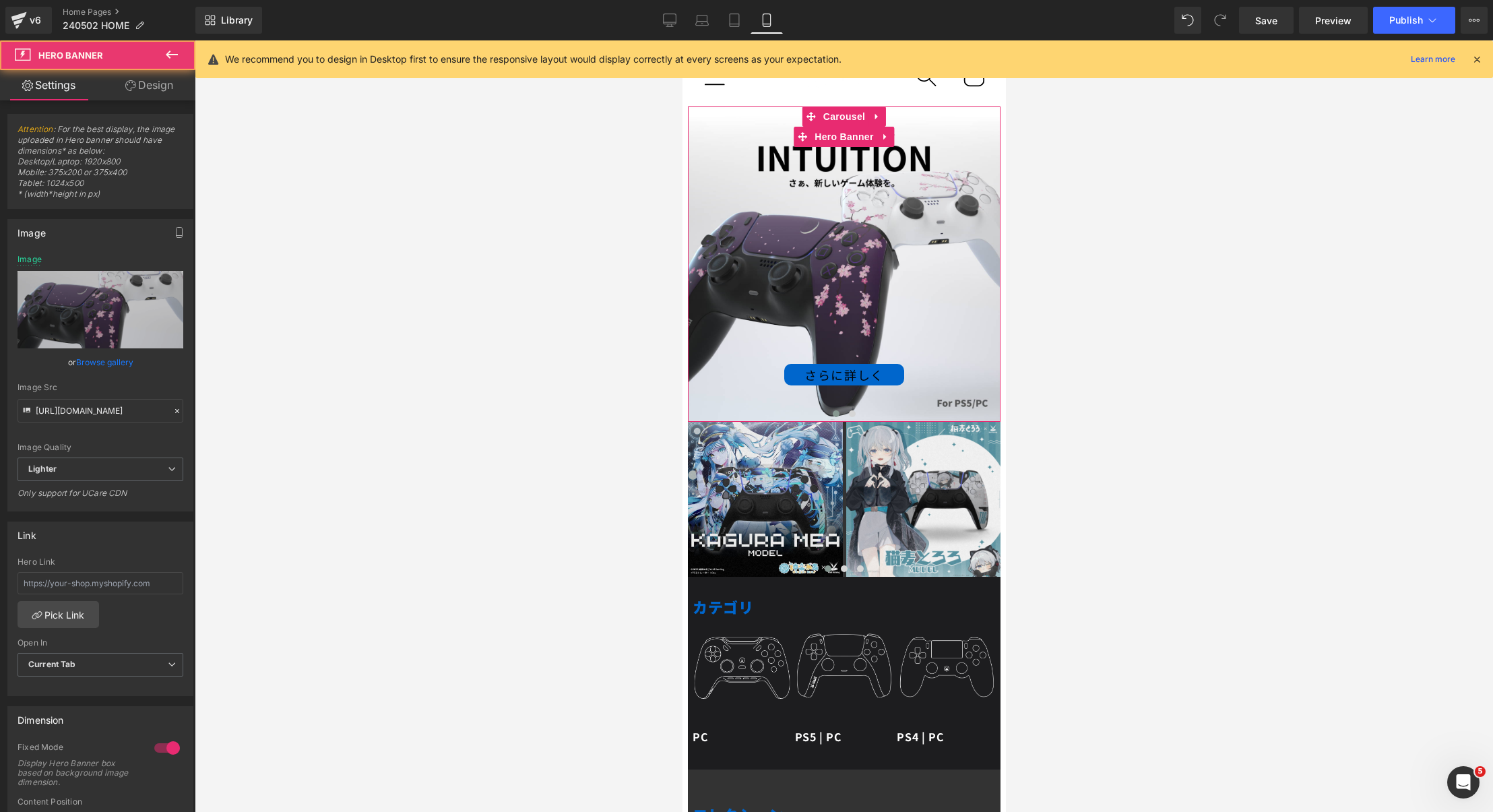
click at [855, 160] on div "さらに詳しく Button" at bounding box center [844, 263] width 313 height 316
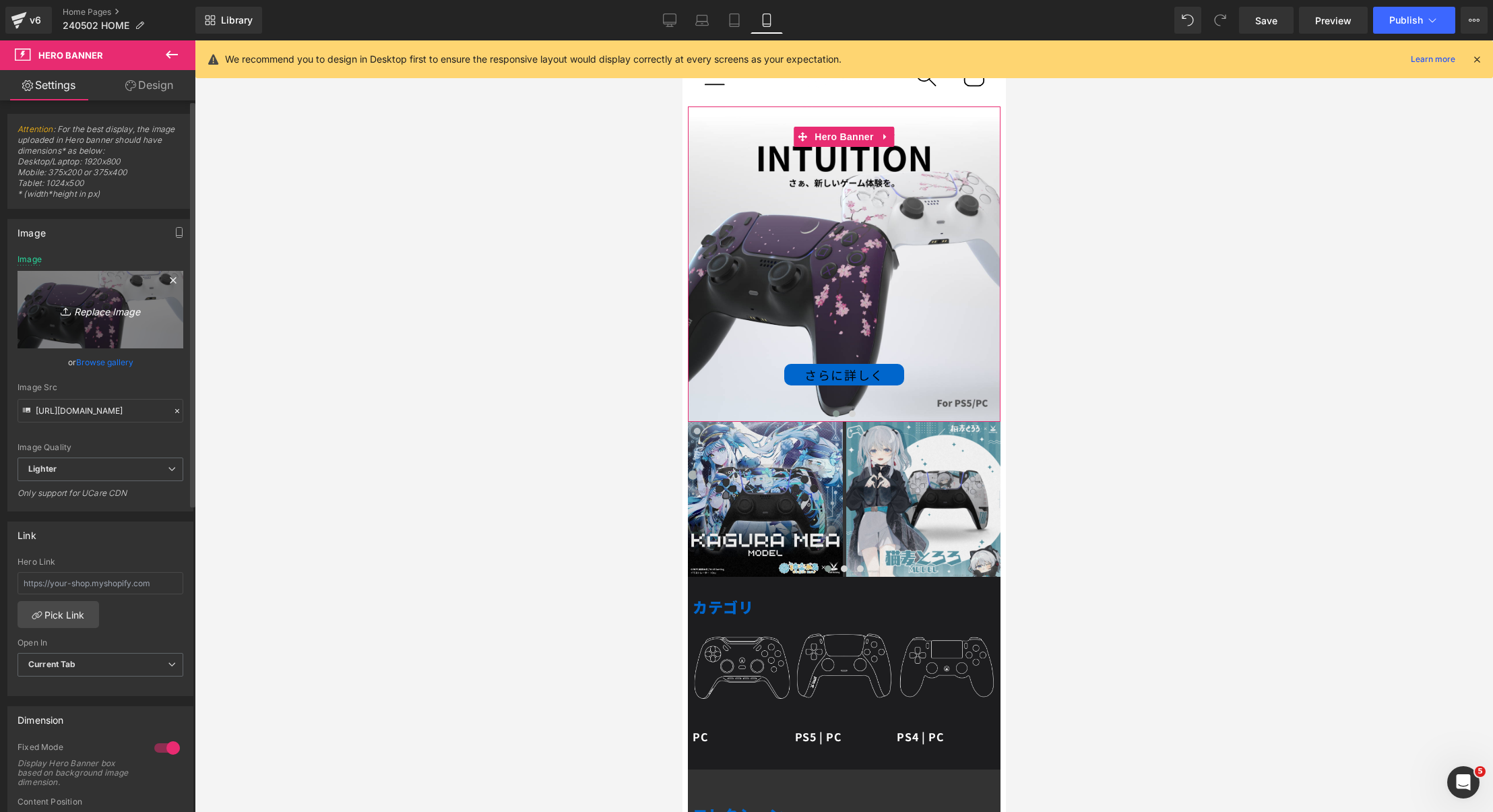
click at [94, 303] on icon "Replace Image" at bounding box center [100, 309] width 108 height 17
type input "C:\fakepath\2509_TGS_top_スマホ.png"
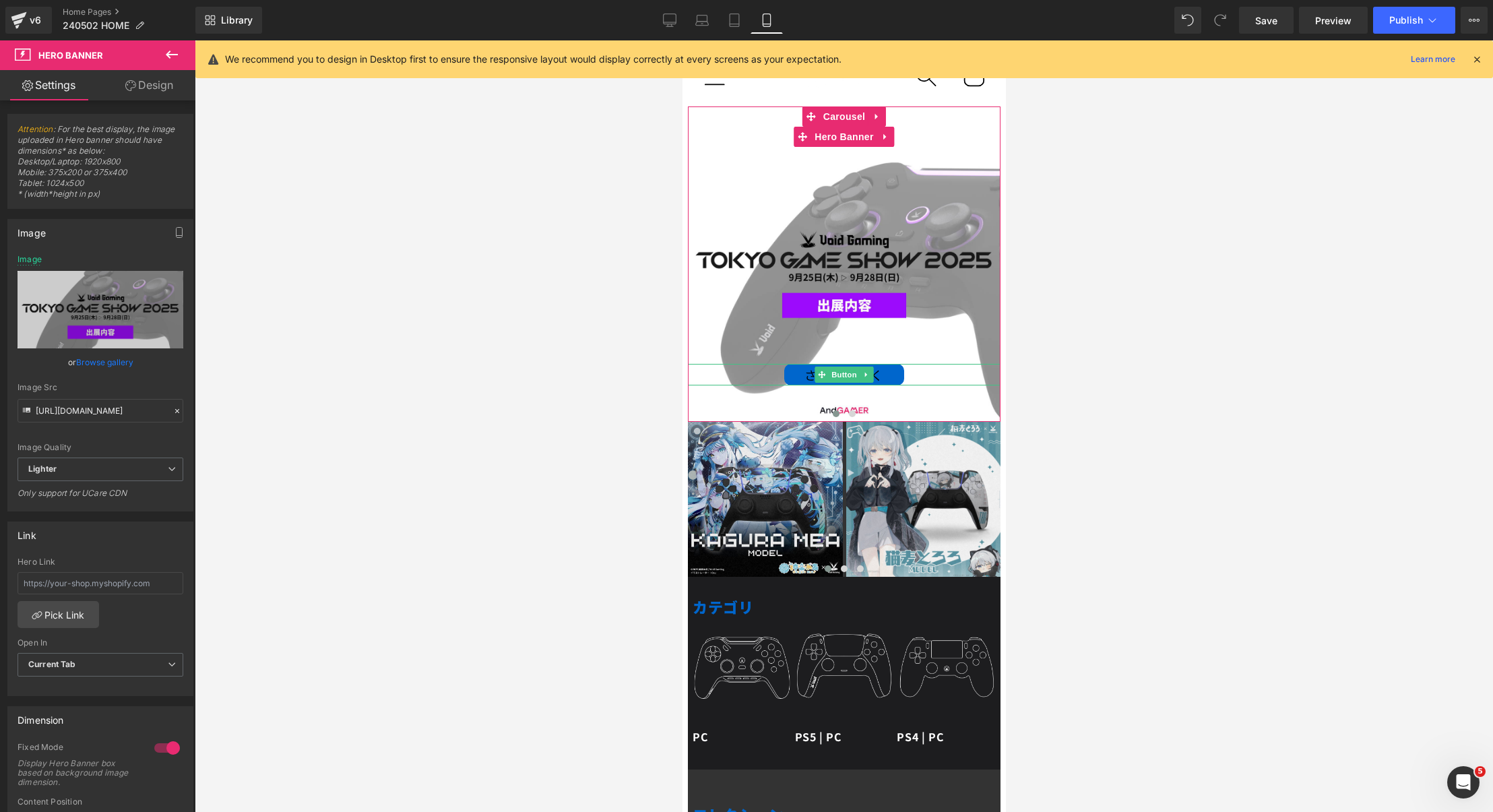
click at [932, 374] on div "さらに詳しく" at bounding box center [844, 375] width 313 height 22
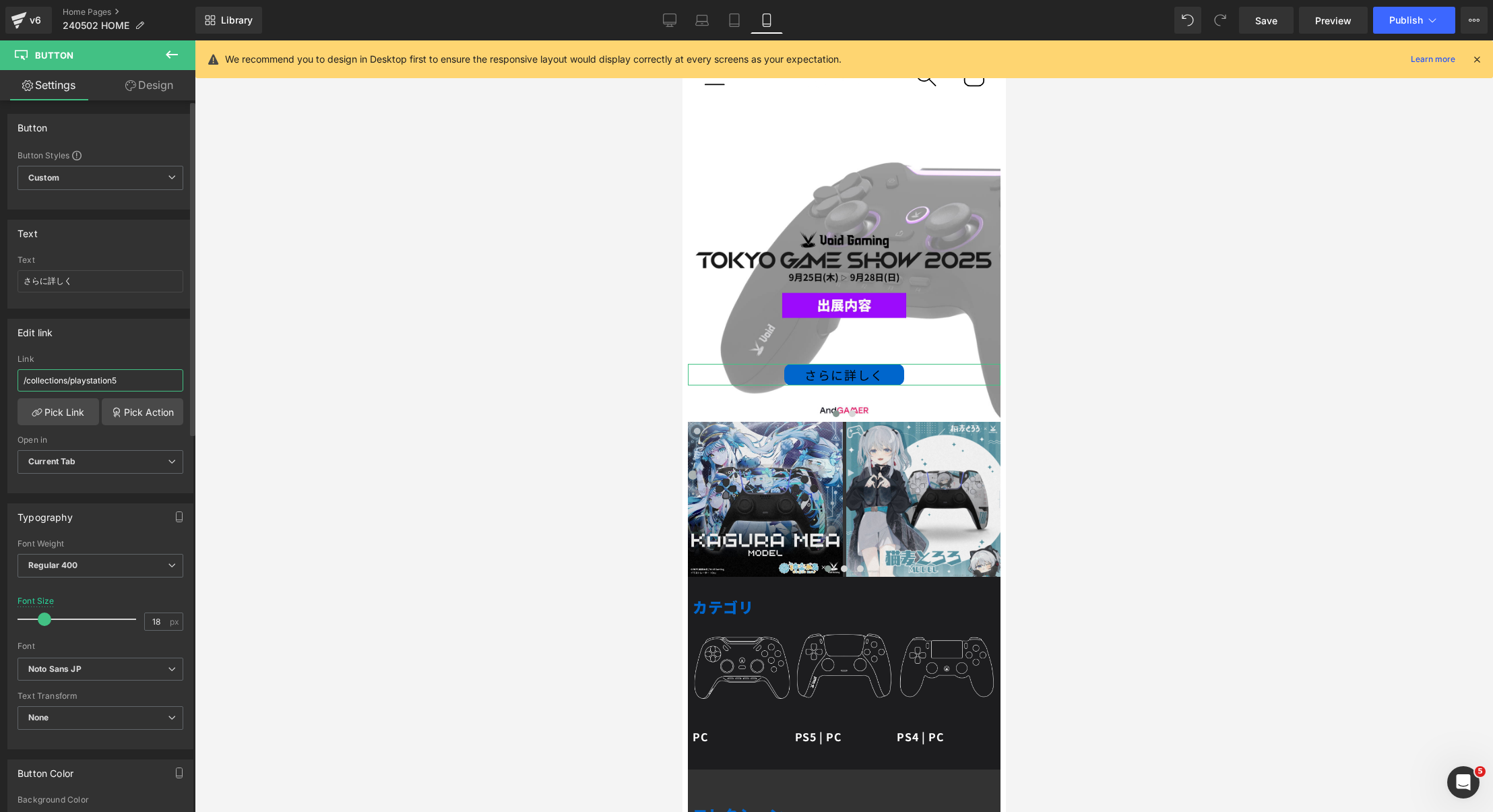
click at [76, 374] on input "/collections/playstation5" at bounding box center [100, 379] width 166 height 23
type input "/blogs/news/tgs2025"
click at [1260, 25] on span "Save" at bounding box center [1266, 21] width 23 height 14
click at [1322, 26] on span "Preview" at bounding box center [1333, 21] width 36 height 14
click at [675, 28] on link "Desktop" at bounding box center [670, 20] width 32 height 27
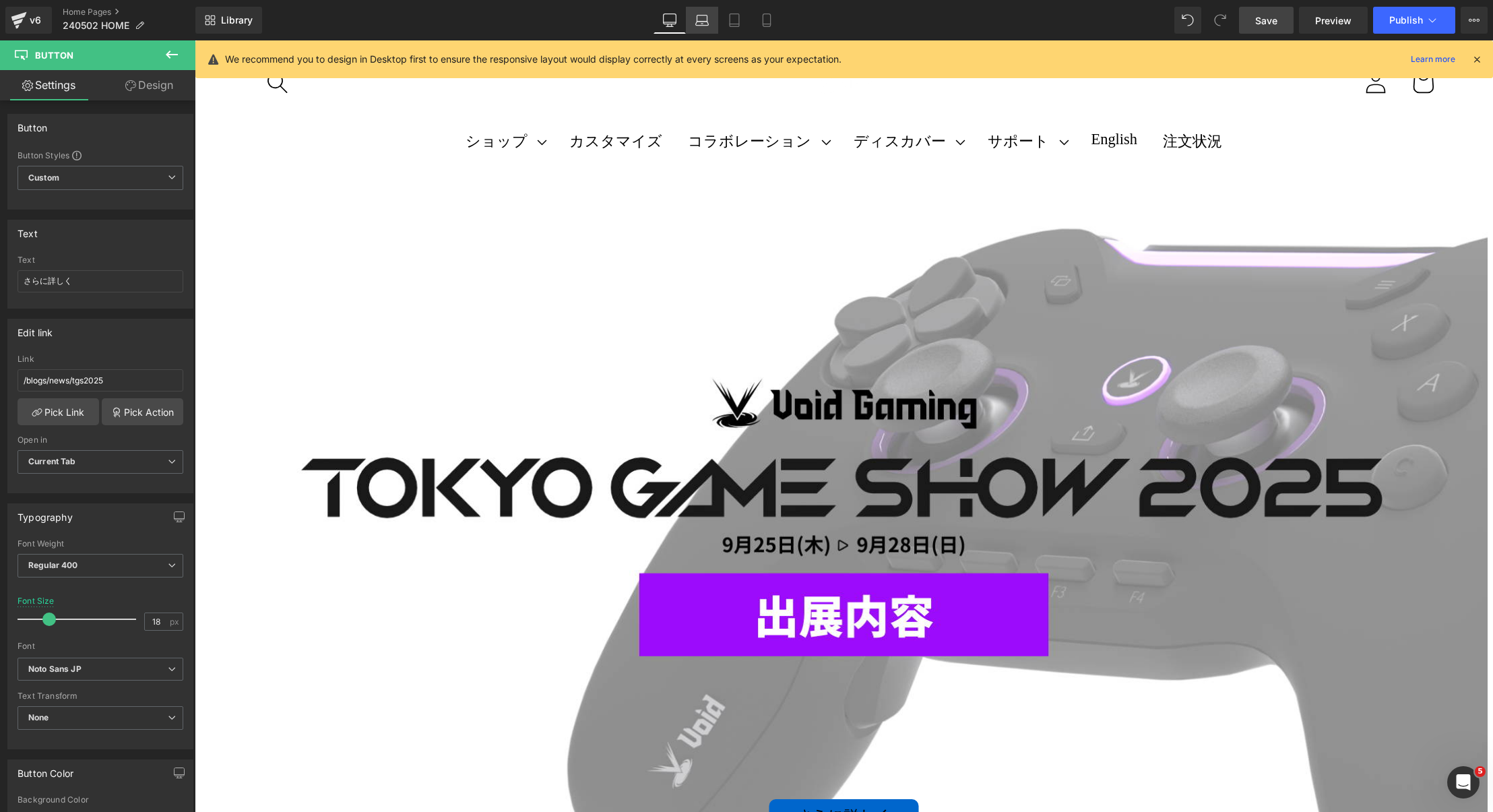
click at [696, 25] on icon at bounding box center [702, 24] width 13 height 4
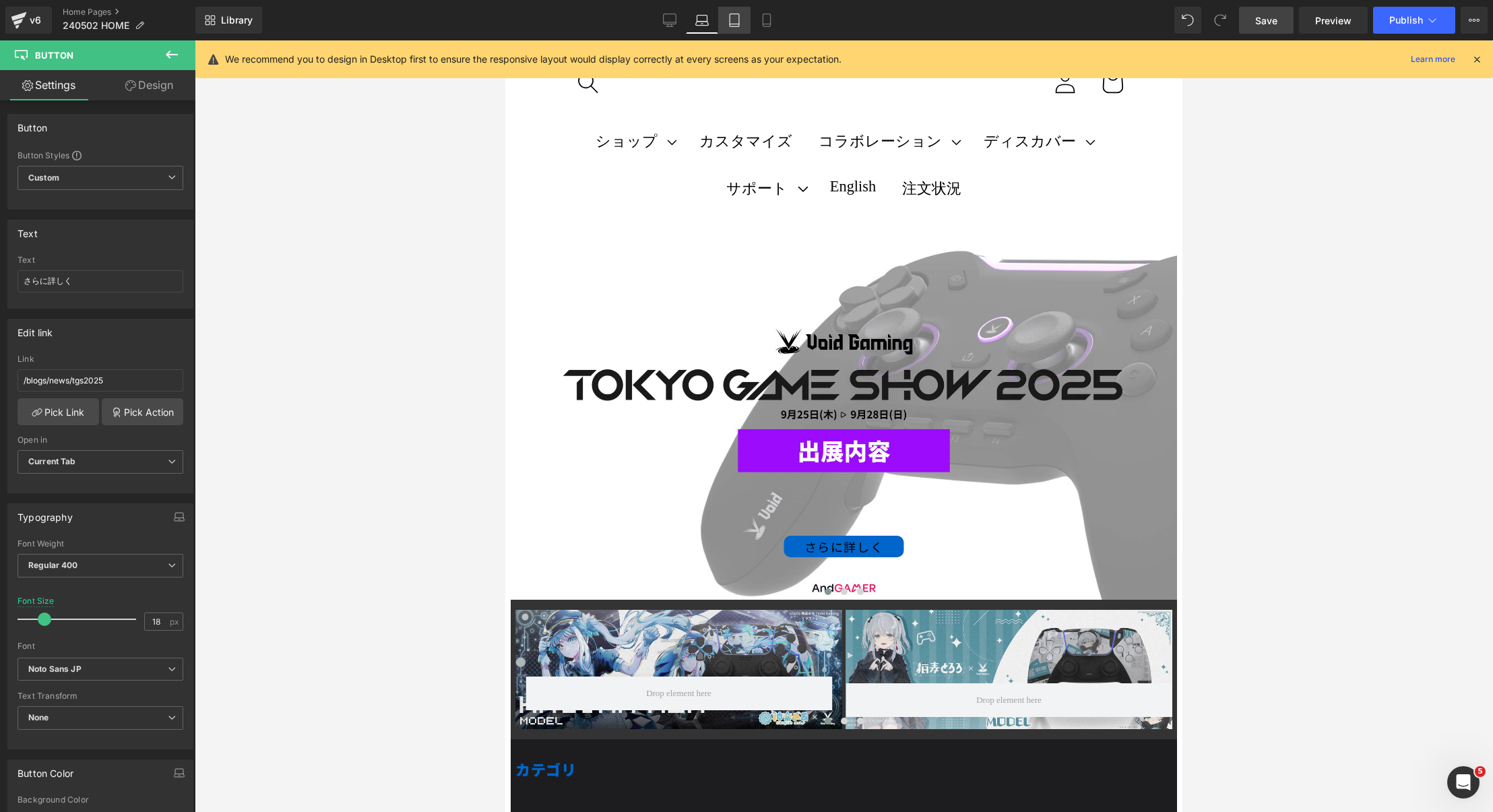
click at [731, 24] on icon at bounding box center [735, 20] width 10 height 13
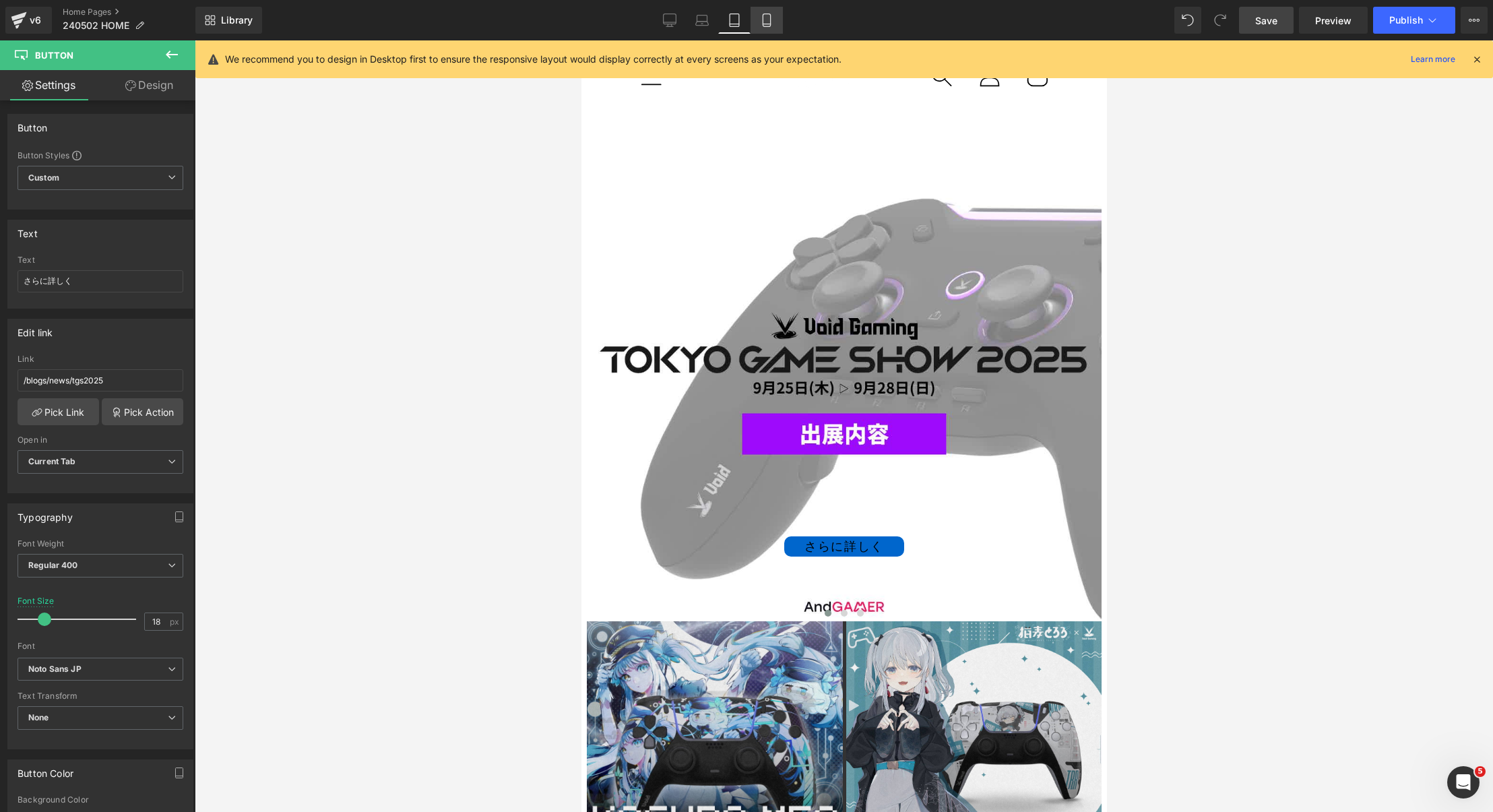
click at [770, 27] on link "Mobile" at bounding box center [766, 20] width 32 height 27
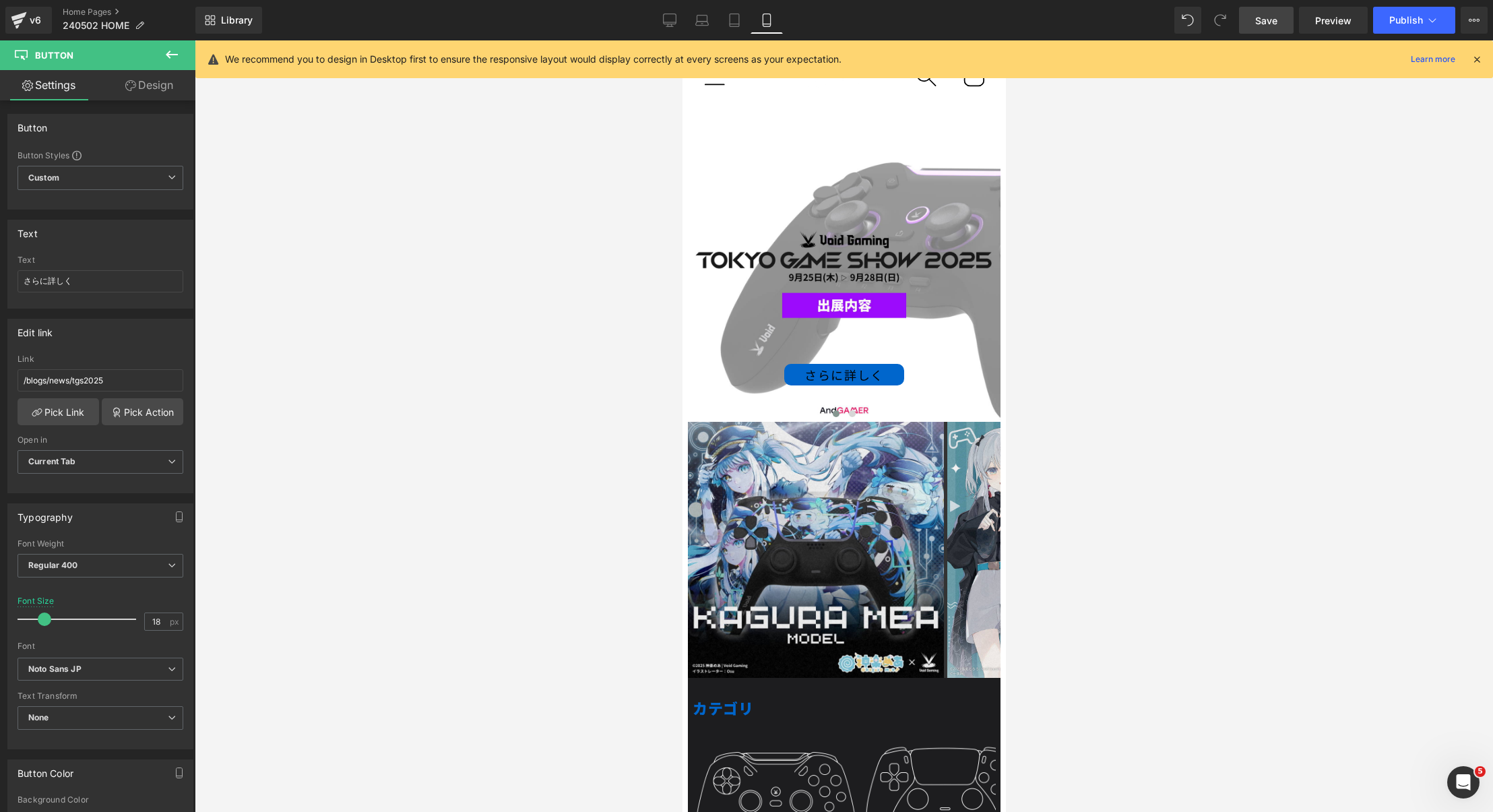
scroll to position [65, 0]
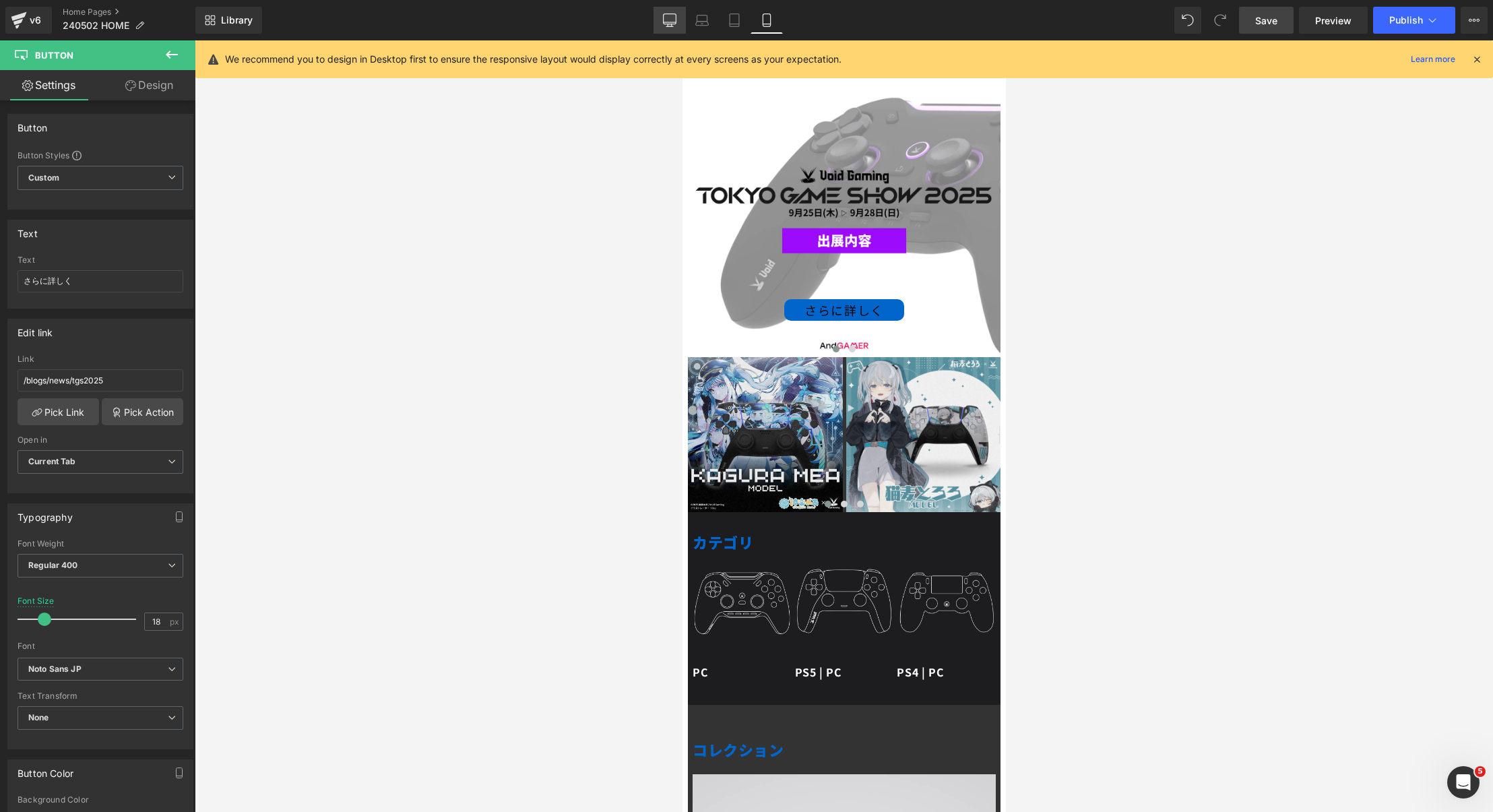
click at [663, 27] on icon at bounding box center [670, 21] width 14 height 14
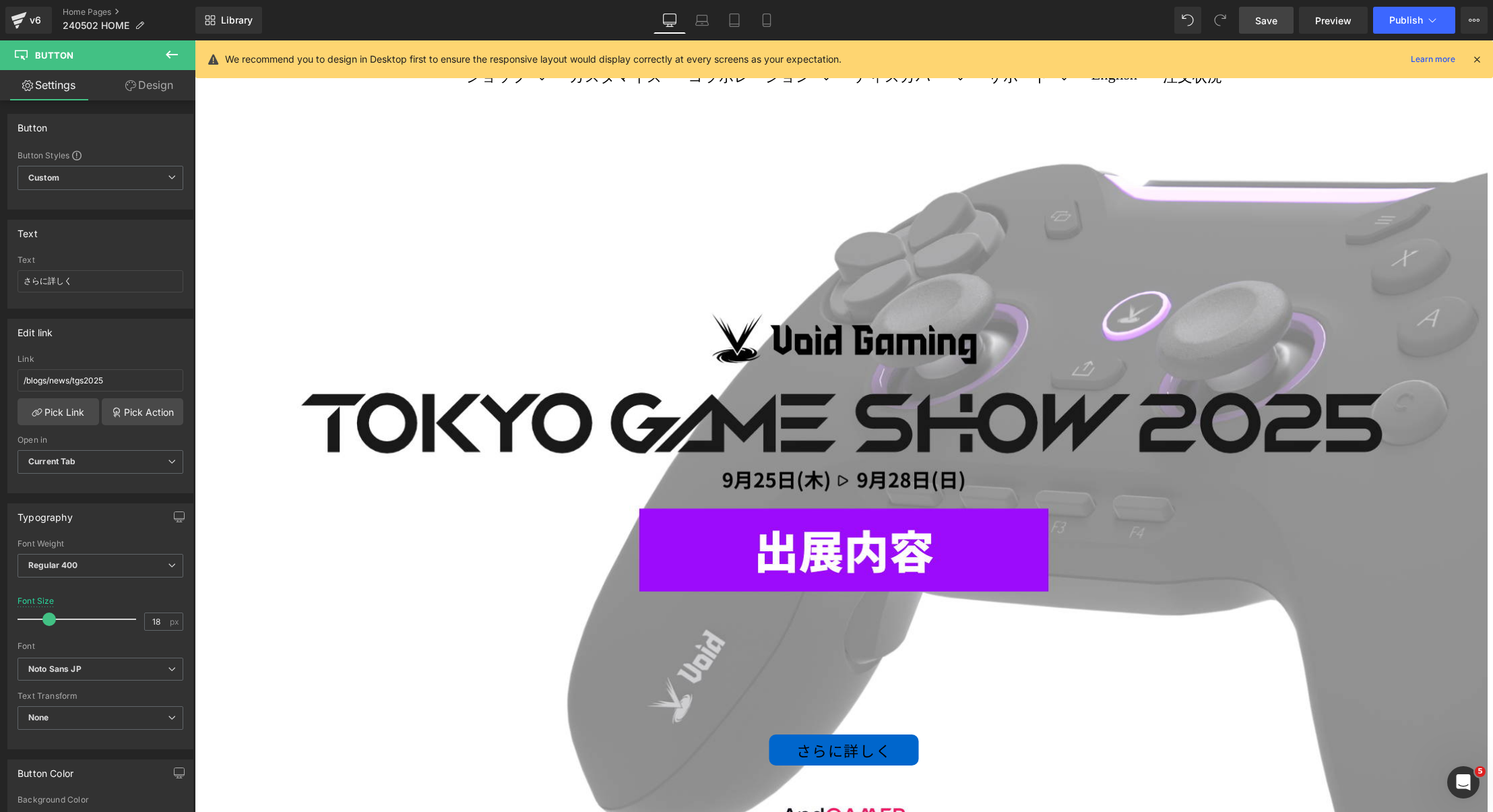
scroll to position [0, 0]
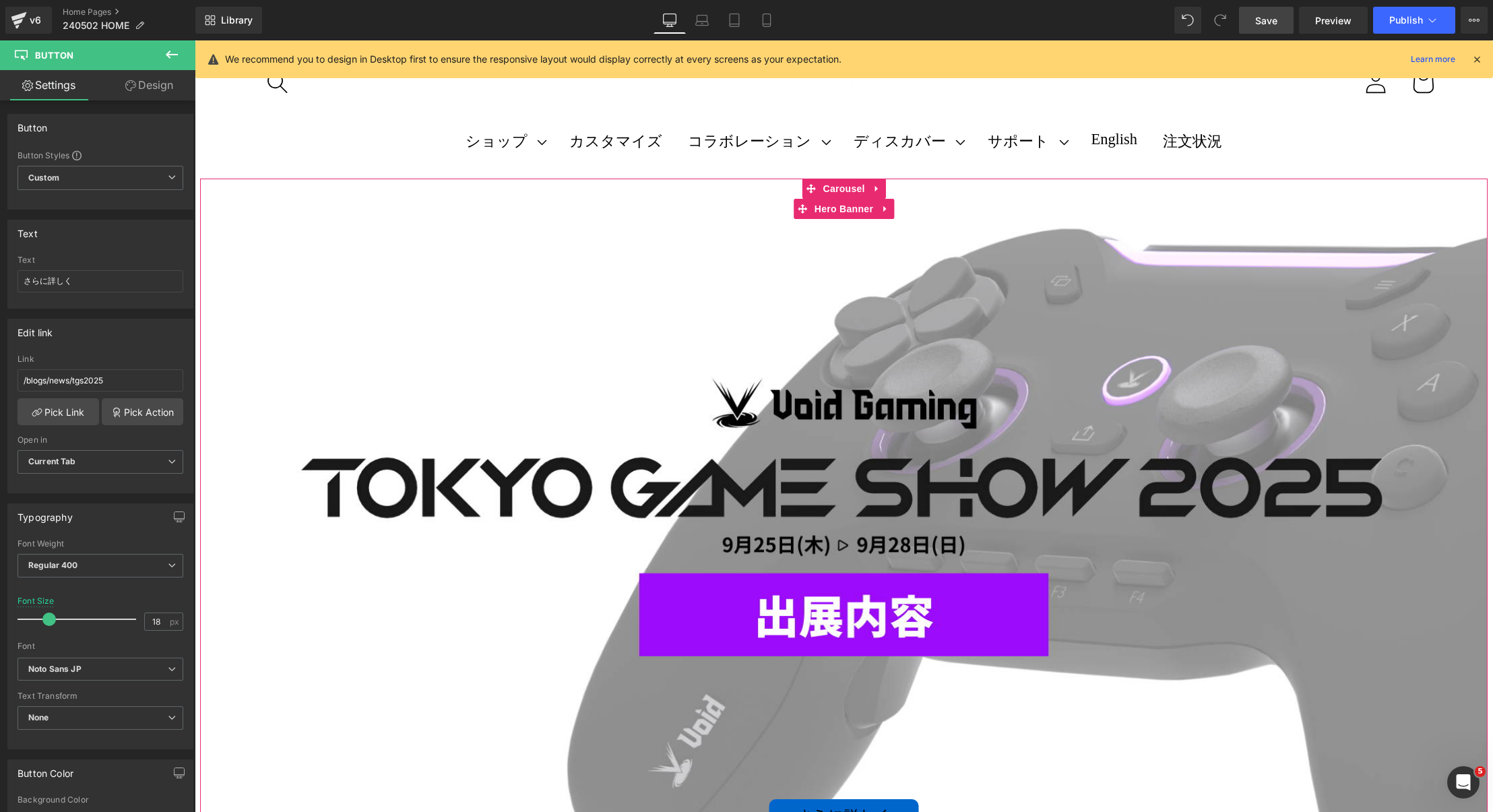
click at [692, 304] on div "さらに詳しく Button" at bounding box center [843, 541] width 1287 height 725
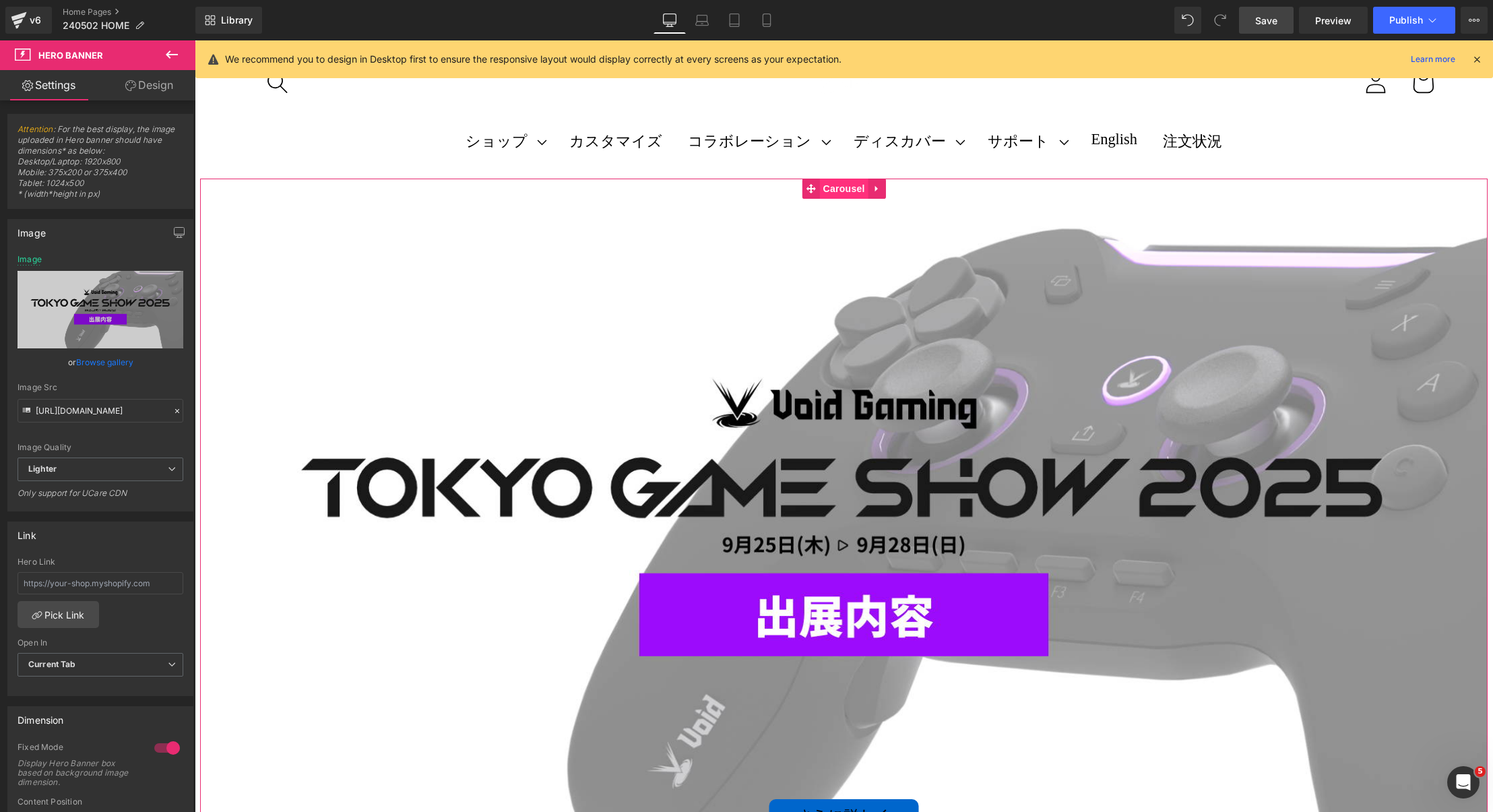
click at [831, 190] on span "Carousel" at bounding box center [844, 189] width 48 height 21
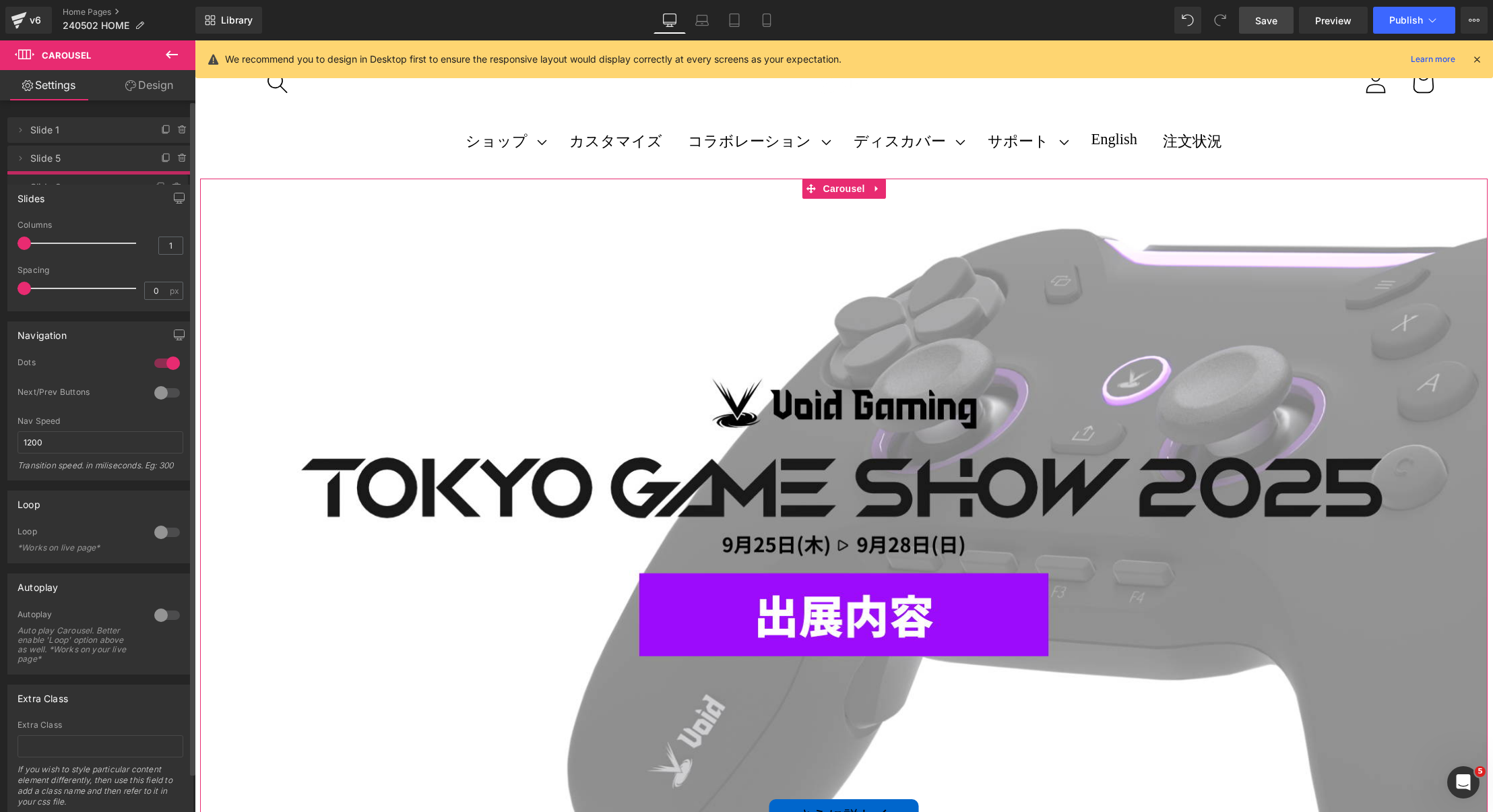
drag, startPoint x: 65, startPoint y: 160, endPoint x: 62, endPoint y: 188, distance: 28.2
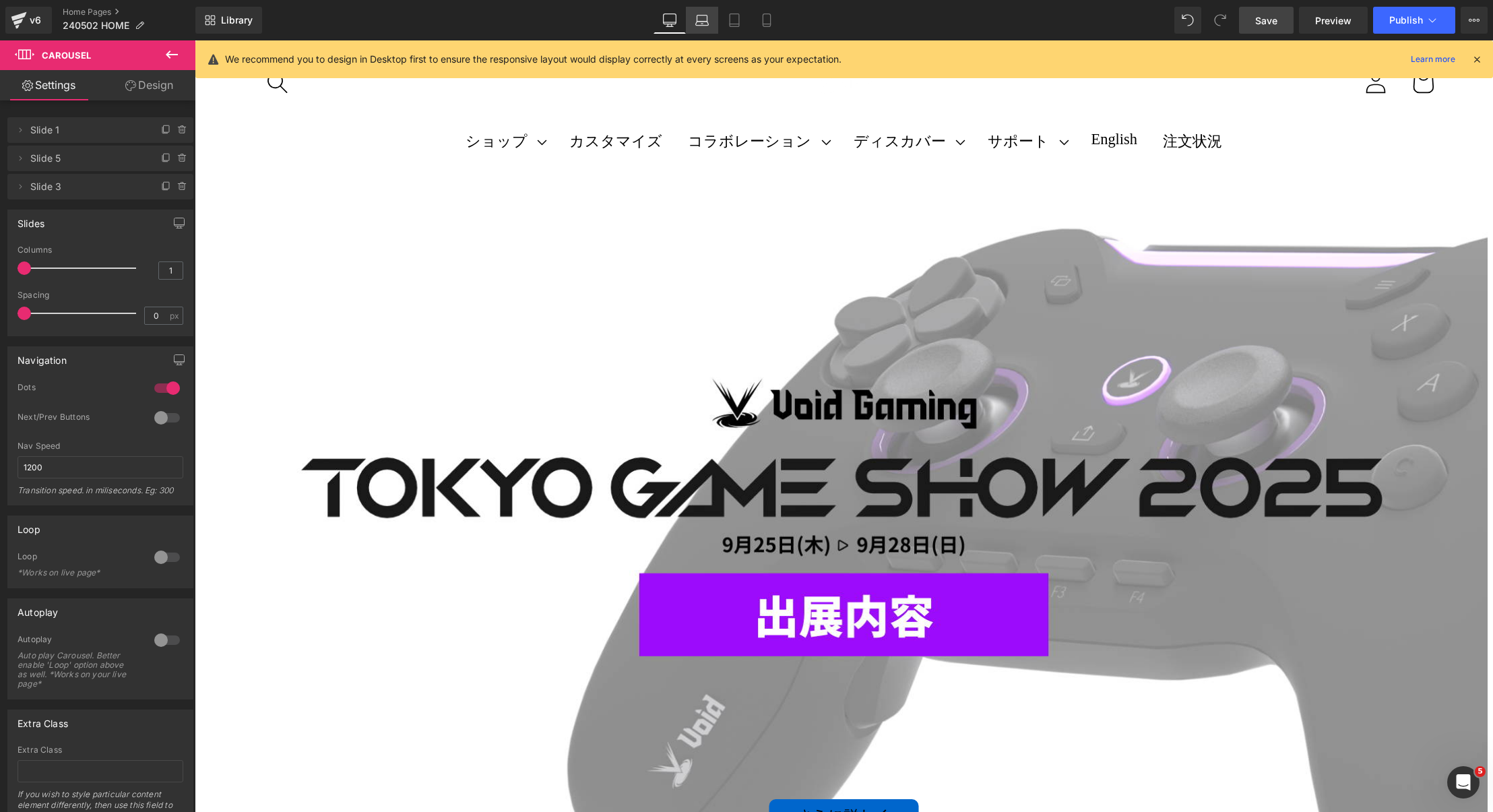
click at [703, 28] on link "Laptop" at bounding box center [702, 20] width 32 height 27
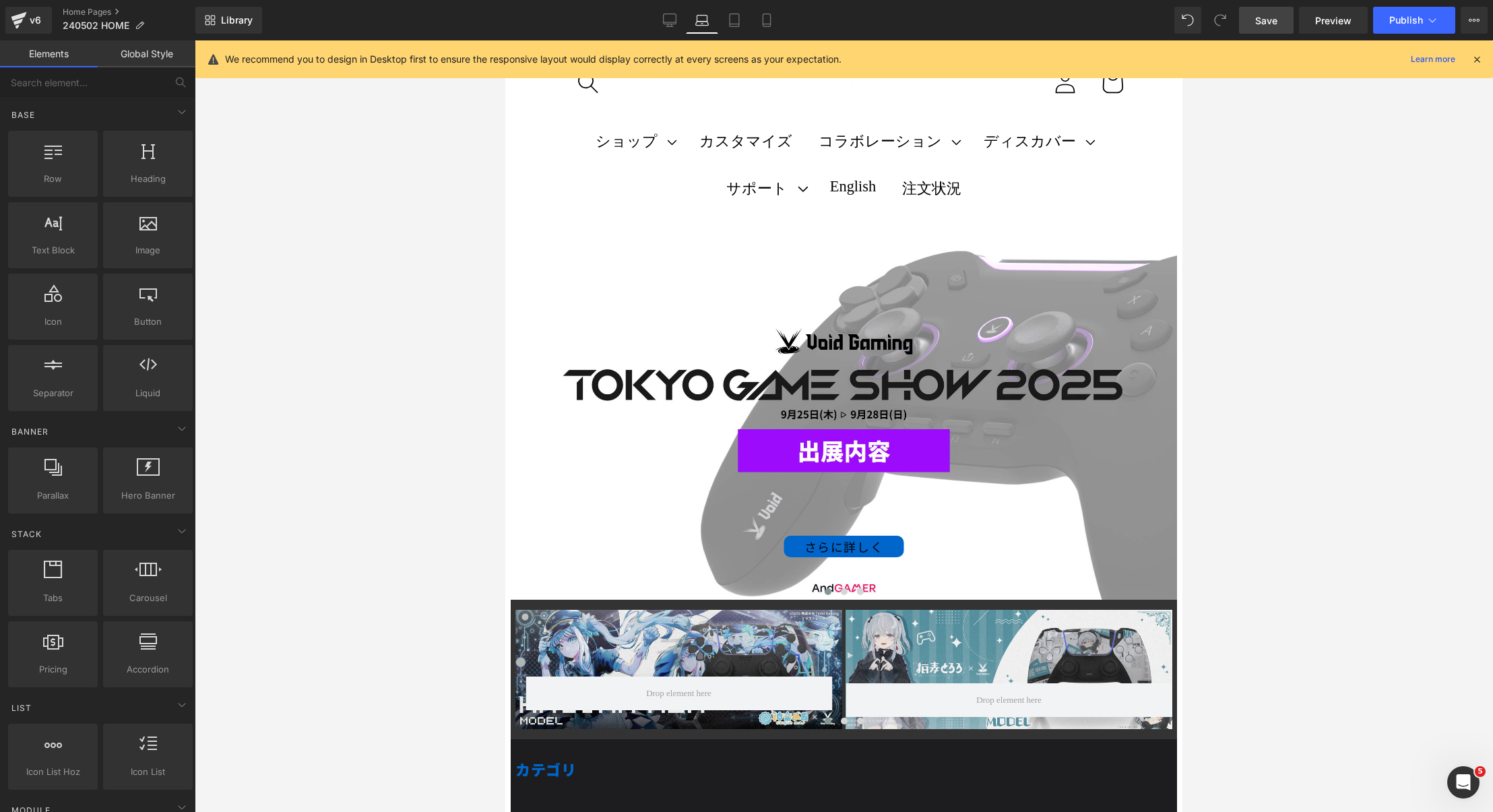
click at [634, 225] on header "ショップ ショップ PC" at bounding box center [844, 136] width 667 height 179
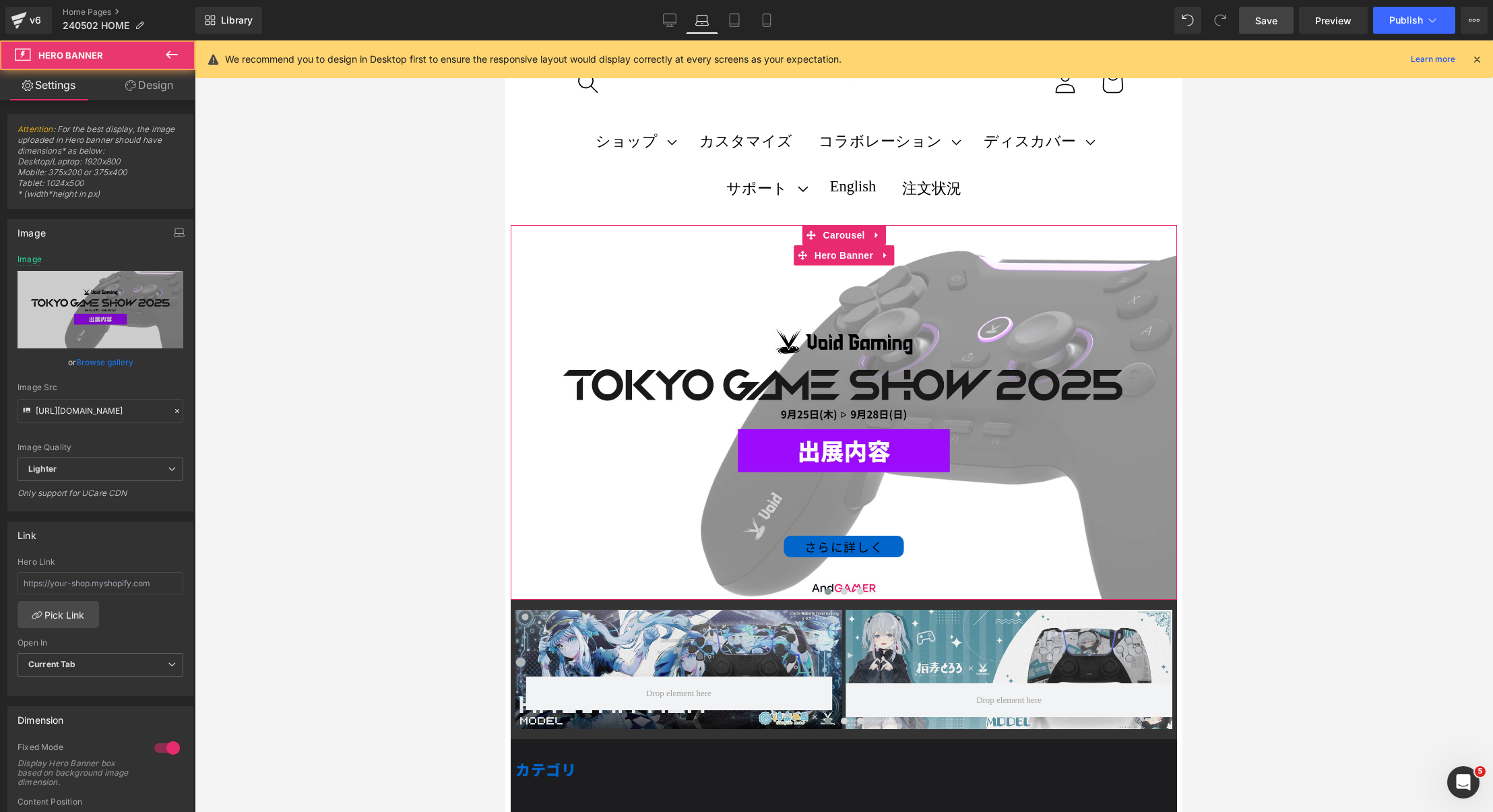
click at [586, 296] on div "さらに詳しく Button" at bounding box center [844, 412] width 667 height 375
click at [830, 236] on span "Carousel" at bounding box center [844, 235] width 48 height 21
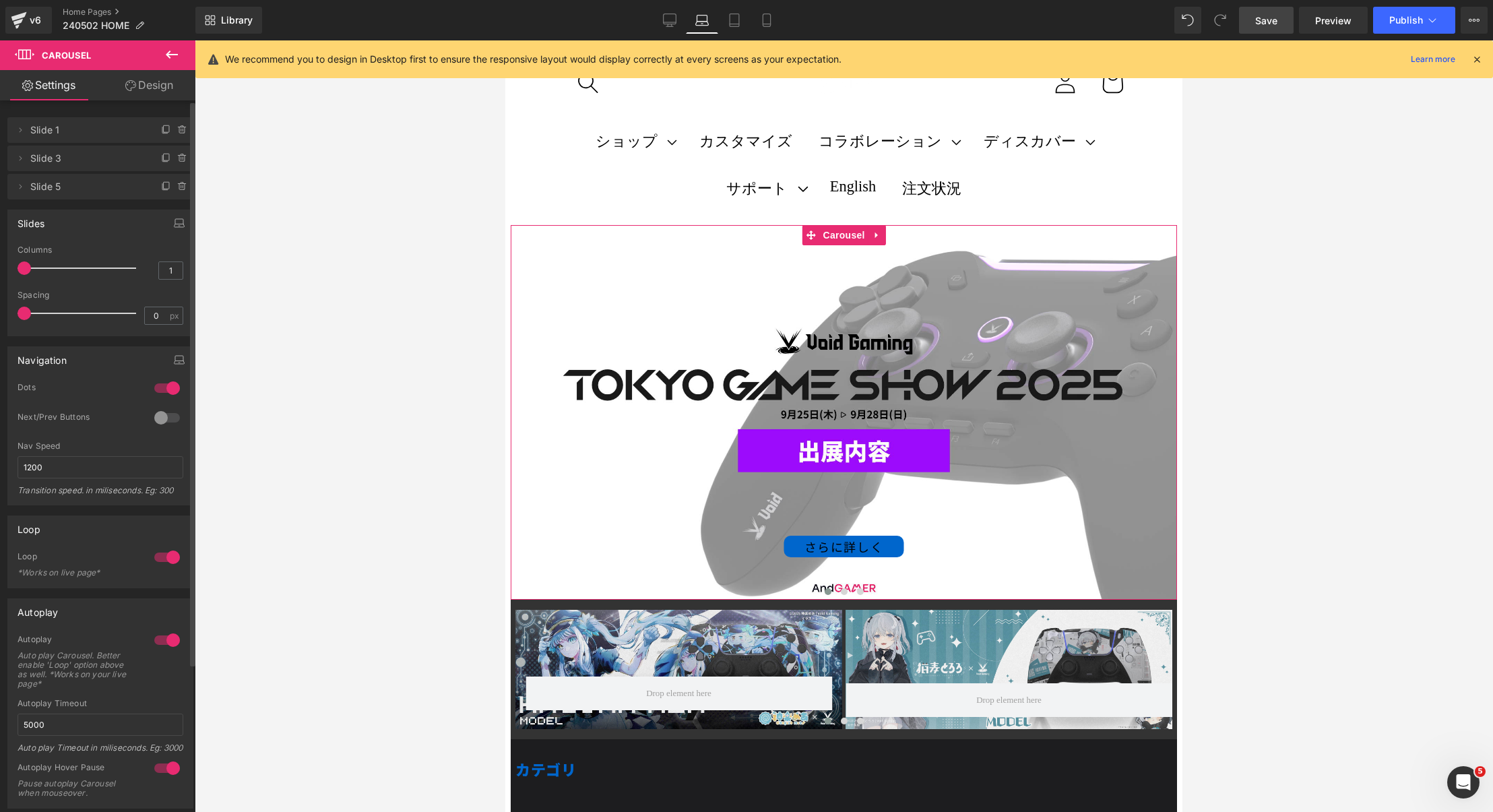
click at [48, 167] on span "Slide 3" at bounding box center [87, 158] width 113 height 26
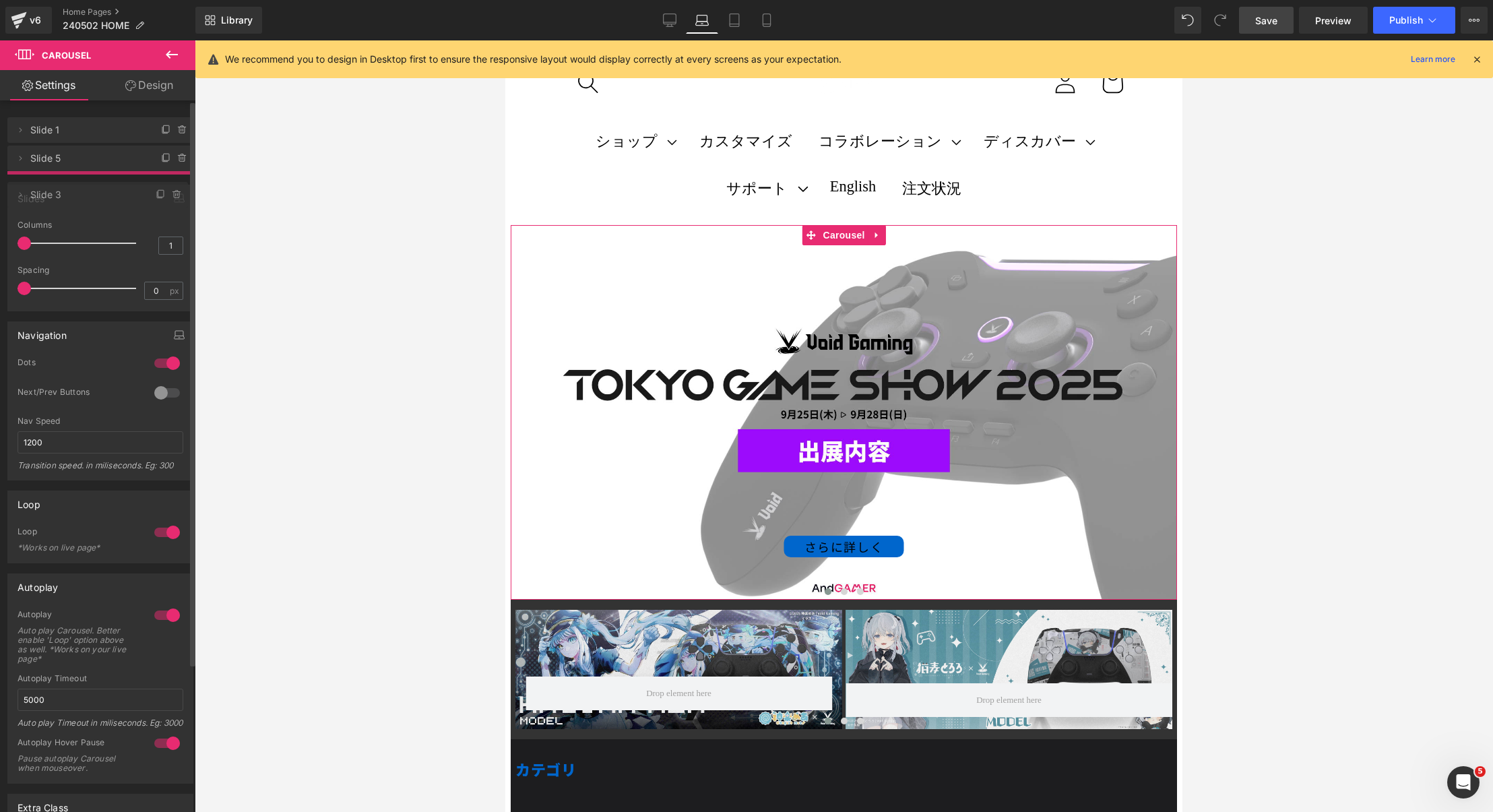
drag, startPoint x: 30, startPoint y: 157, endPoint x: 32, endPoint y: 192, distance: 35.1
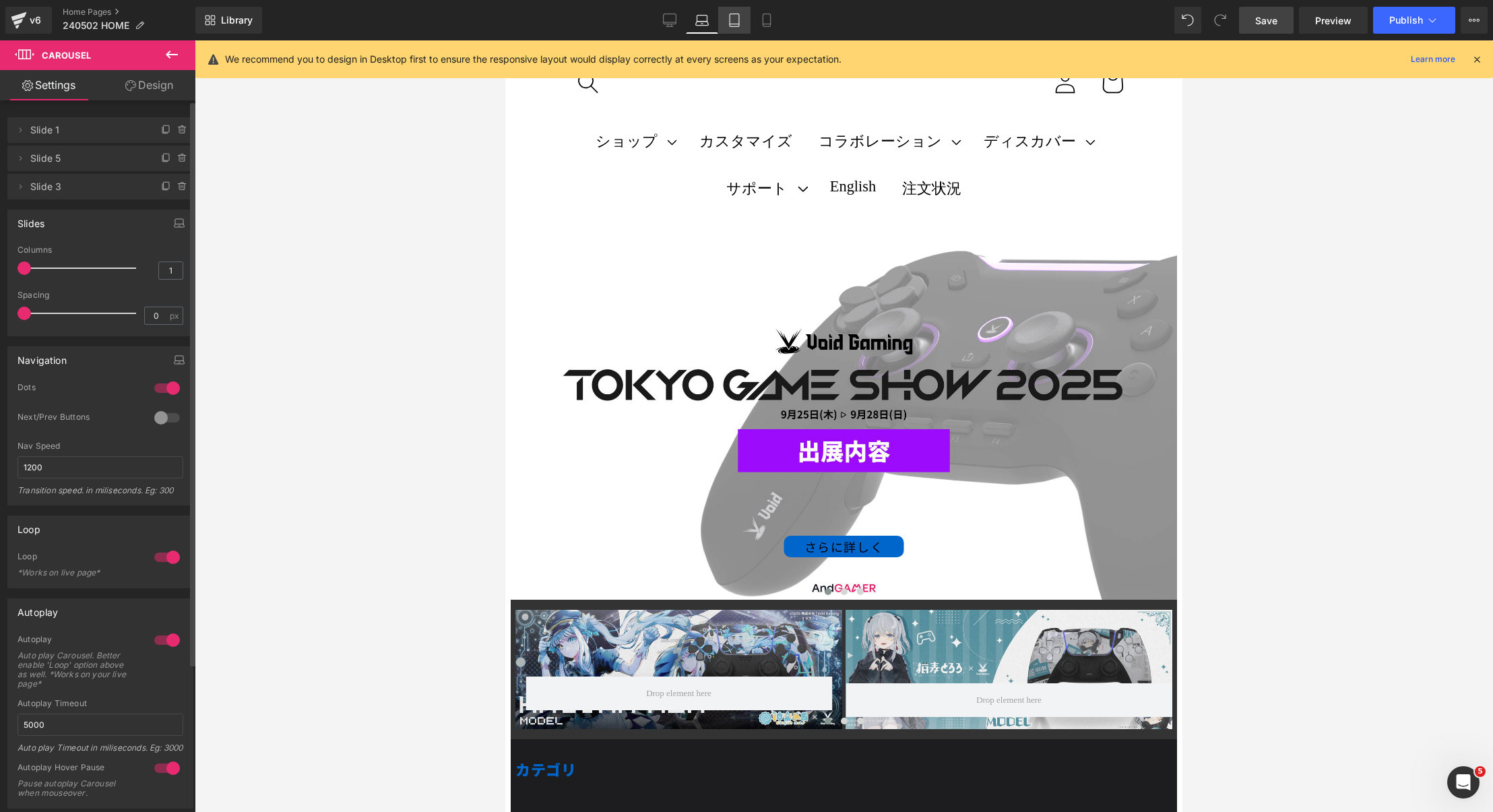
click at [729, 9] on link "Tablet" at bounding box center [734, 20] width 32 height 27
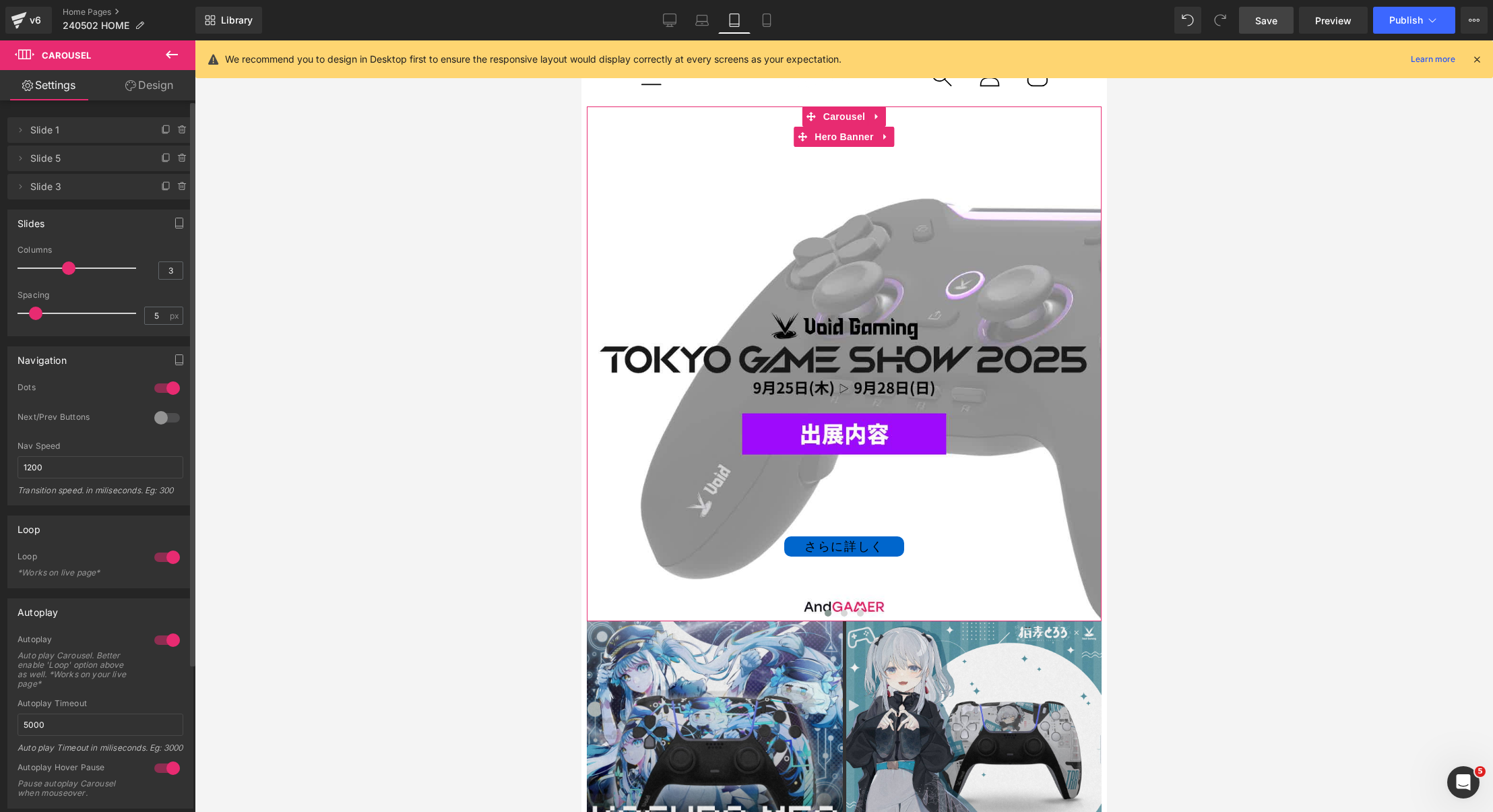
click at [678, 234] on div "さらに詳しく Button" at bounding box center [843, 363] width 514 height 514
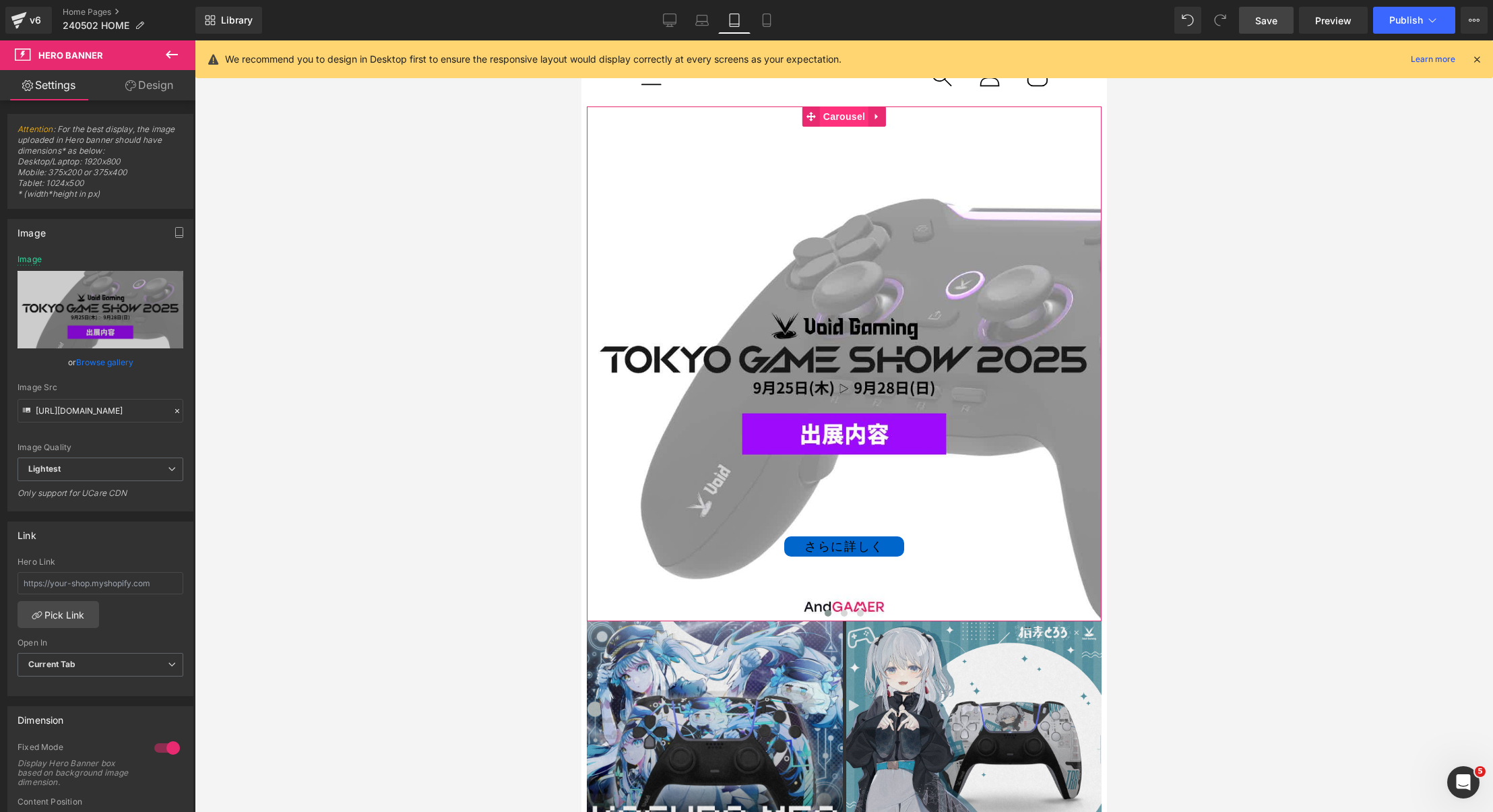
click at [834, 119] on span "Carousel" at bounding box center [843, 116] width 48 height 21
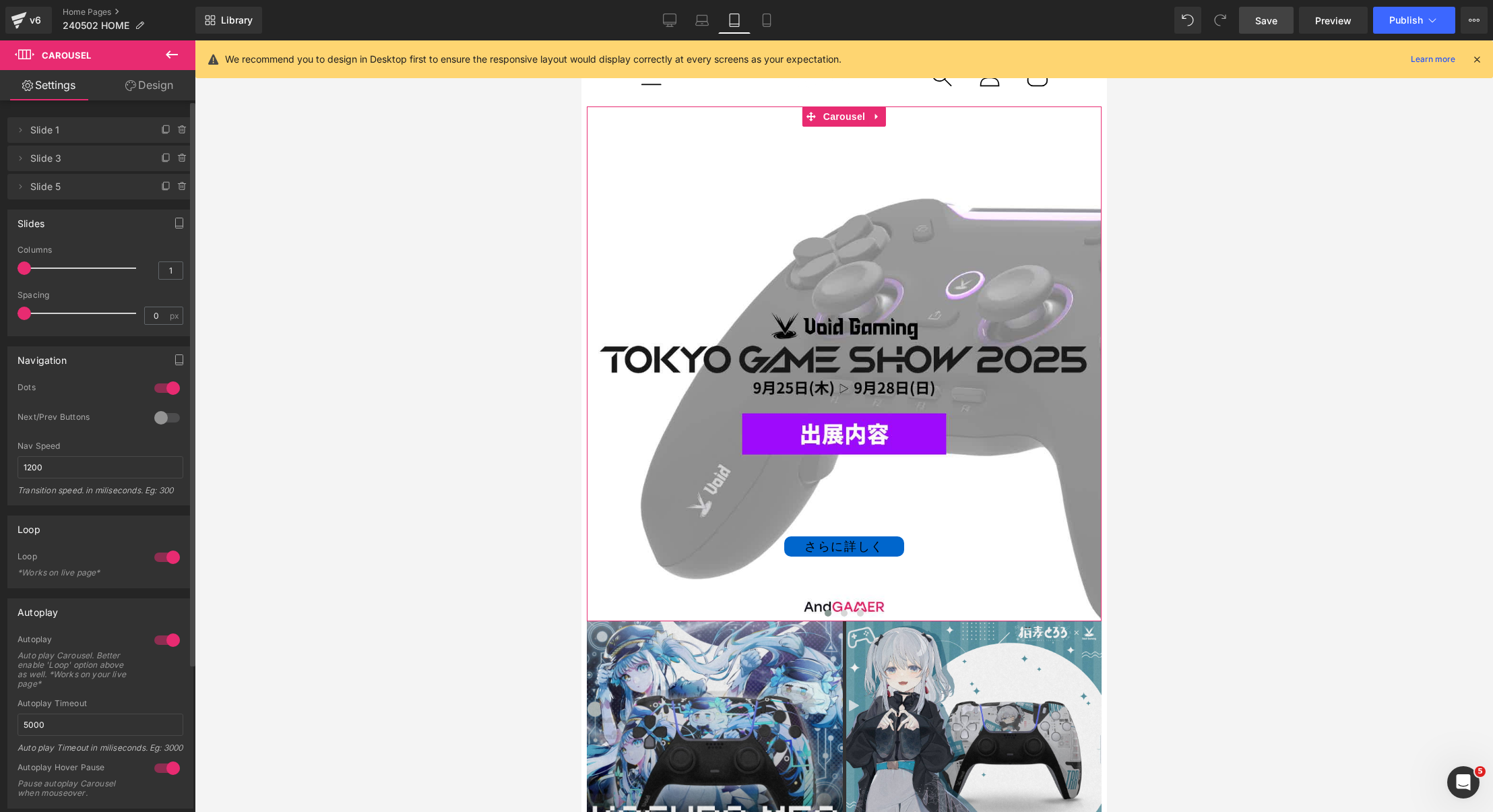
click at [50, 159] on span "Slide 3" at bounding box center [87, 158] width 113 height 26
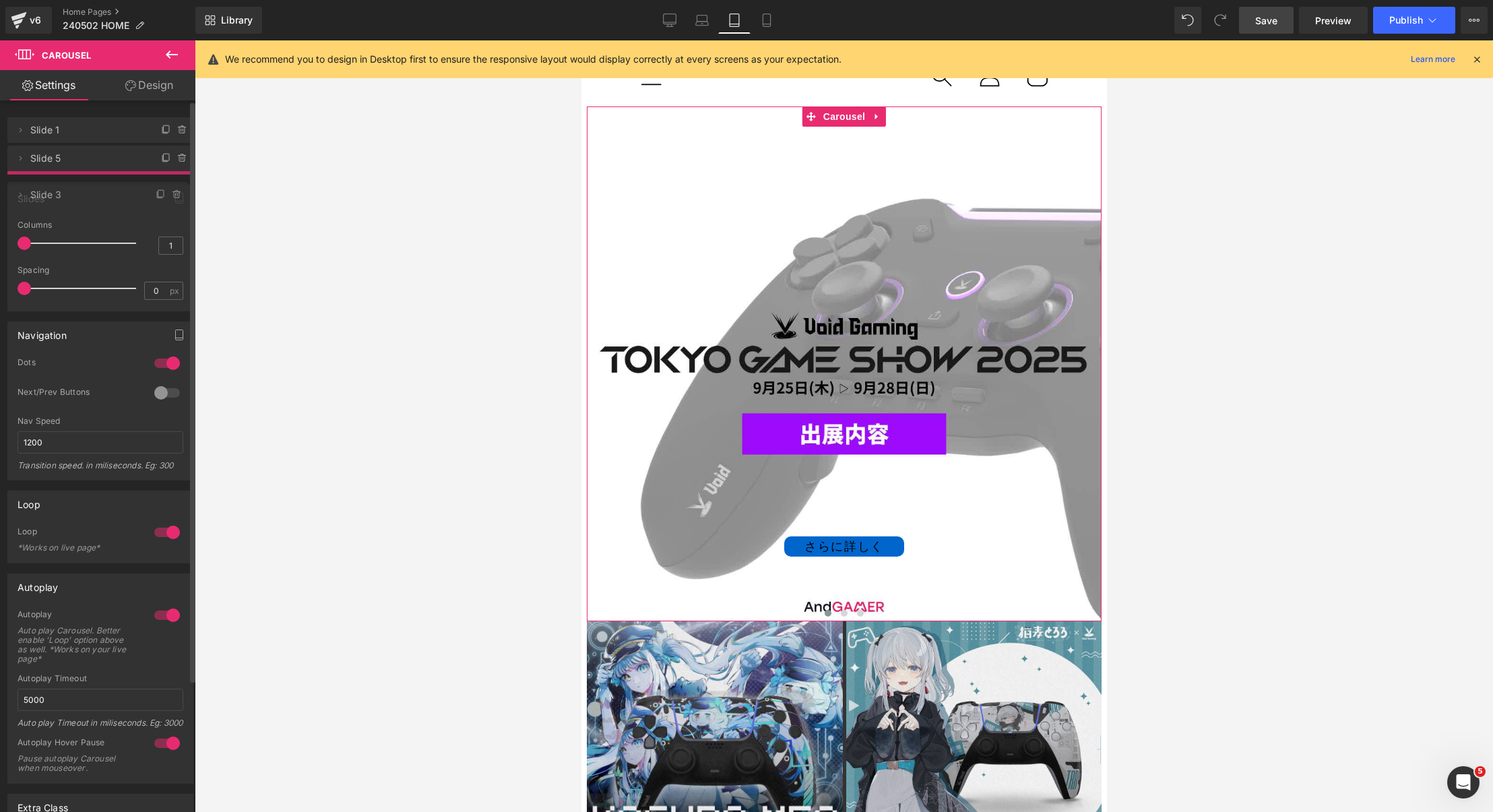
drag, startPoint x: 45, startPoint y: 155, endPoint x: 44, endPoint y: 192, distance: 37.0
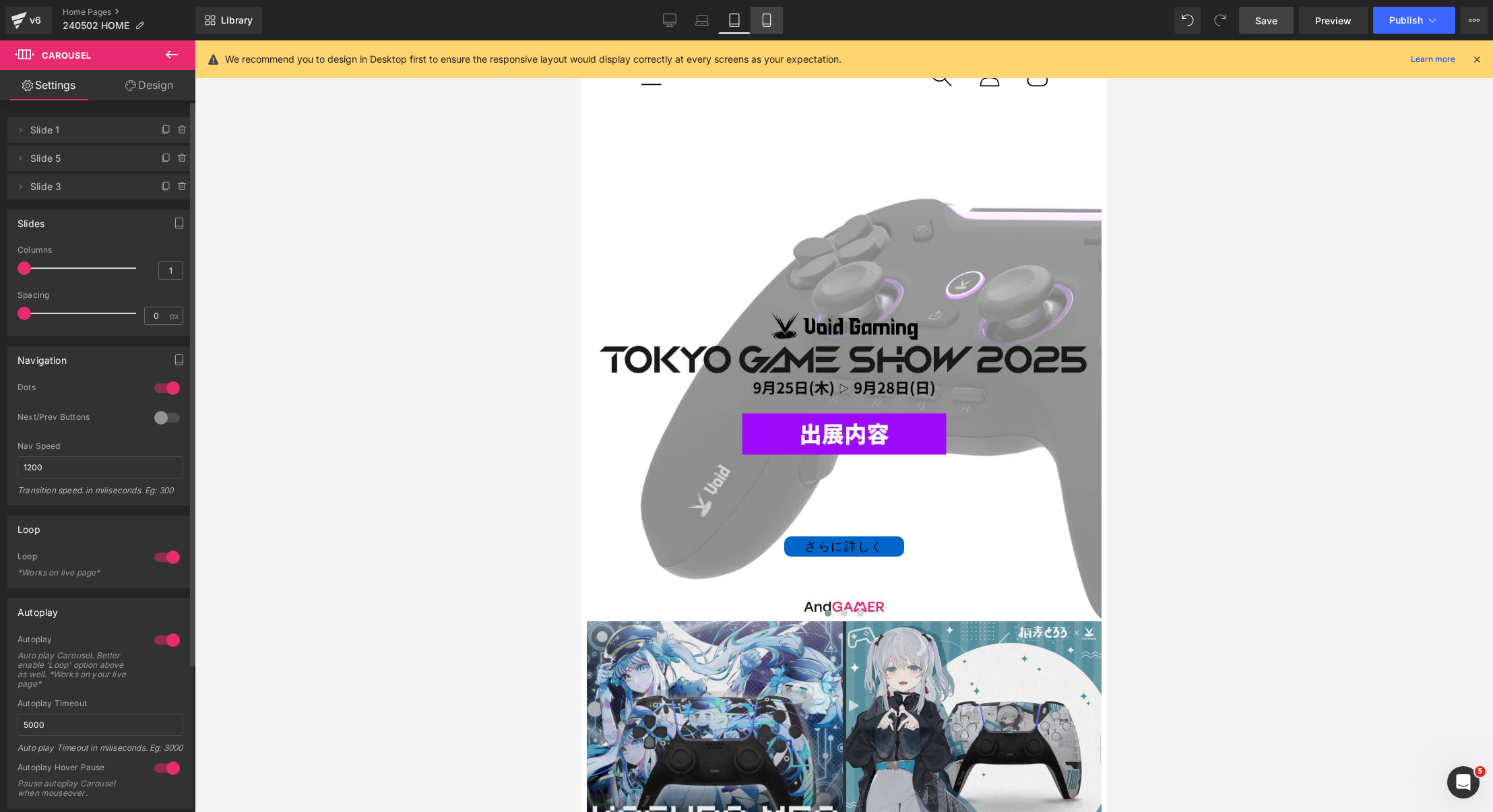
click at [766, 18] on icon at bounding box center [767, 21] width 14 height 14
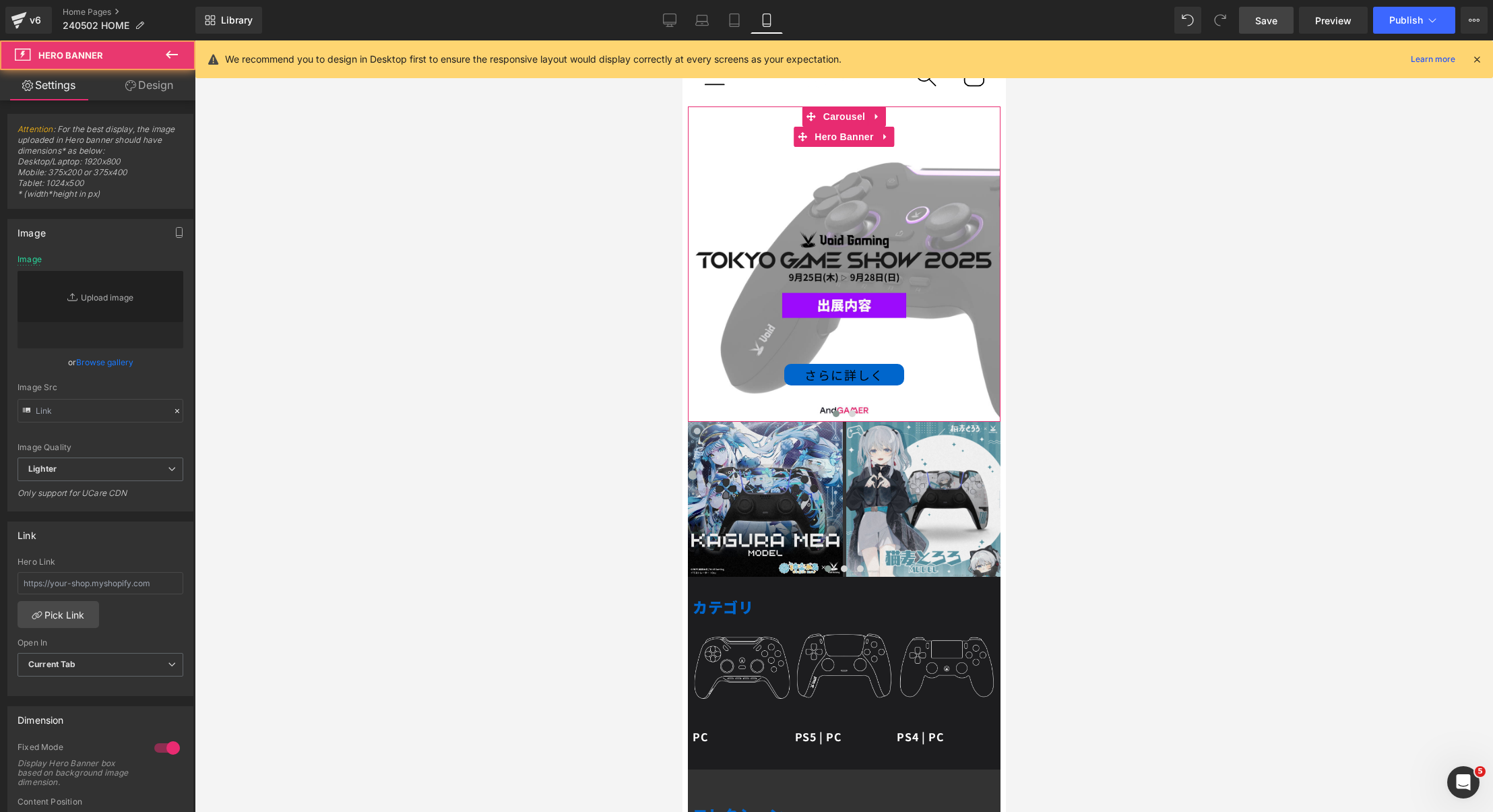
click at [759, 127] on div "さらに詳しく Button" at bounding box center [844, 263] width 313 height 316
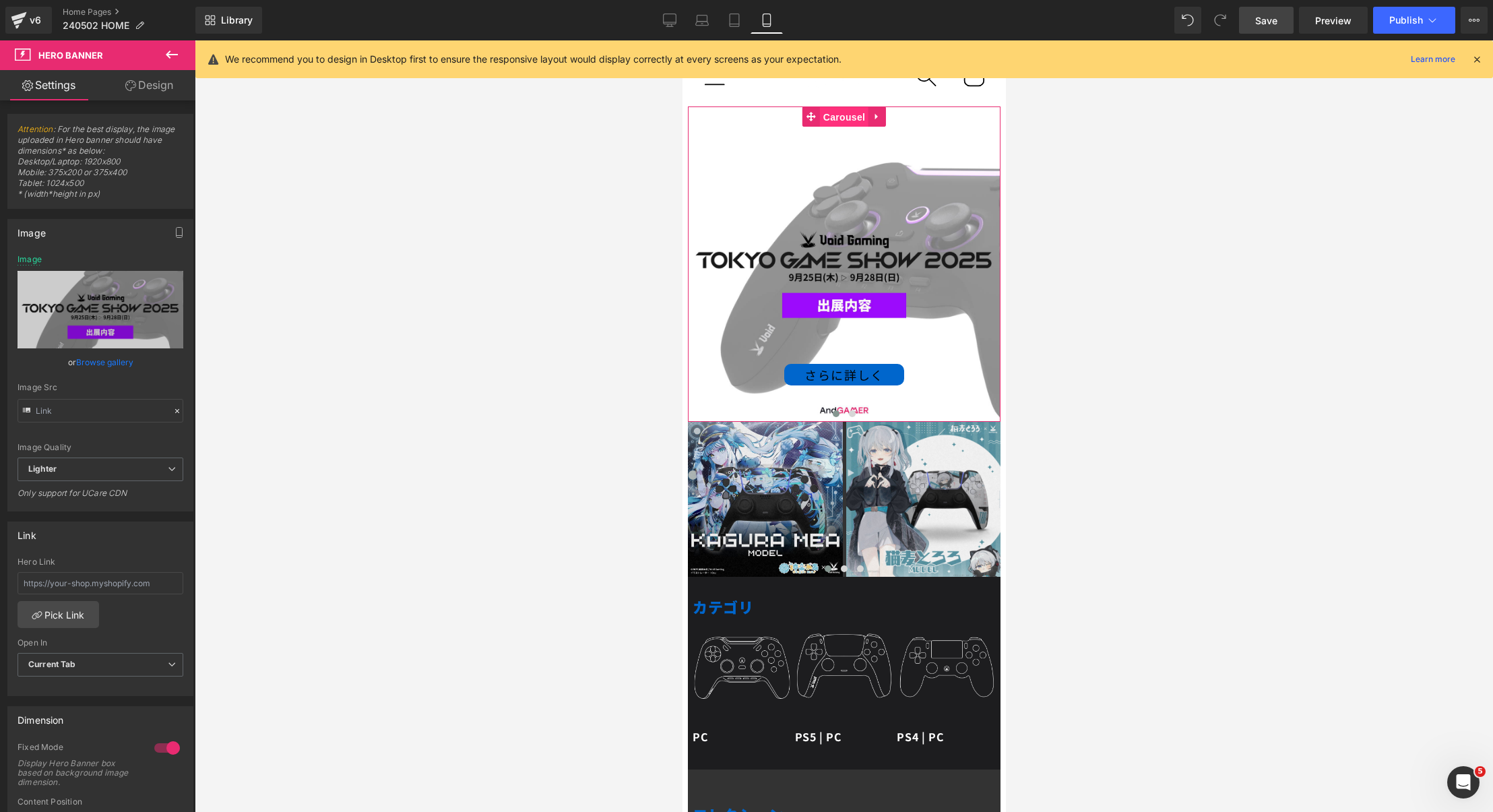
click at [848, 117] on span "Carousel" at bounding box center [843, 117] width 48 height 21
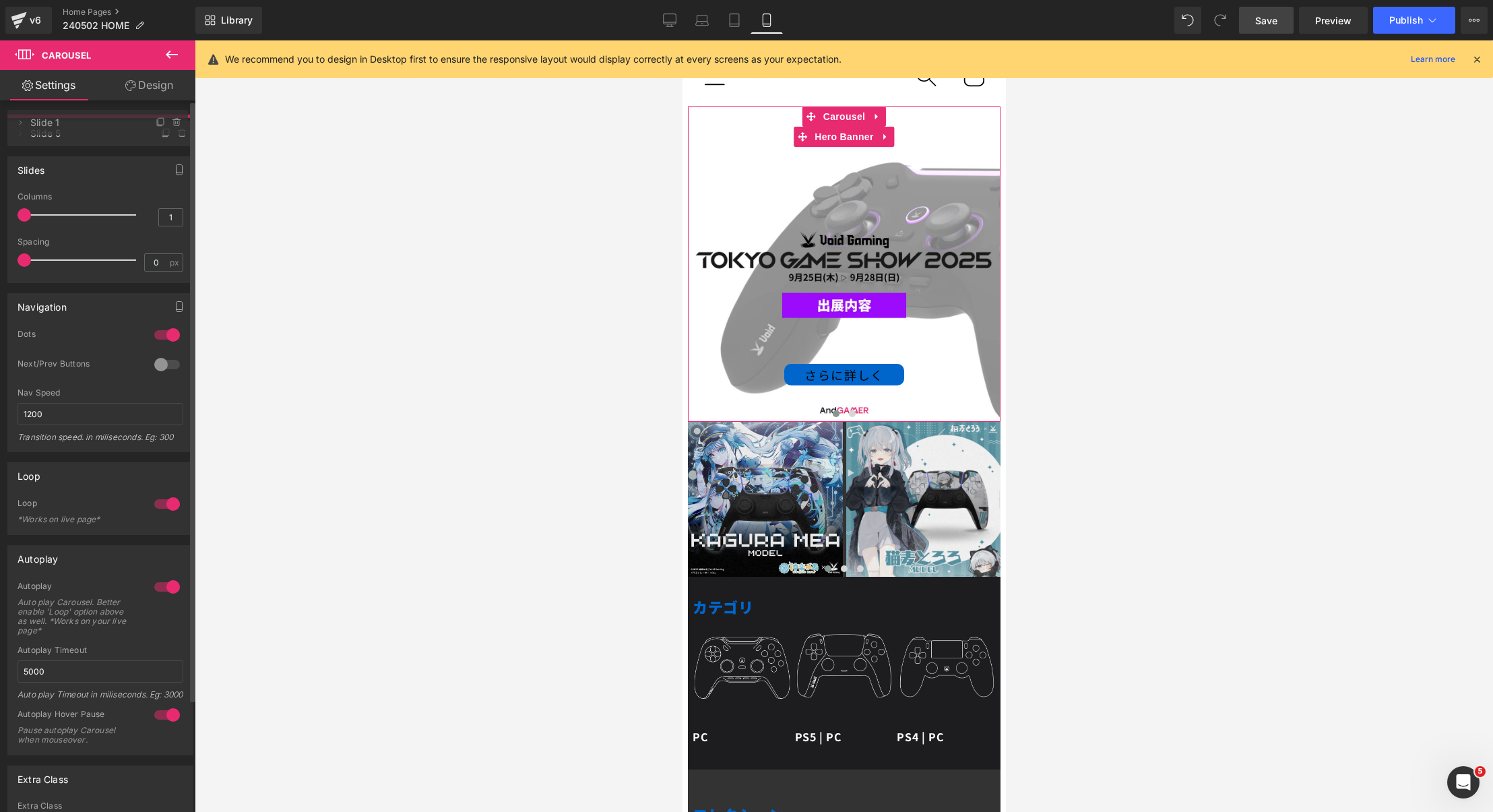
drag, startPoint x: 72, startPoint y: 133, endPoint x: 83, endPoint y: 125, distance: 13.6
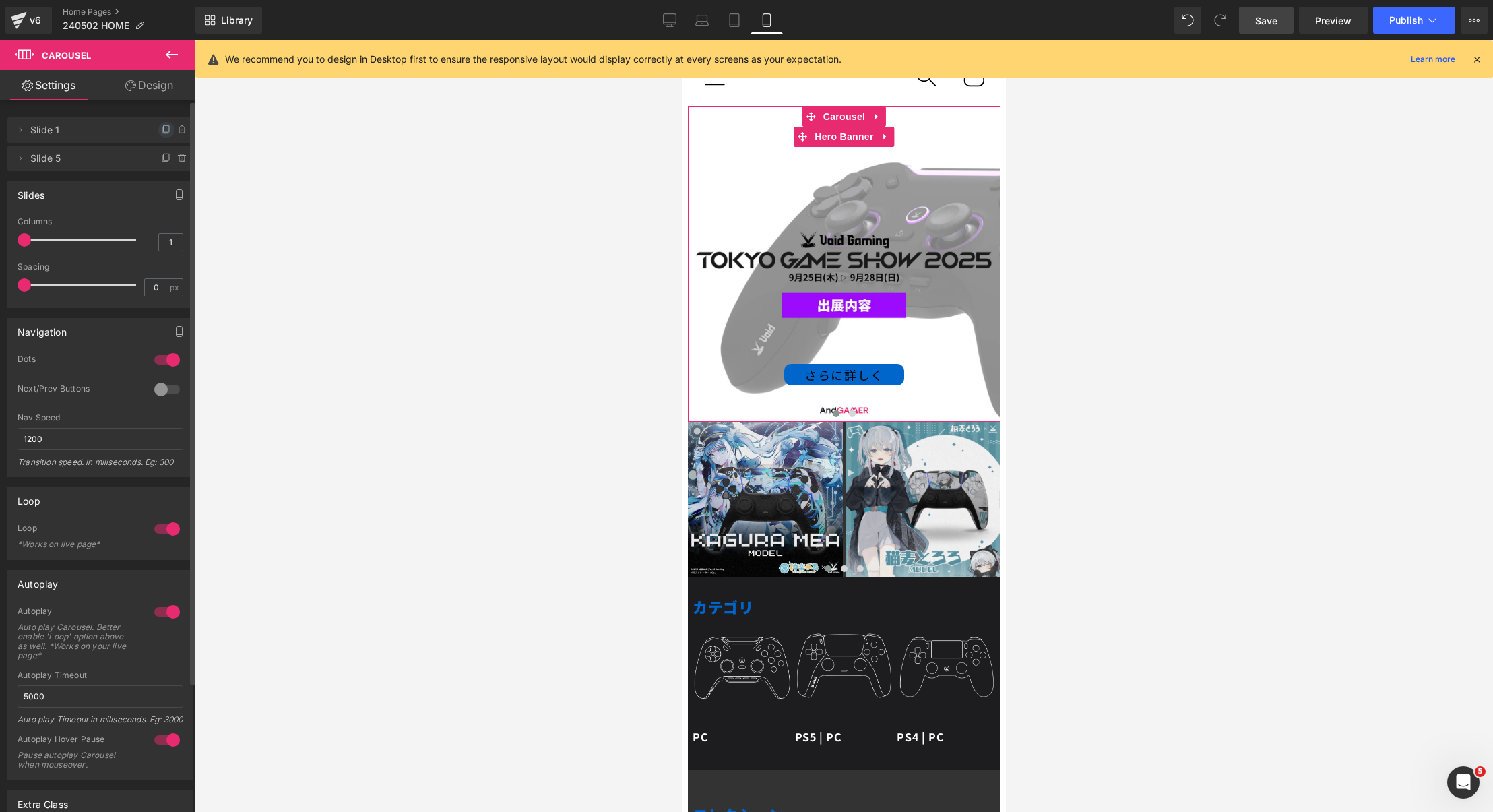
click at [163, 132] on icon at bounding box center [165, 128] width 5 height 7
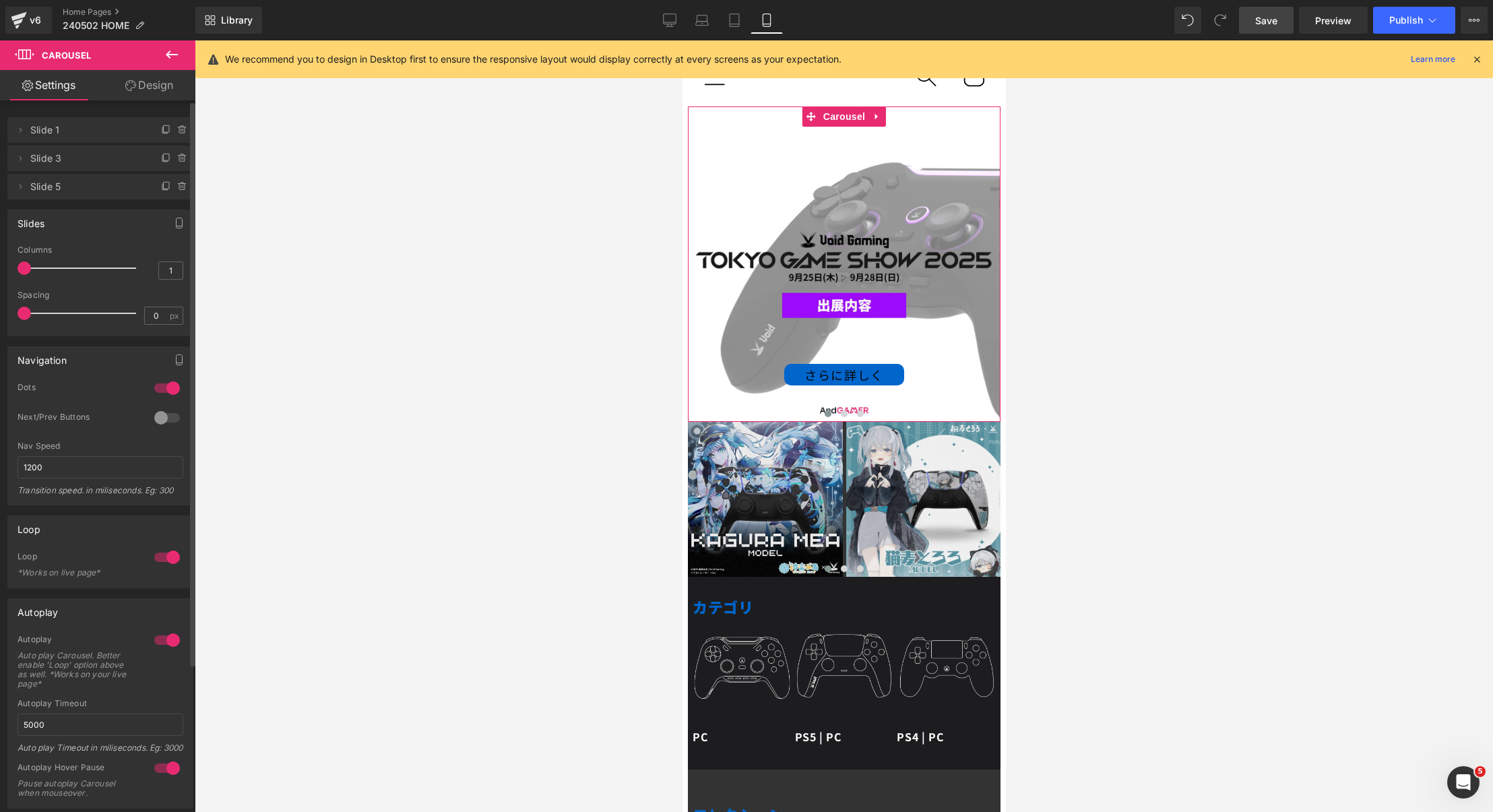
click at [56, 161] on span "Slide 3" at bounding box center [87, 158] width 113 height 26
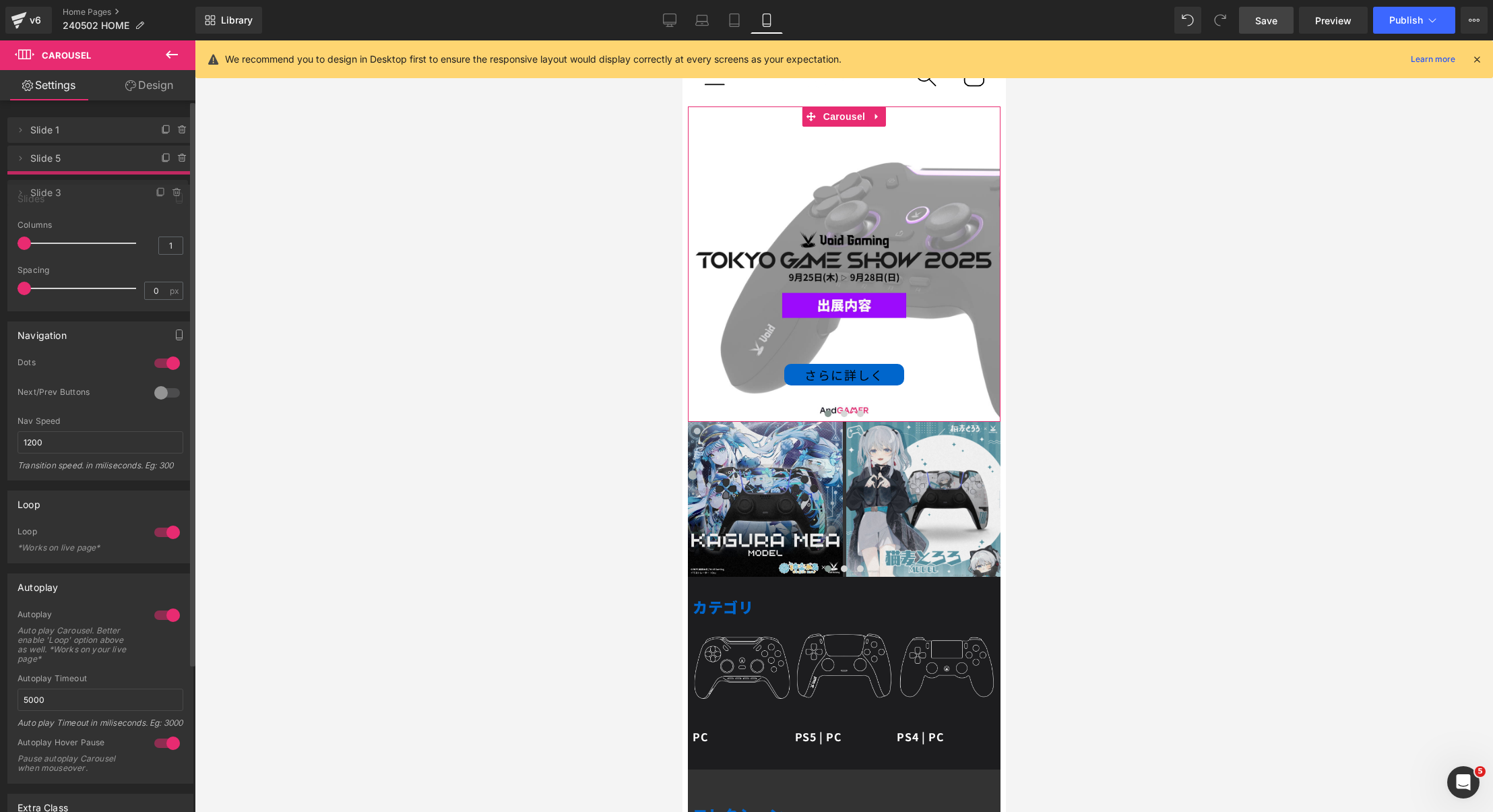
drag, startPoint x: 46, startPoint y: 161, endPoint x: 46, endPoint y: 191, distance: 30.0
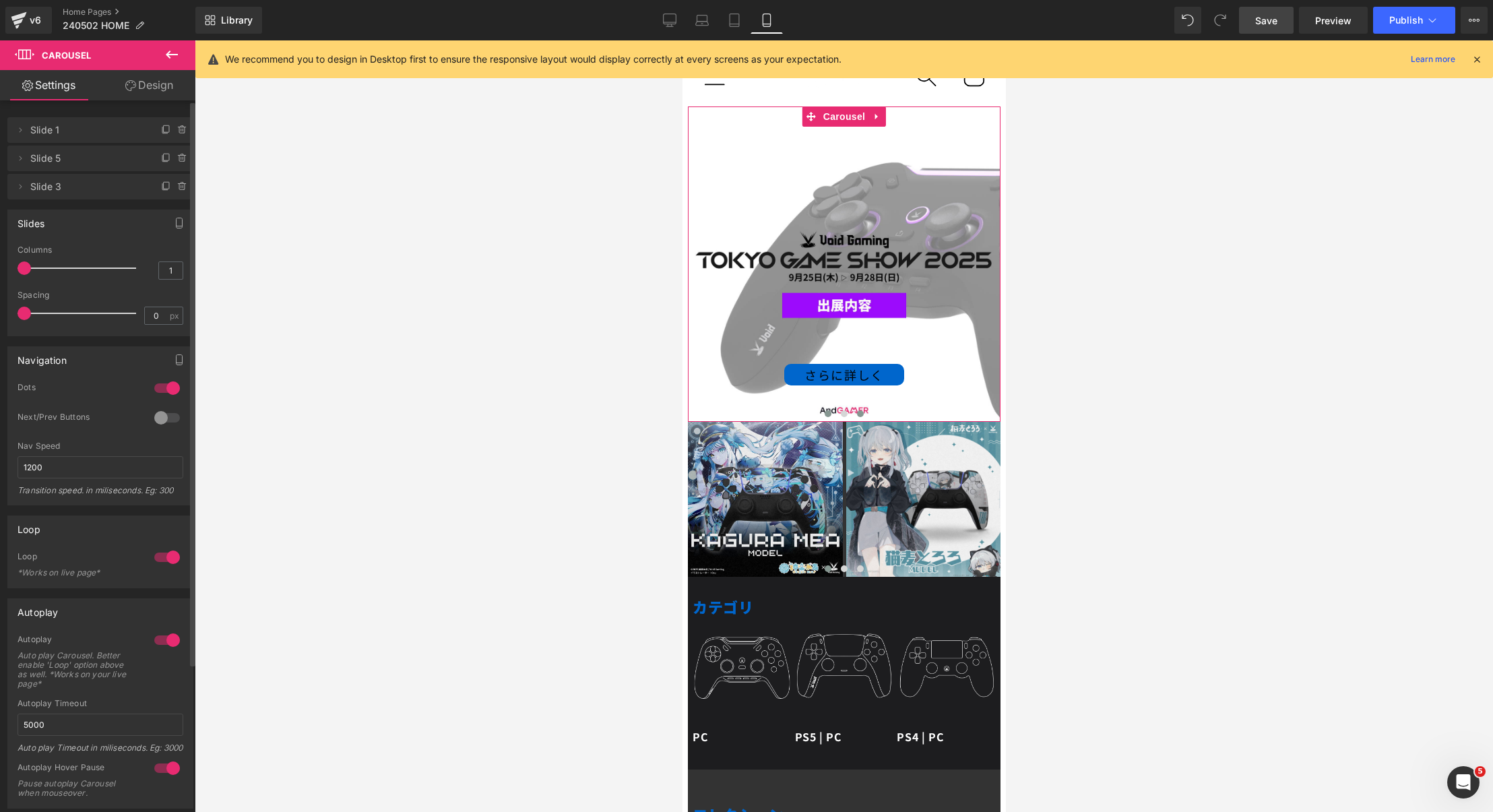
click at [860, 412] on span at bounding box center [860, 413] width 7 height 7
click at [842, 220] on div "さらに詳しく Button" at bounding box center [844, 263] width 313 height 316
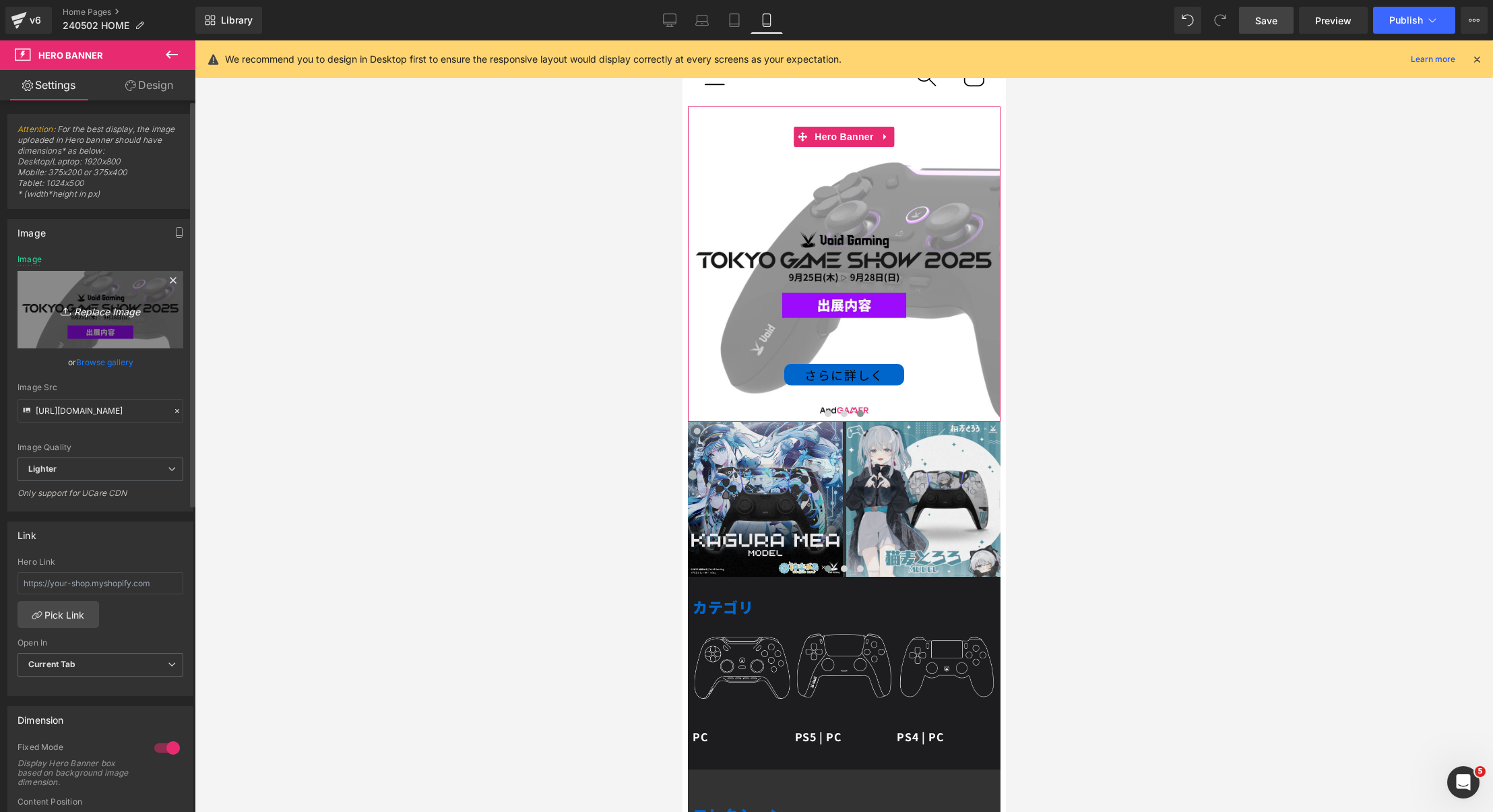
click at [104, 297] on link "Replace Image" at bounding box center [100, 309] width 166 height 78
click at [125, 358] on link "Browse gallery" at bounding box center [104, 362] width 57 height 24
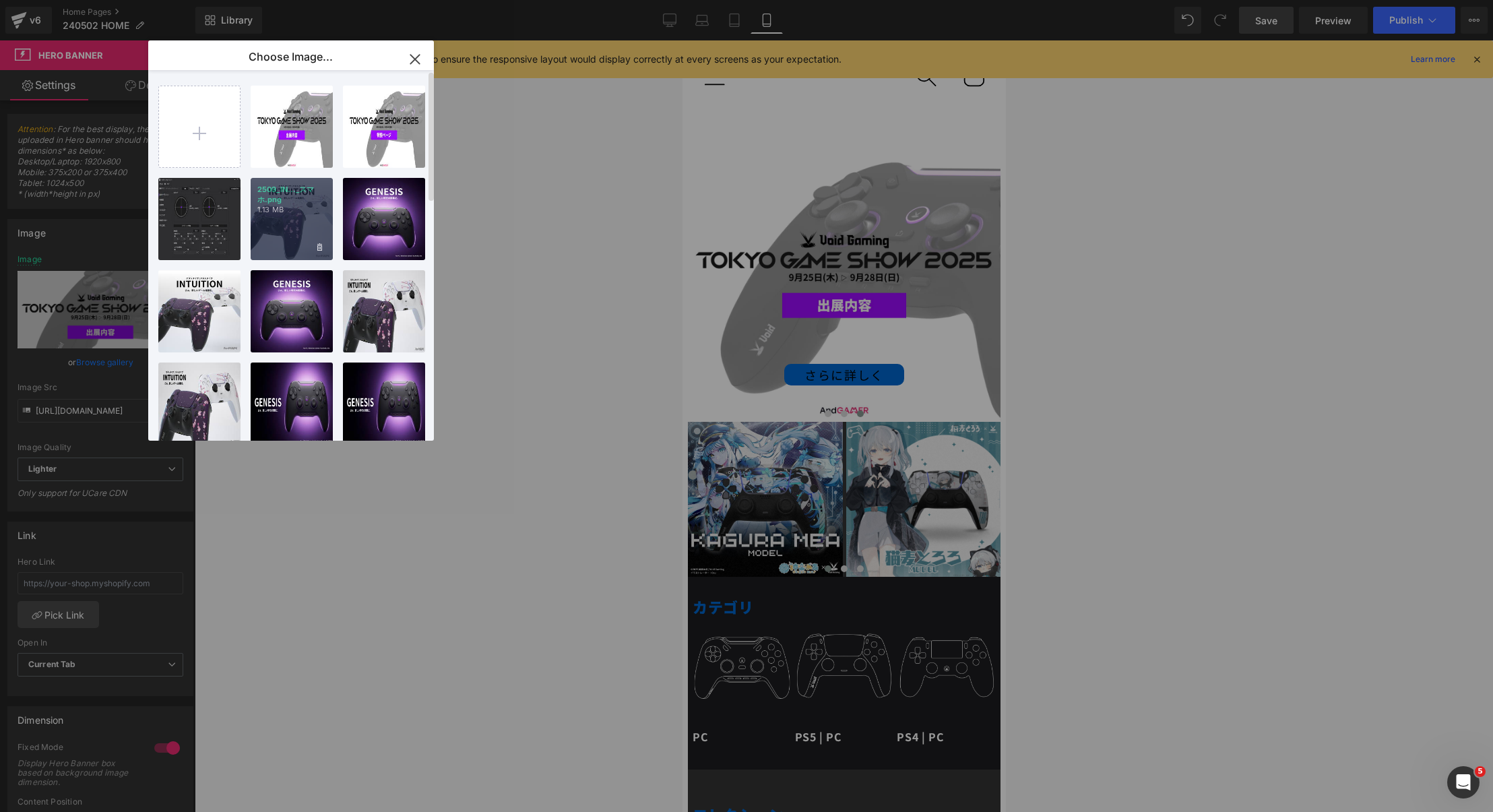
click at [294, 242] on div "2509_IN..._スマホ.png 1.13 MB" at bounding box center [292, 219] width 83 height 83
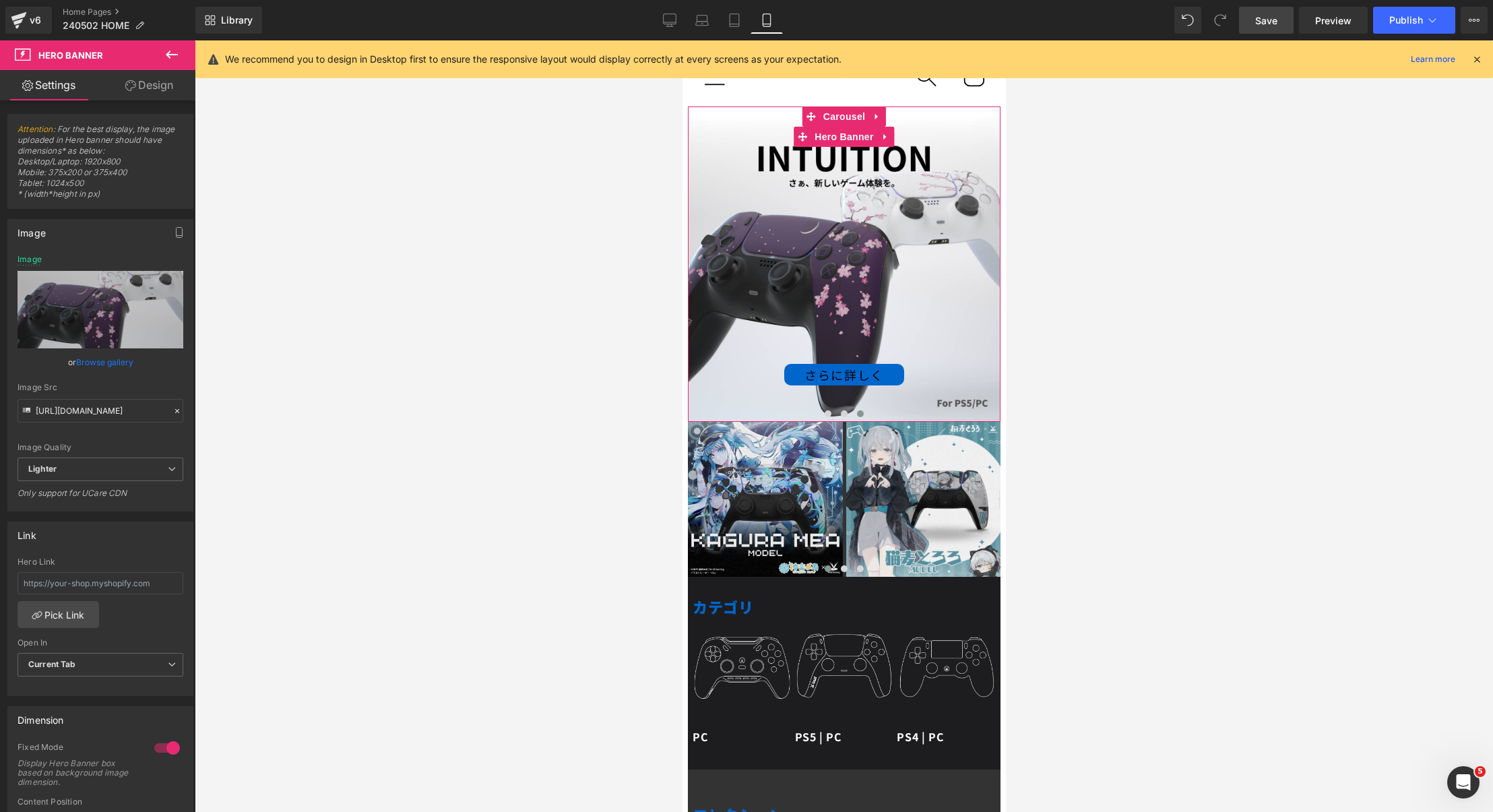
click at [840, 292] on div "さらに詳しく Button" at bounding box center [844, 263] width 313 height 316
click at [744, 8] on link "Tablet" at bounding box center [734, 20] width 32 height 27
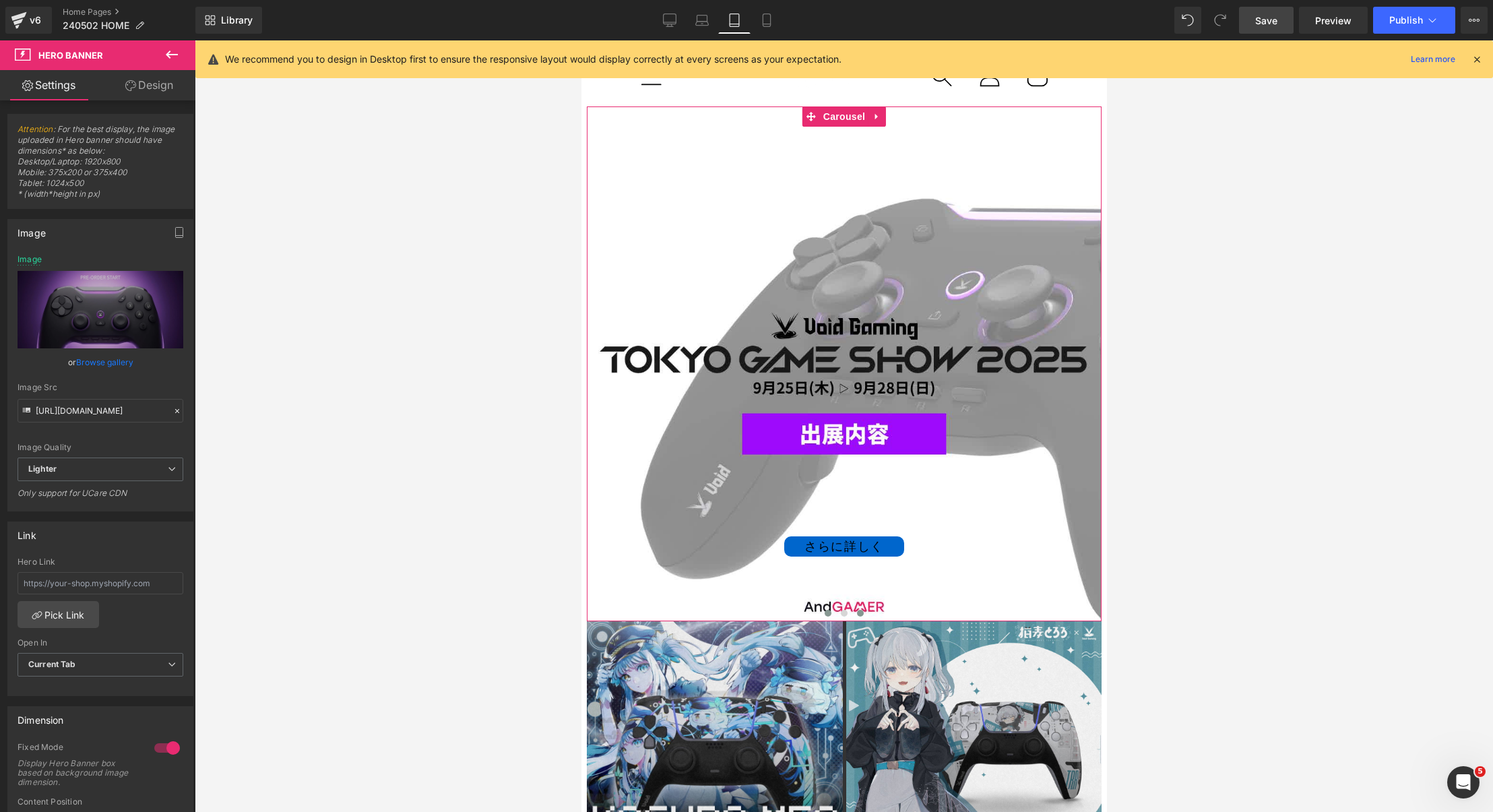
click at [854, 609] on button at bounding box center [860, 613] width 16 height 14
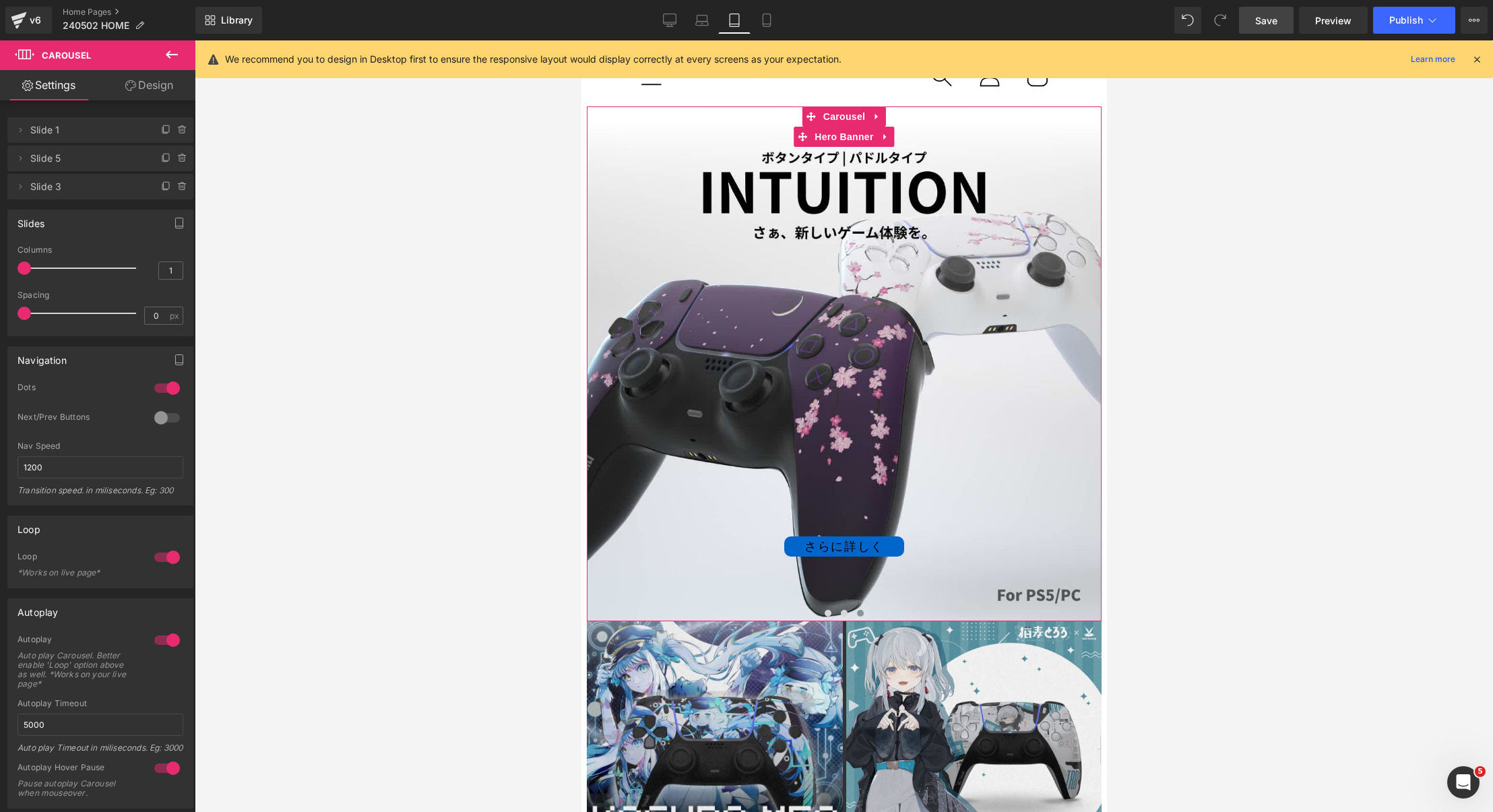
click at [962, 544] on div "さらに詳しく" at bounding box center [843, 546] width 514 height 21
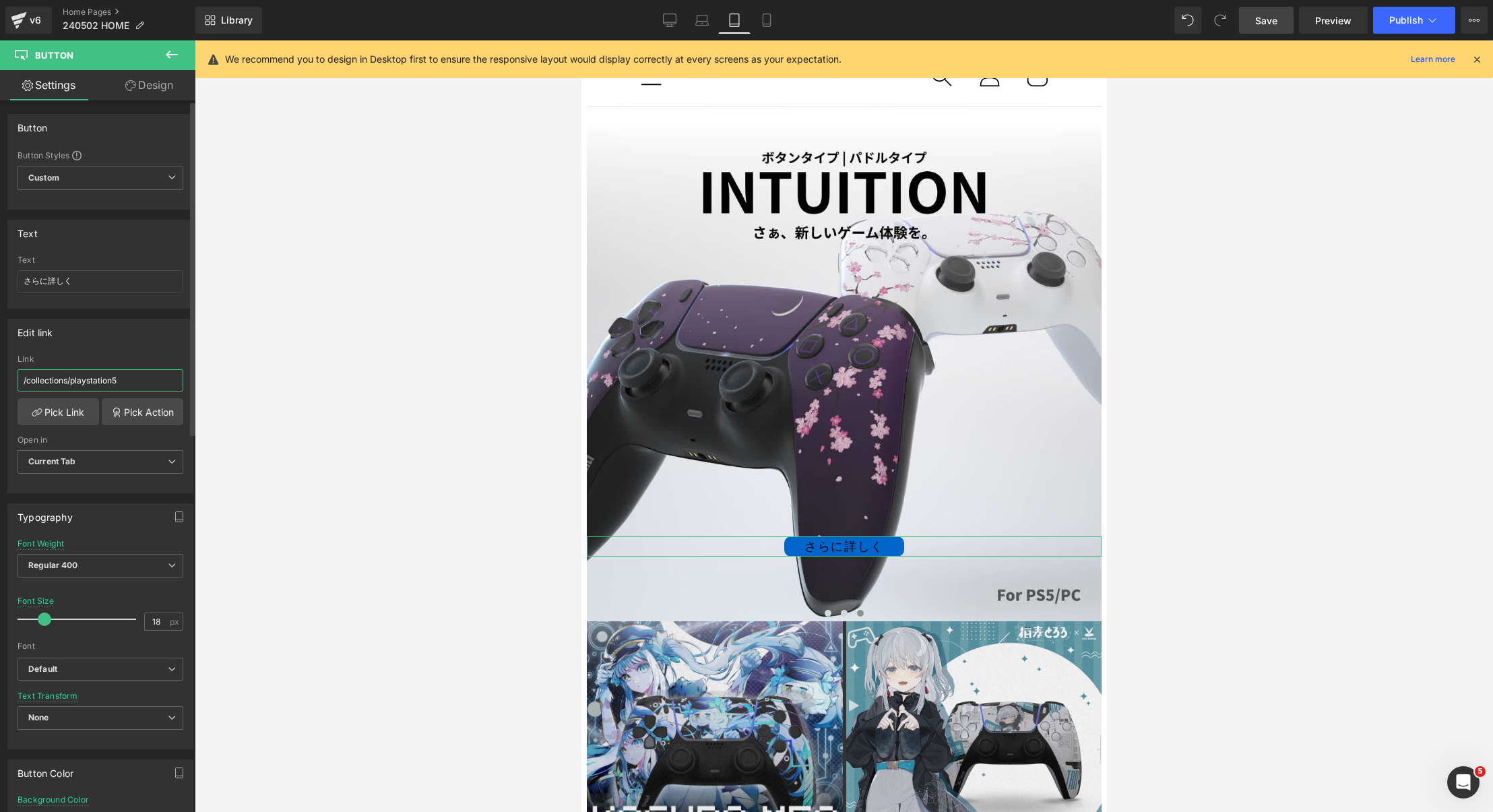
click at [119, 374] on input "/collections/playstation5" at bounding box center [100, 379] width 166 height 23
click at [763, 17] on icon at bounding box center [767, 20] width 8 height 13
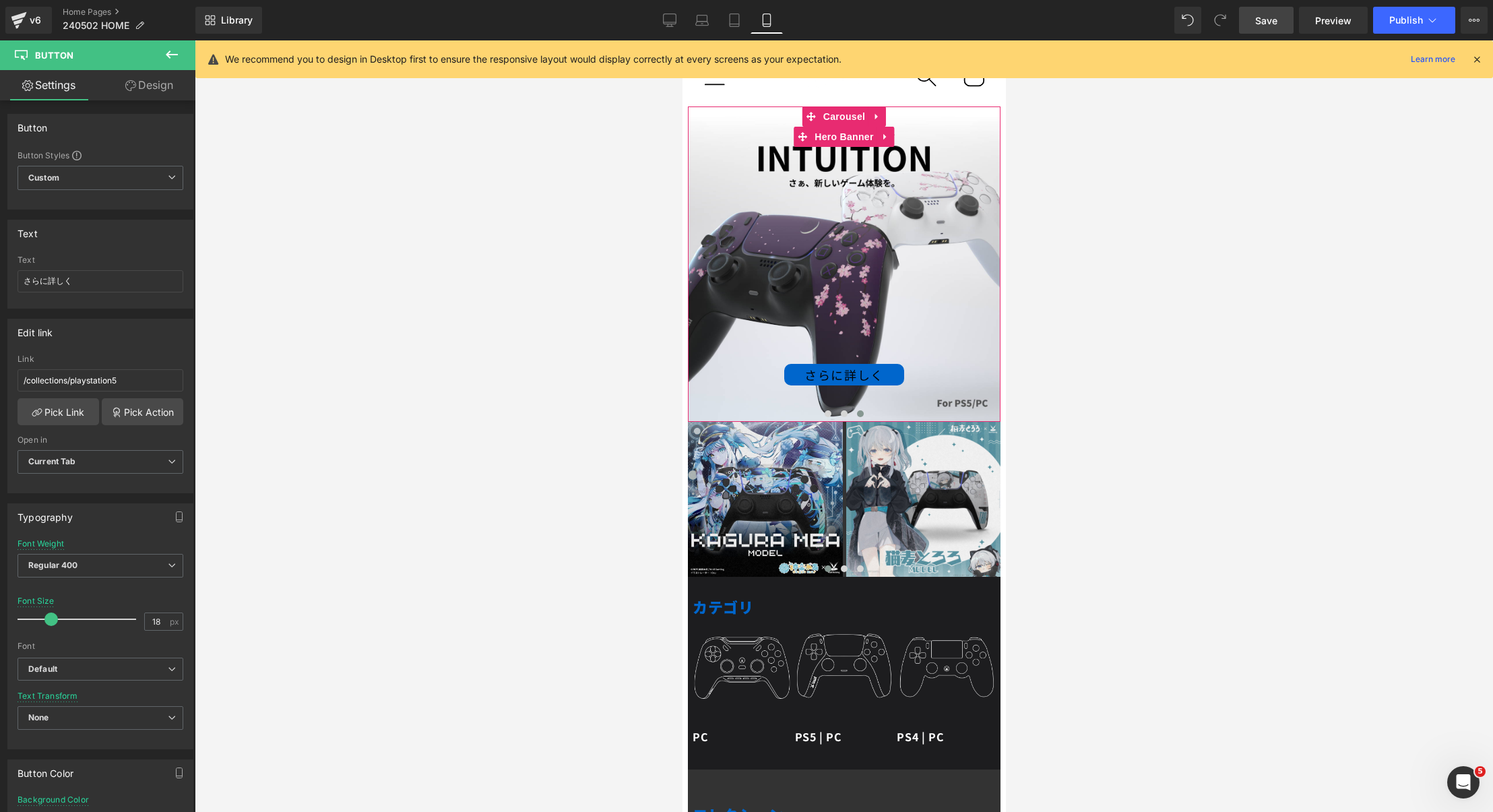
click at [930, 372] on div "さらに詳しく" at bounding box center [844, 375] width 313 height 22
click at [90, 370] on input "/blogs/news/tgs2025" at bounding box center [100, 379] width 166 height 23
paste input "collections/playstation"
type input "/collections/playstation5"
click at [1241, 17] on link "Save" at bounding box center [1266, 20] width 54 height 27
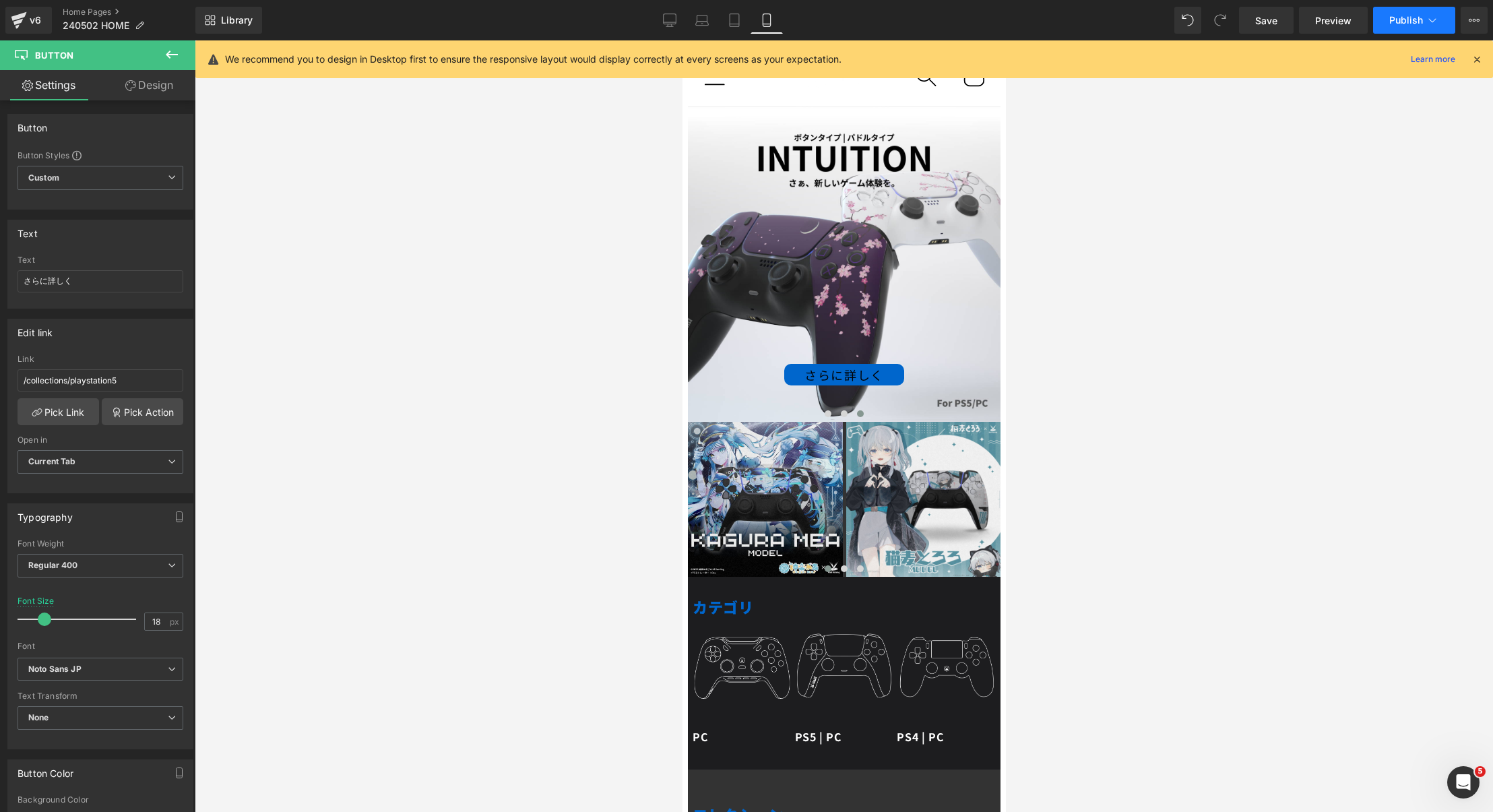
click at [1411, 16] on span "Publish" at bounding box center [1406, 20] width 33 height 11
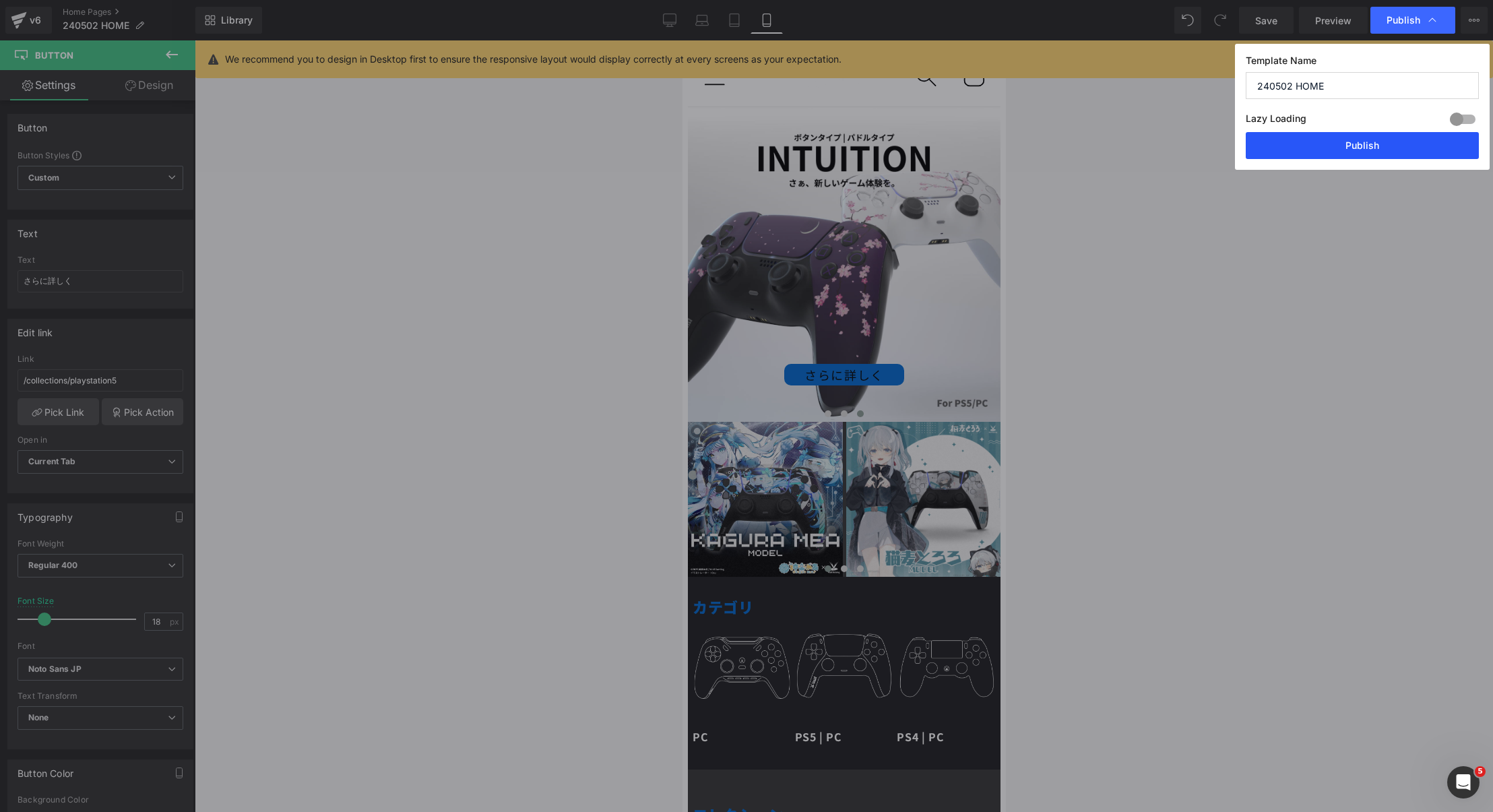
click at [1338, 141] on button "Publish" at bounding box center [1362, 145] width 233 height 27
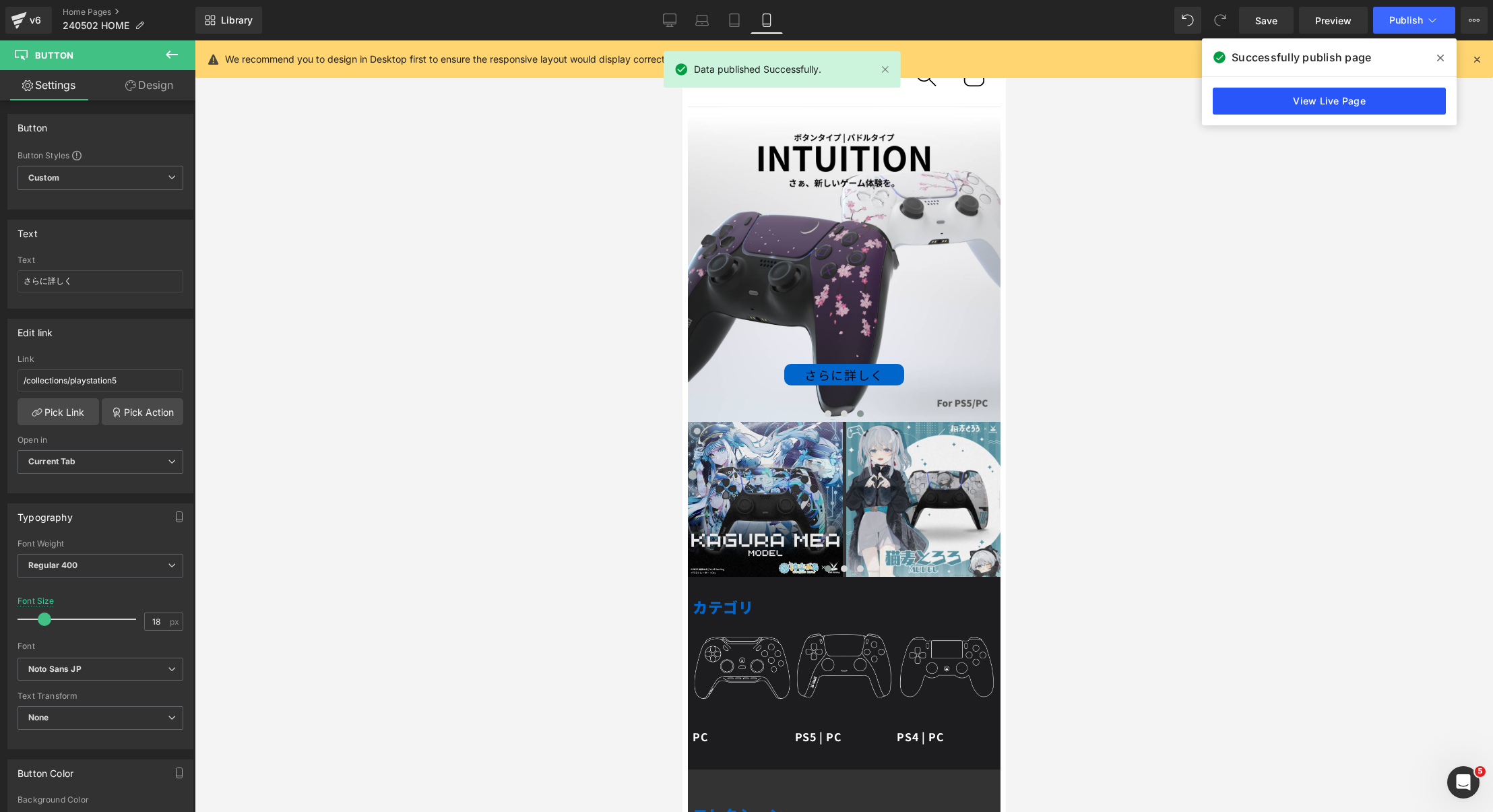
click at [1336, 98] on link "View Live Page" at bounding box center [1329, 100] width 233 height 27
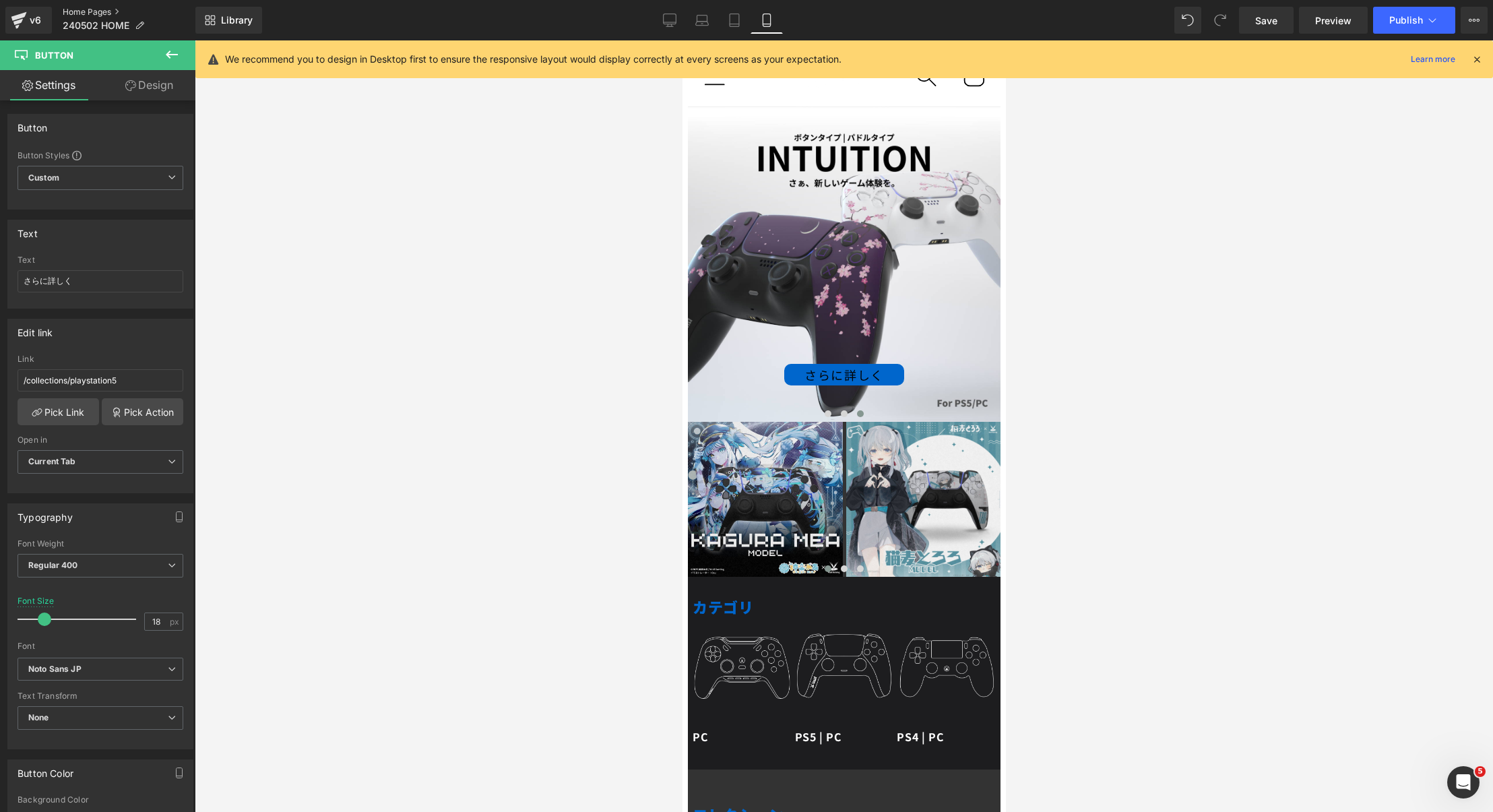
click at [101, 11] on link "Home Pages" at bounding box center [129, 12] width 133 height 11
